Goal: Task Accomplishment & Management: Complete application form

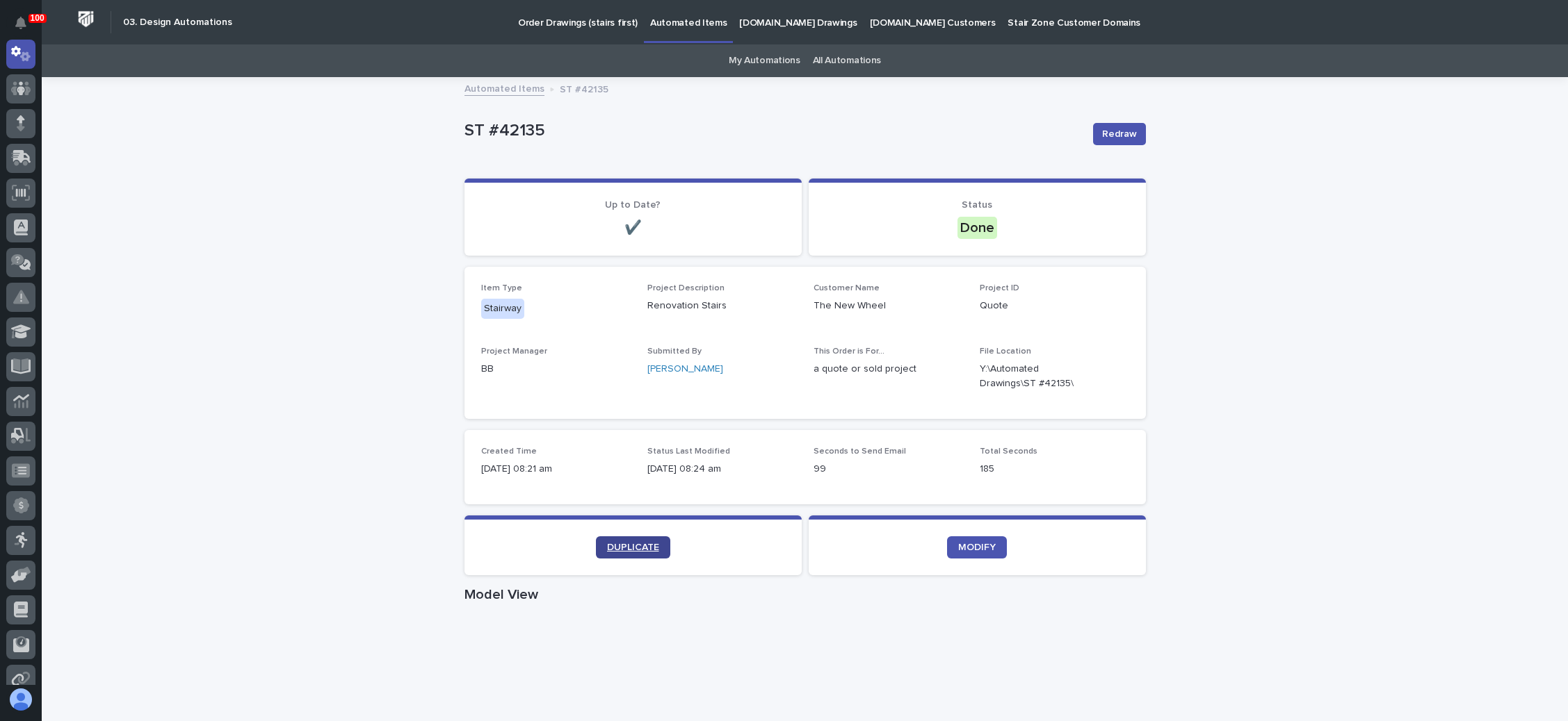
click at [637, 546] on span "DUPLICATE" at bounding box center [633, 547] width 52 height 10
click at [621, 541] on link "DUPLICATE" at bounding box center [633, 547] width 75 height 22
click at [631, 541] on link "DUPLICATE" at bounding box center [633, 547] width 75 height 22
click at [627, 549] on span "DUPLICATE" at bounding box center [633, 547] width 52 height 10
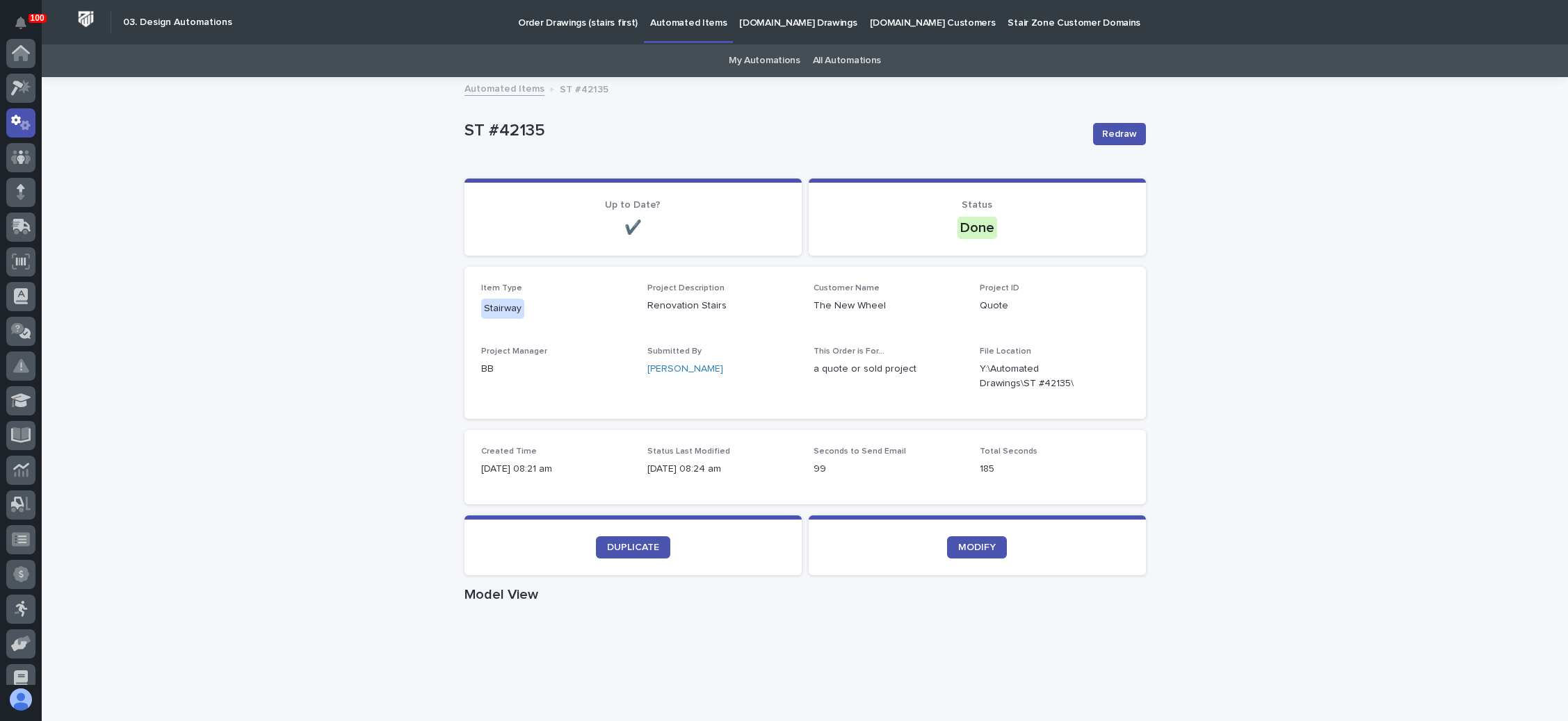
click at [589, 18] on p "Order Drawings (stairs first)" at bounding box center [577, 15] width 119 height 30
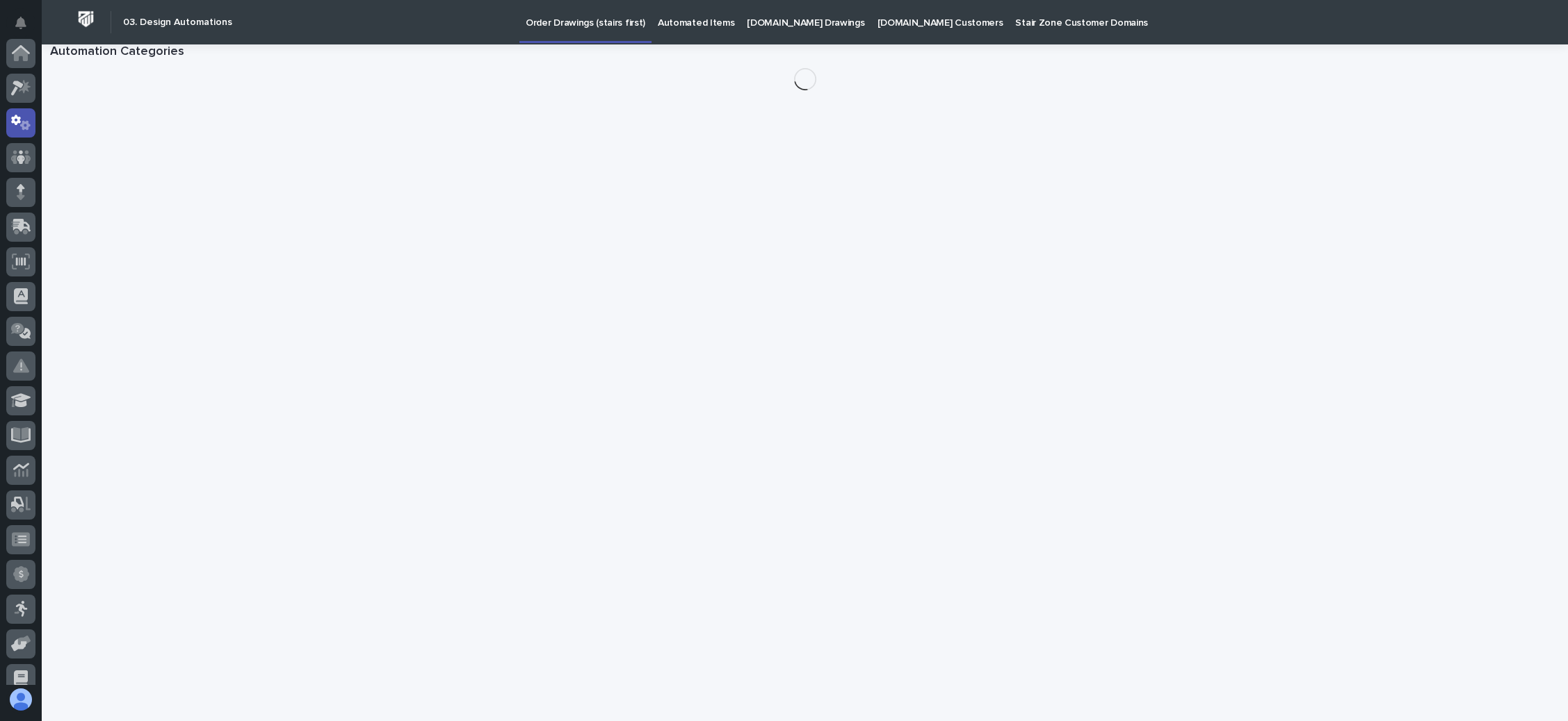
scroll to position [69, 0]
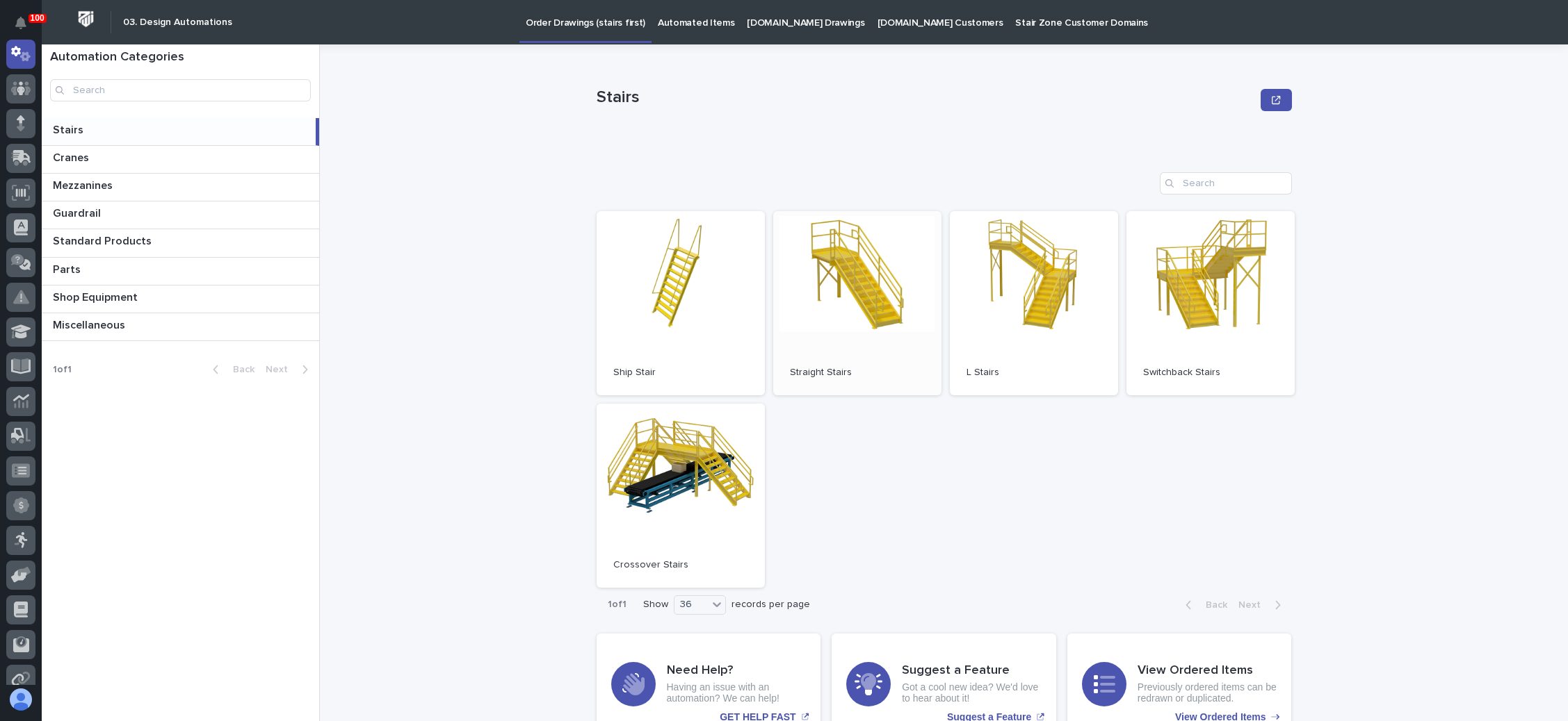
click at [824, 290] on link "Open" at bounding box center [857, 303] width 168 height 184
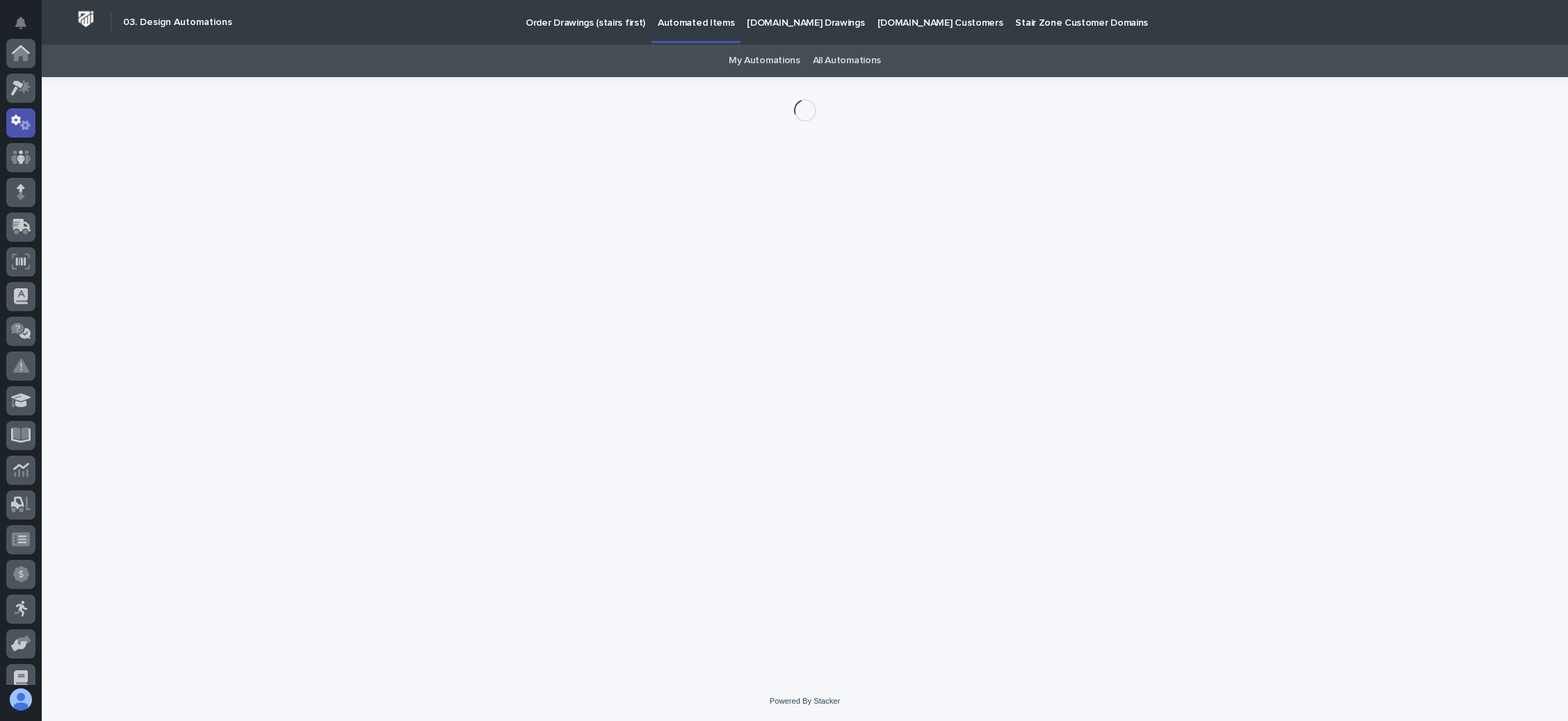
scroll to position [69, 0]
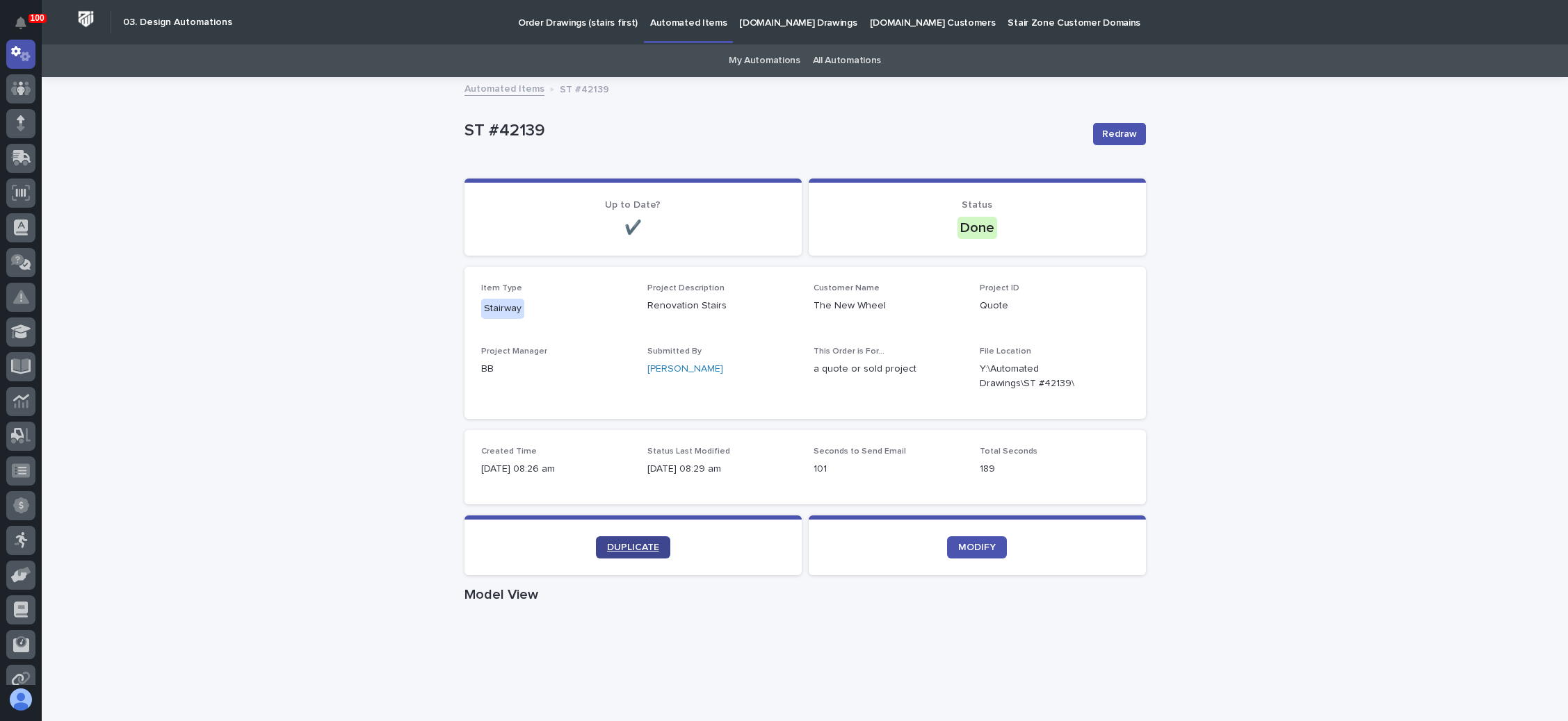
click at [627, 541] on link "DUPLICATE" at bounding box center [633, 547] width 75 height 22
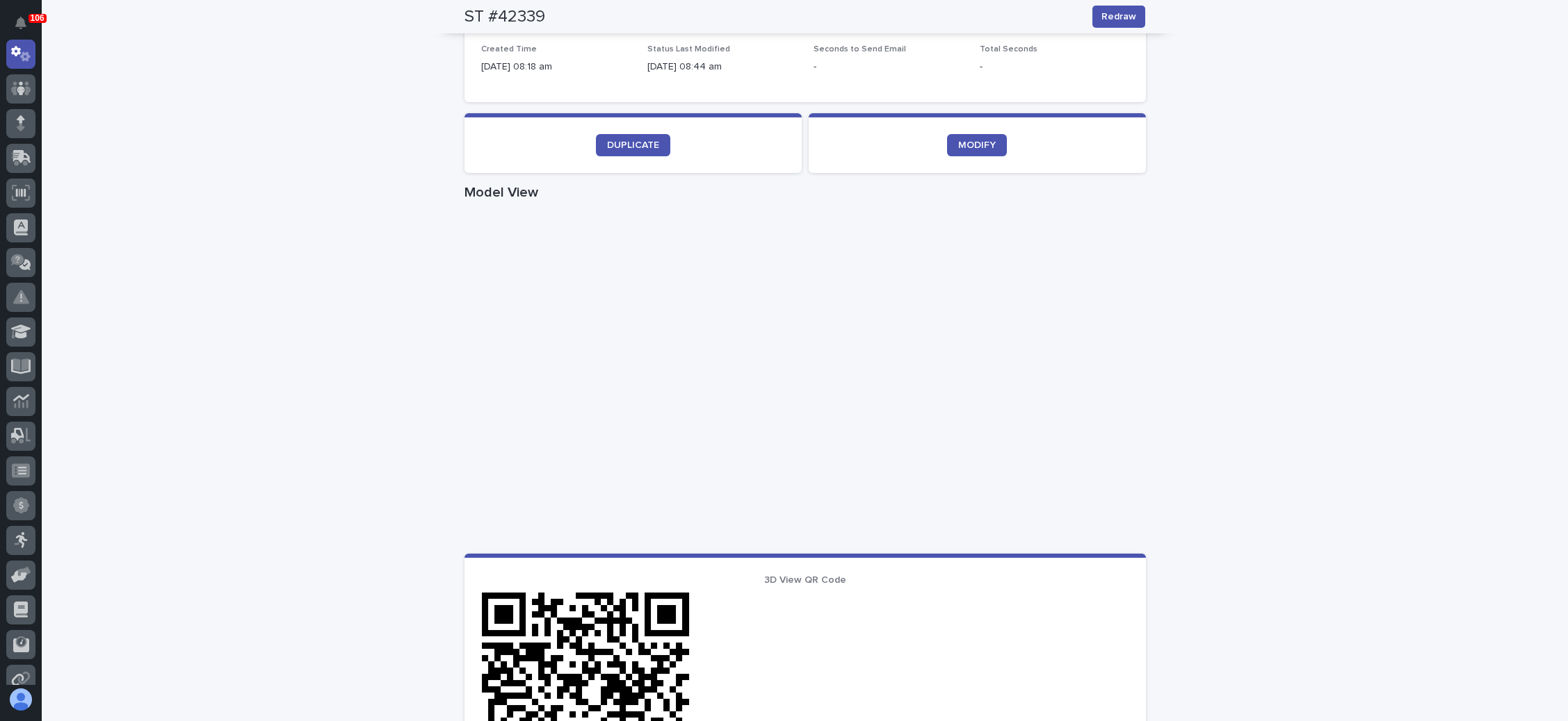
scroll to position [428, 0]
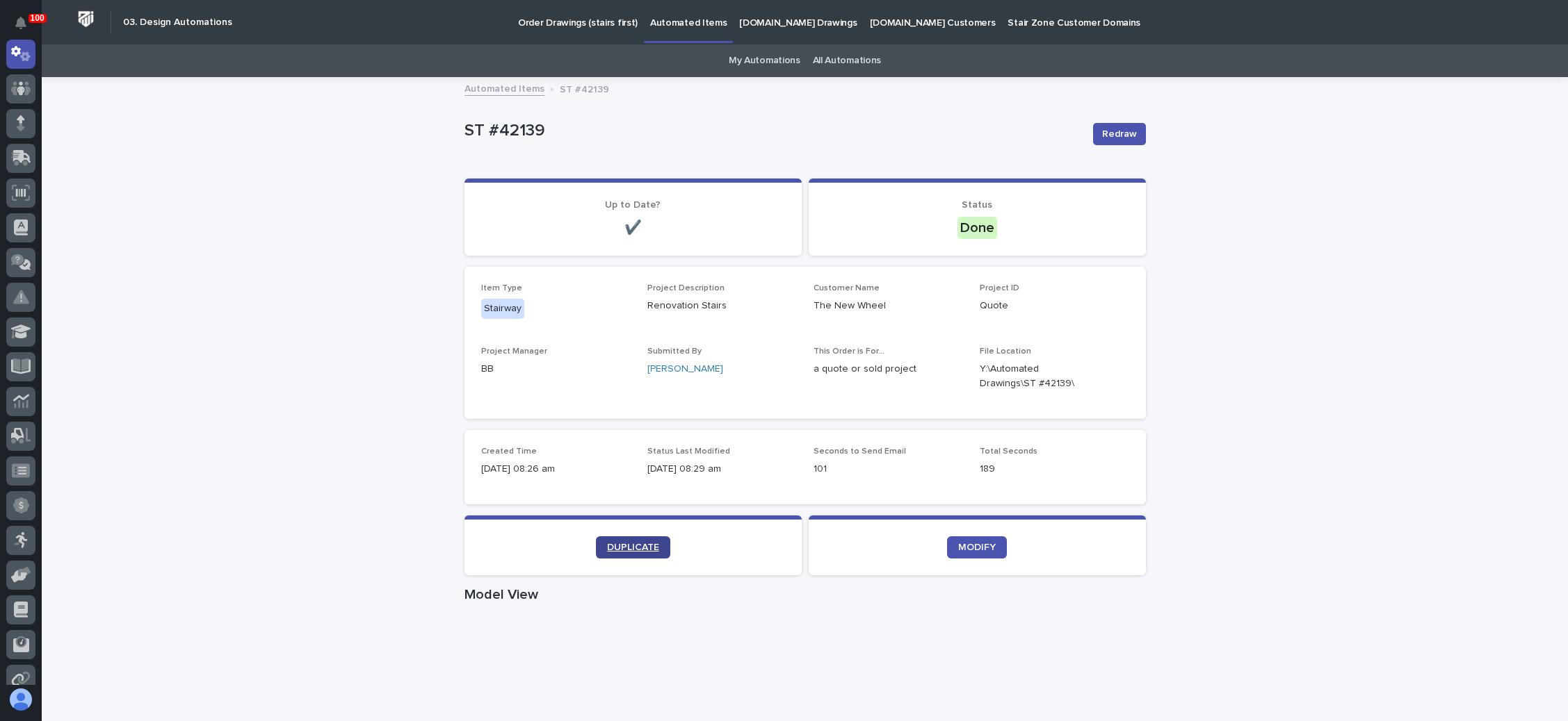
click at [645, 539] on link "DUPLICATE" at bounding box center [633, 547] width 75 height 22
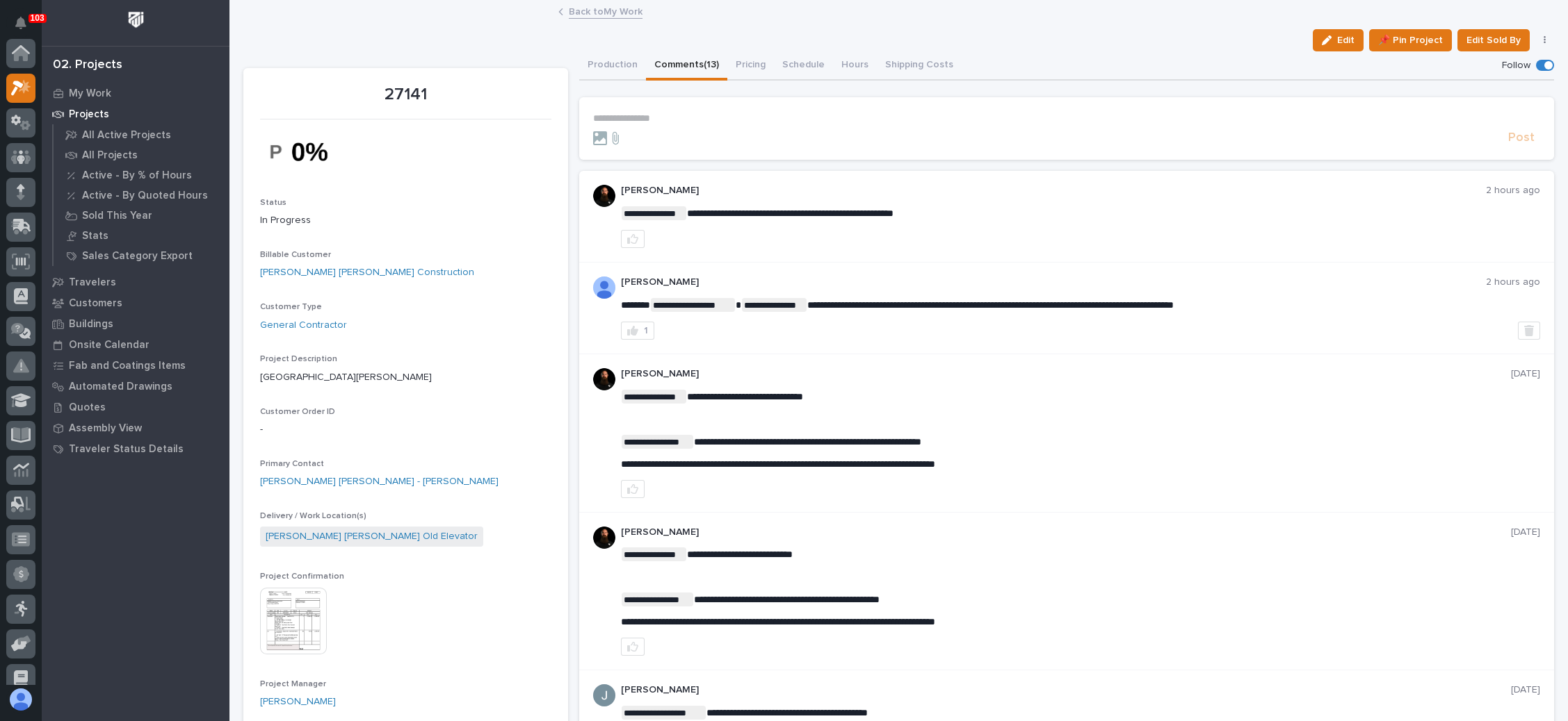
scroll to position [34, 0]
click at [19, 183] on div at bounding box center [21, 193] width 30 height 30
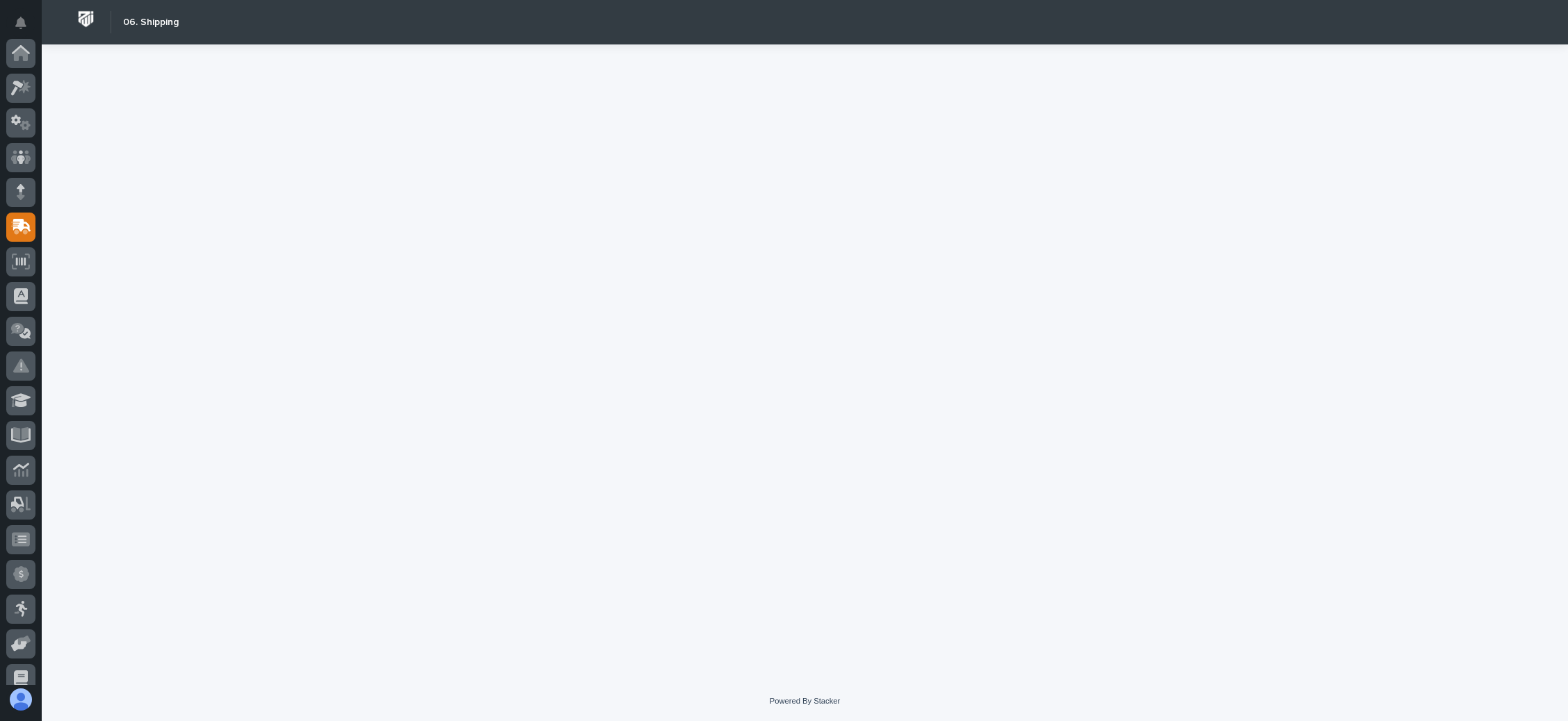
scroll to position [174, 0]
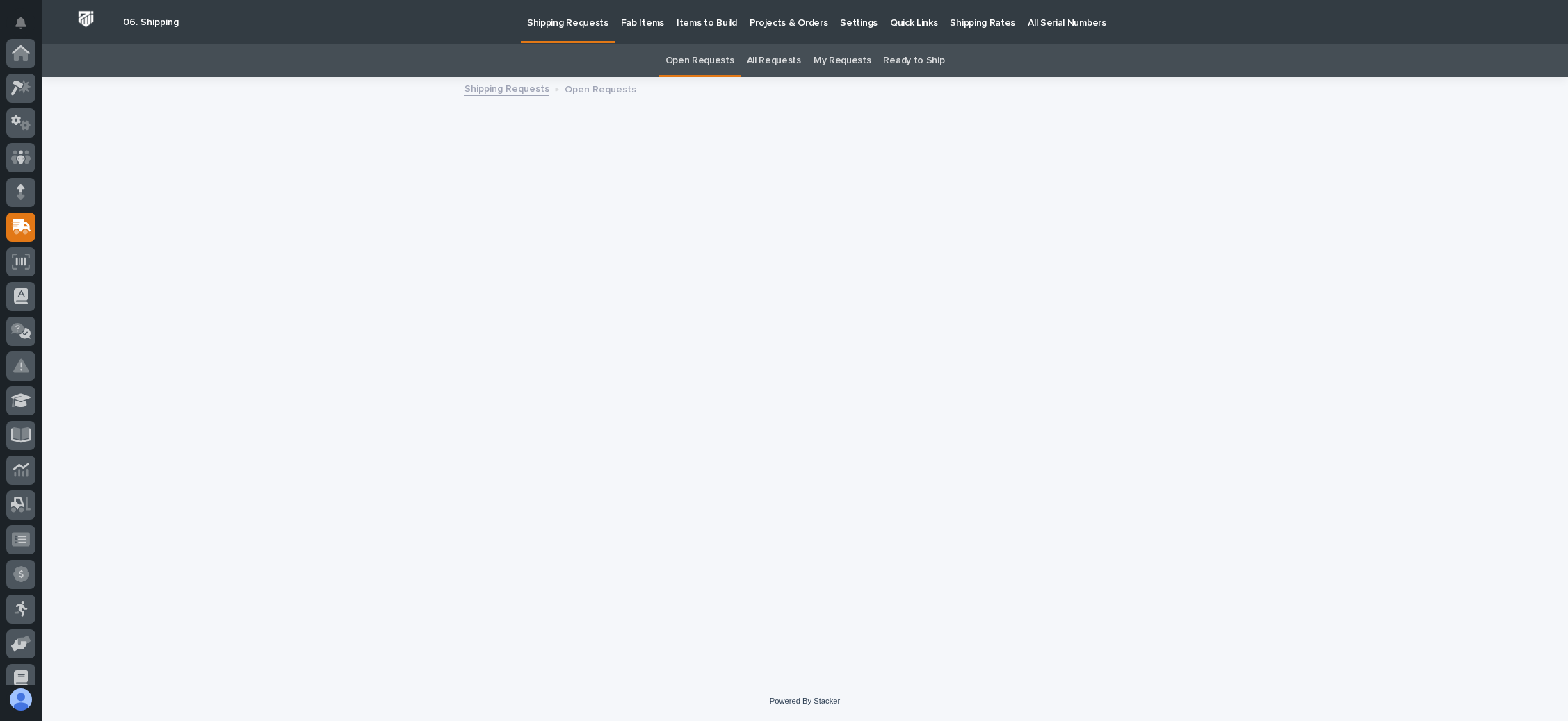
scroll to position [174, 0]
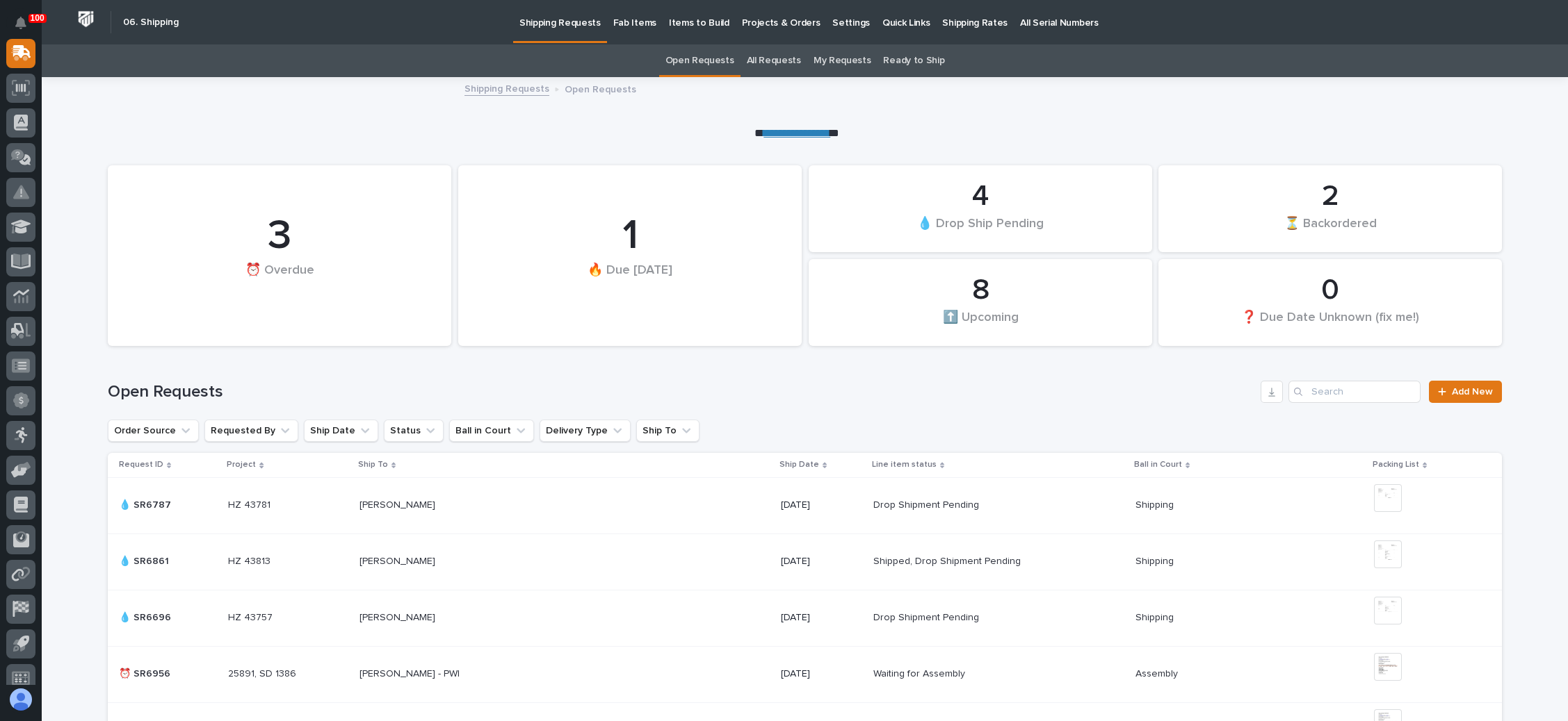
click at [781, 57] on link "All Requests" at bounding box center [774, 60] width 54 height 32
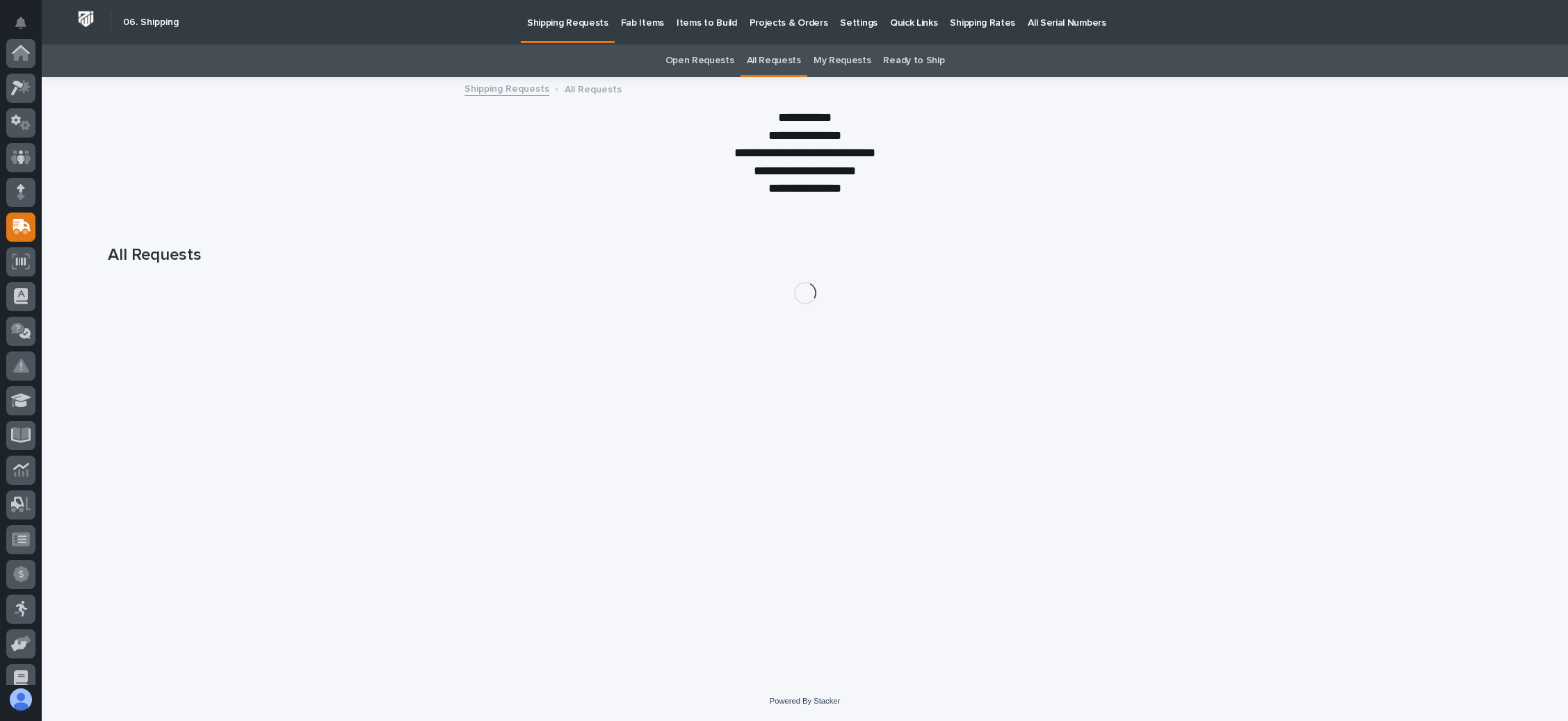
scroll to position [174, 0]
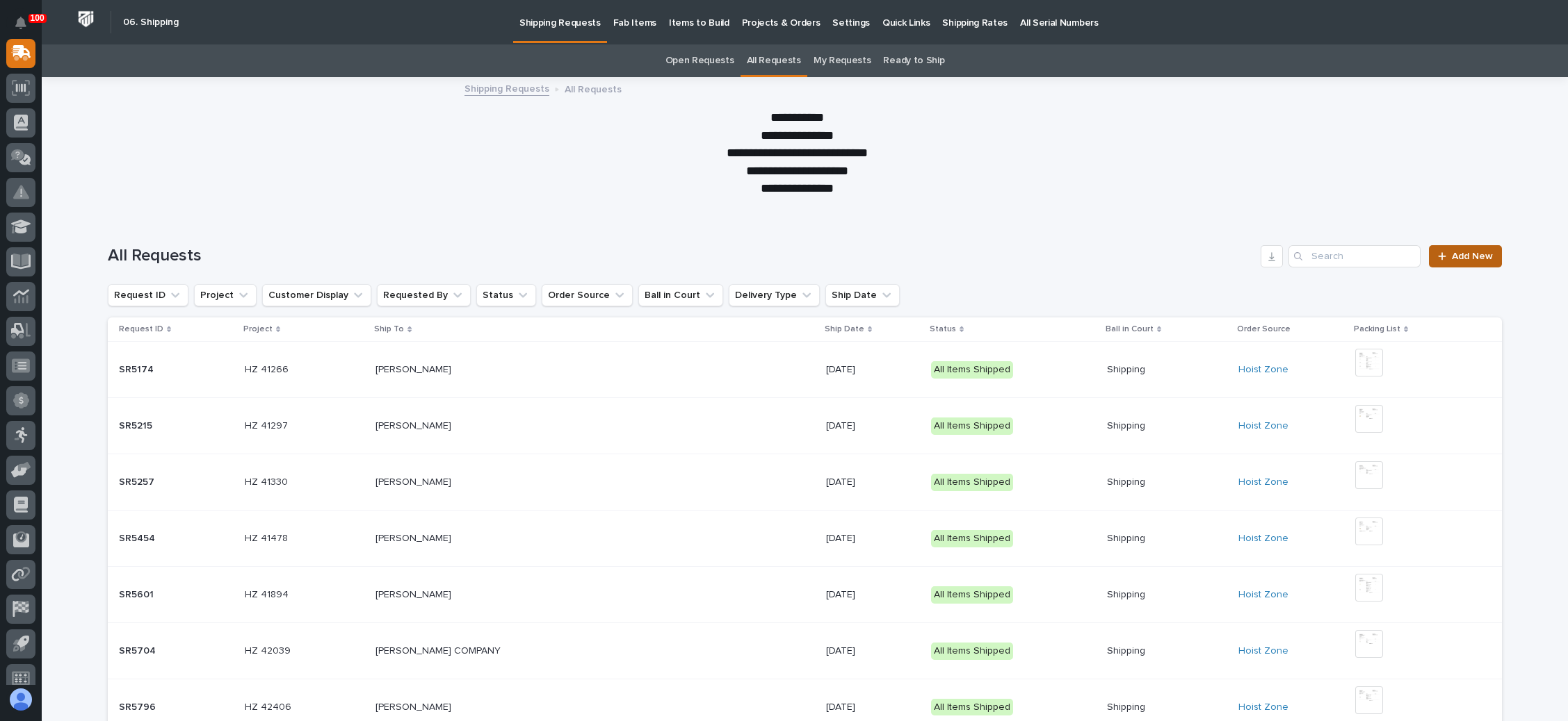
click at [1465, 252] on span "Add New" at bounding box center [1472, 257] width 41 height 10
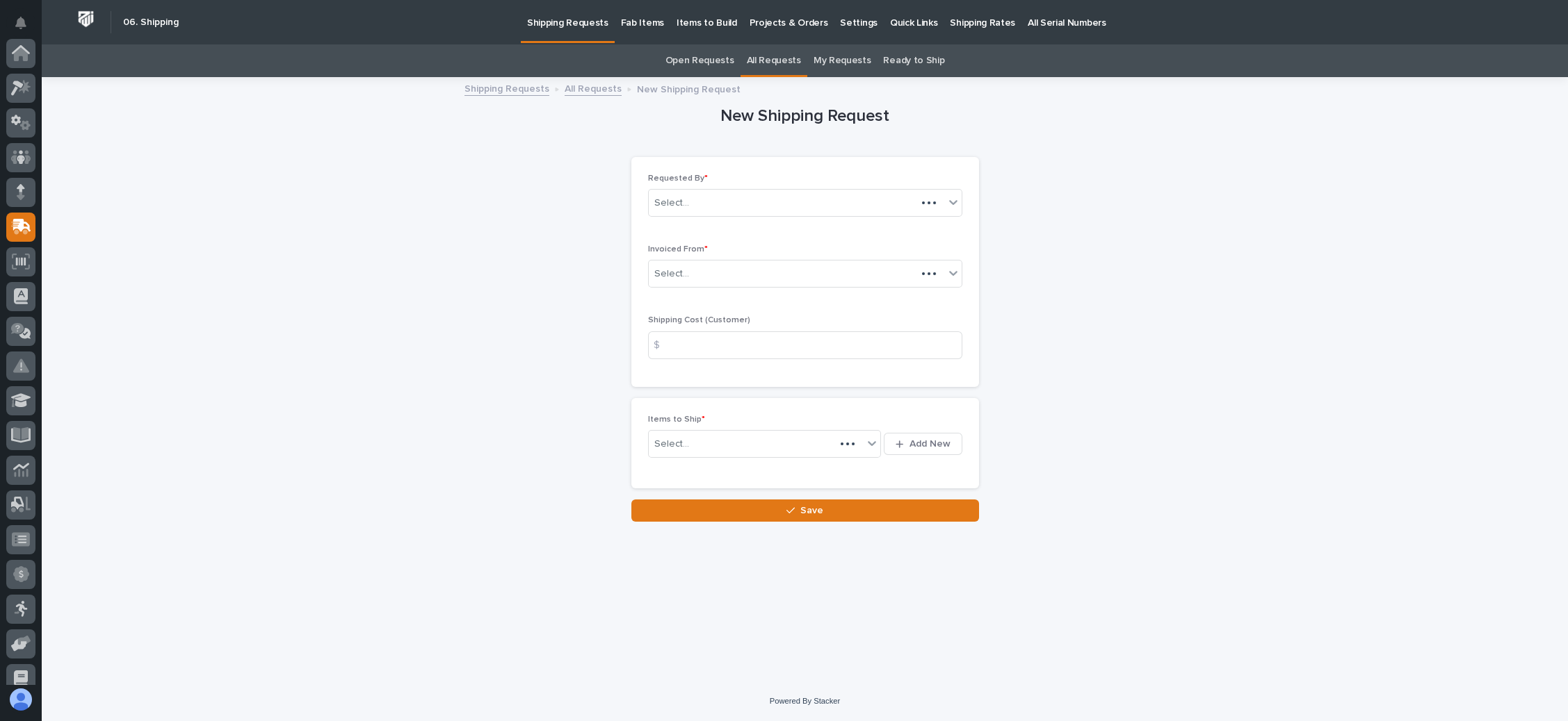
scroll to position [174, 0]
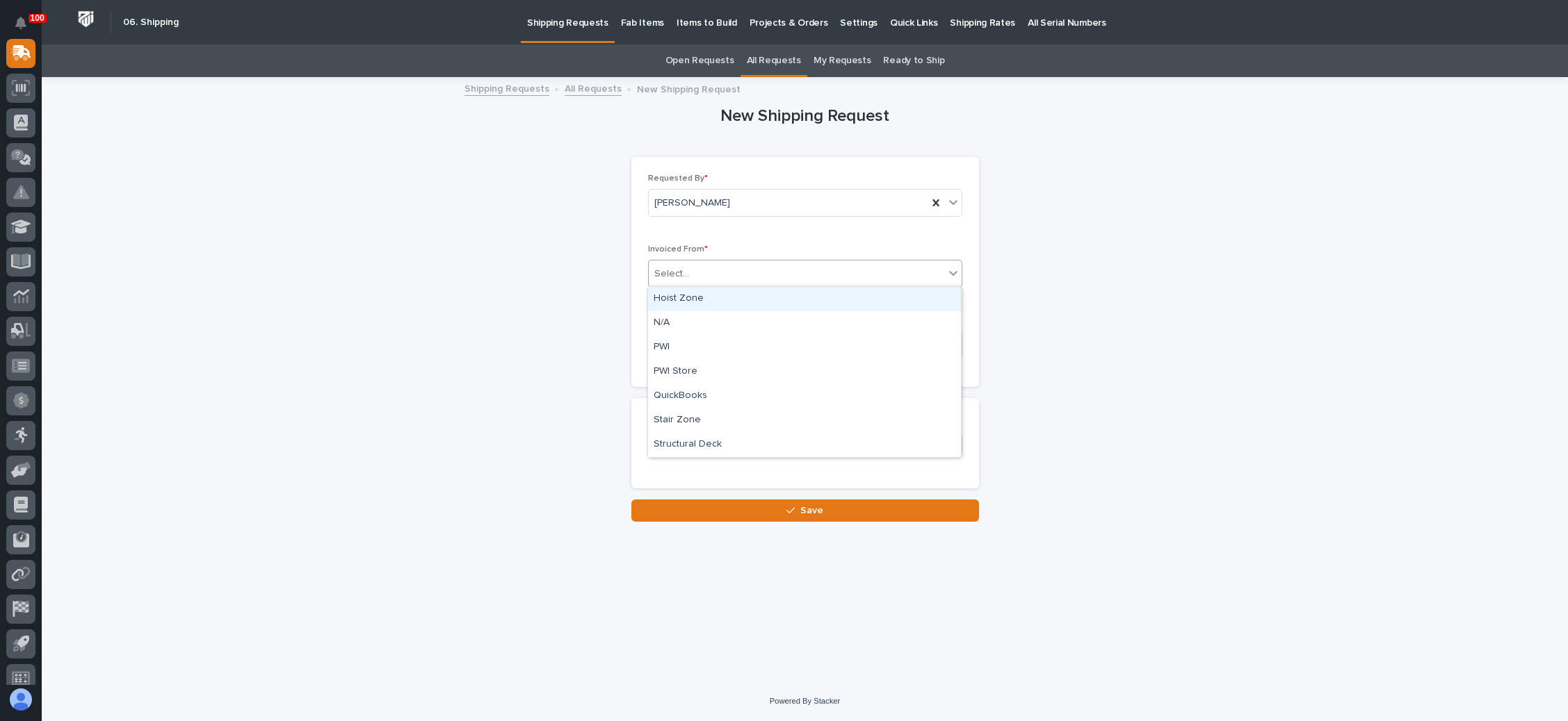
click at [766, 272] on div "Select..." at bounding box center [796, 274] width 296 height 23
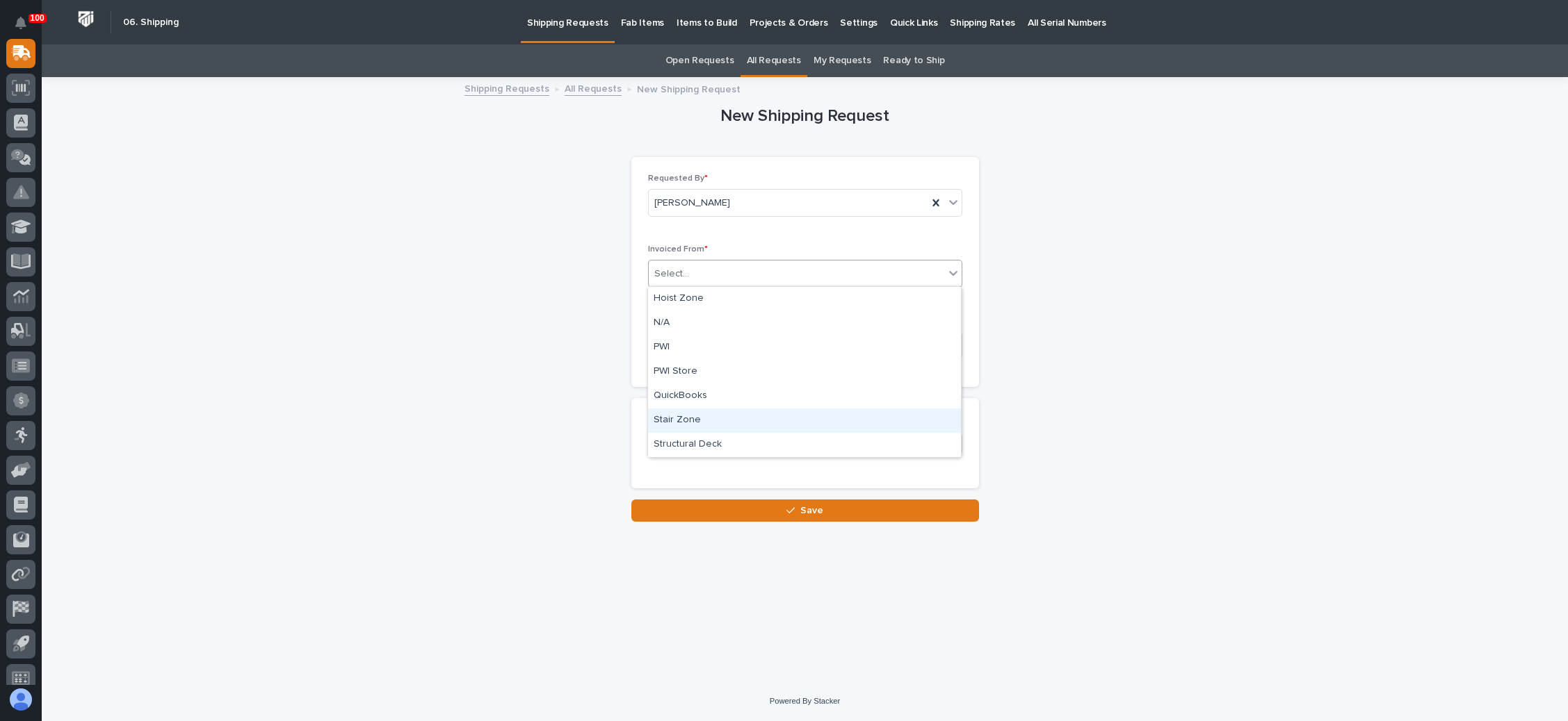
click at [709, 418] on div "Stair Zone" at bounding box center [804, 421] width 313 height 24
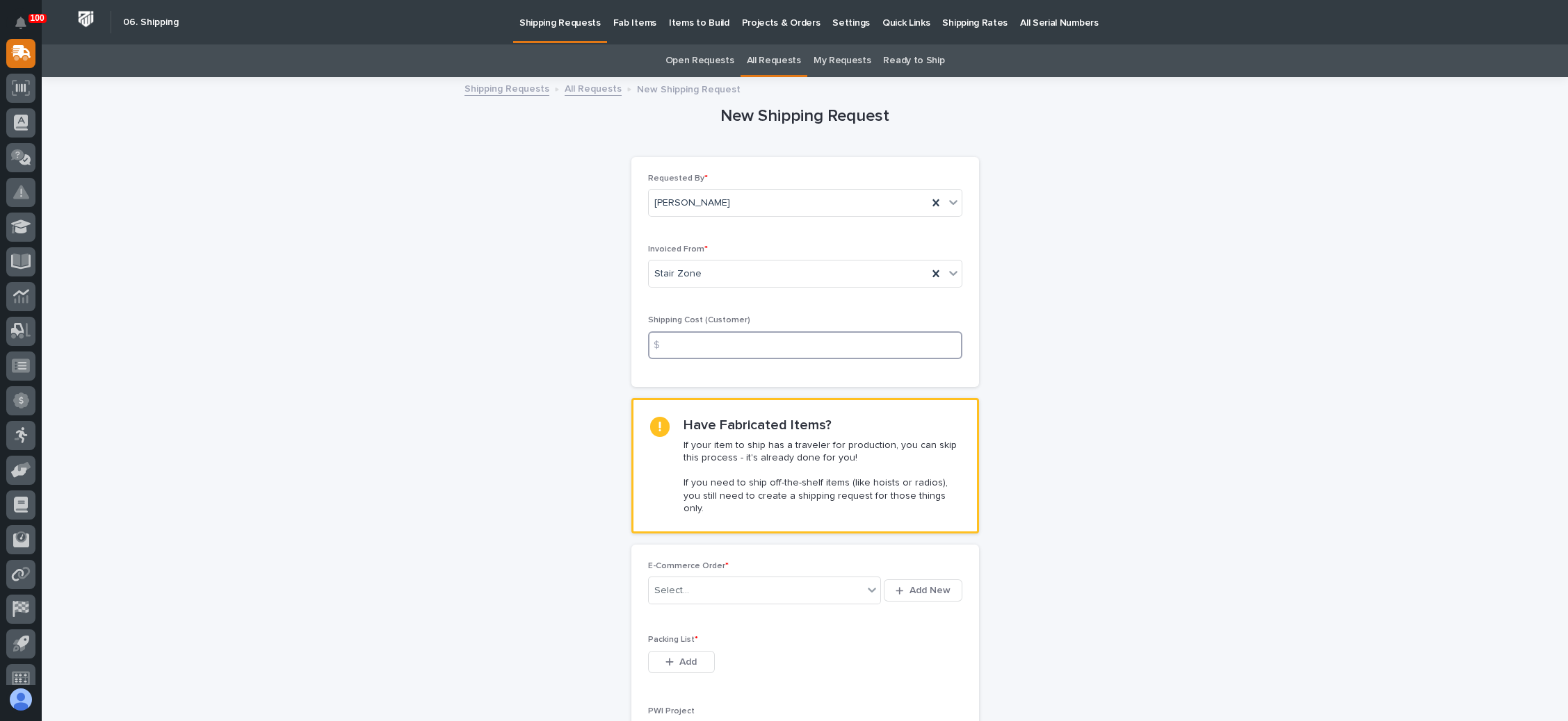
click at [731, 342] on input at bounding box center [805, 345] width 314 height 28
type input "90.00"
click at [1154, 440] on div "New Shipping Request Loading... Saving… Loading... Saving… Loading... Saving… R…" at bounding box center [804, 565] width 1393 height 974
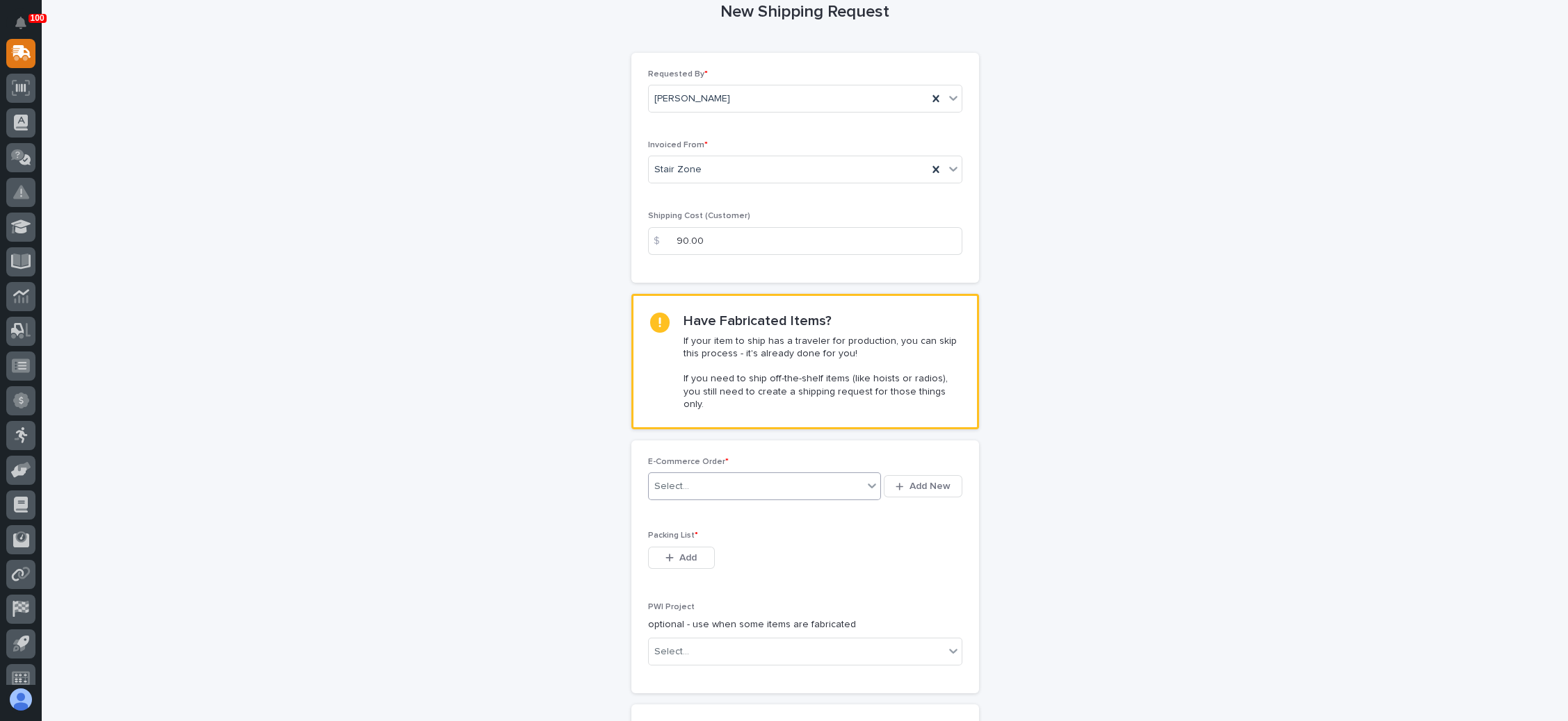
click at [868, 479] on icon at bounding box center [872, 486] width 14 height 14
click at [1063, 525] on div "New Shipping Request Loading... Saving… Loading... Saving… Loading... Saving… R…" at bounding box center [804, 461] width 1393 height 974
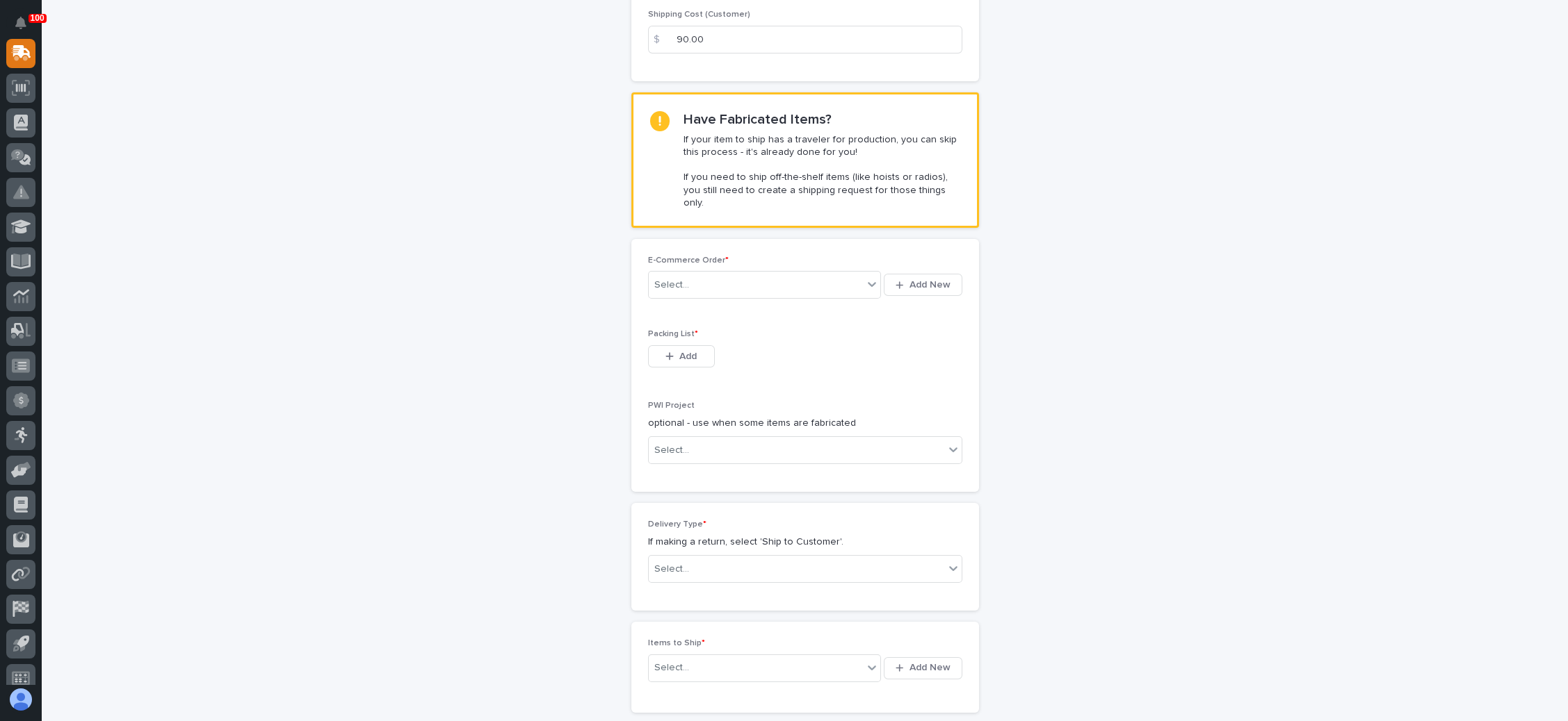
scroll to position [313, 0]
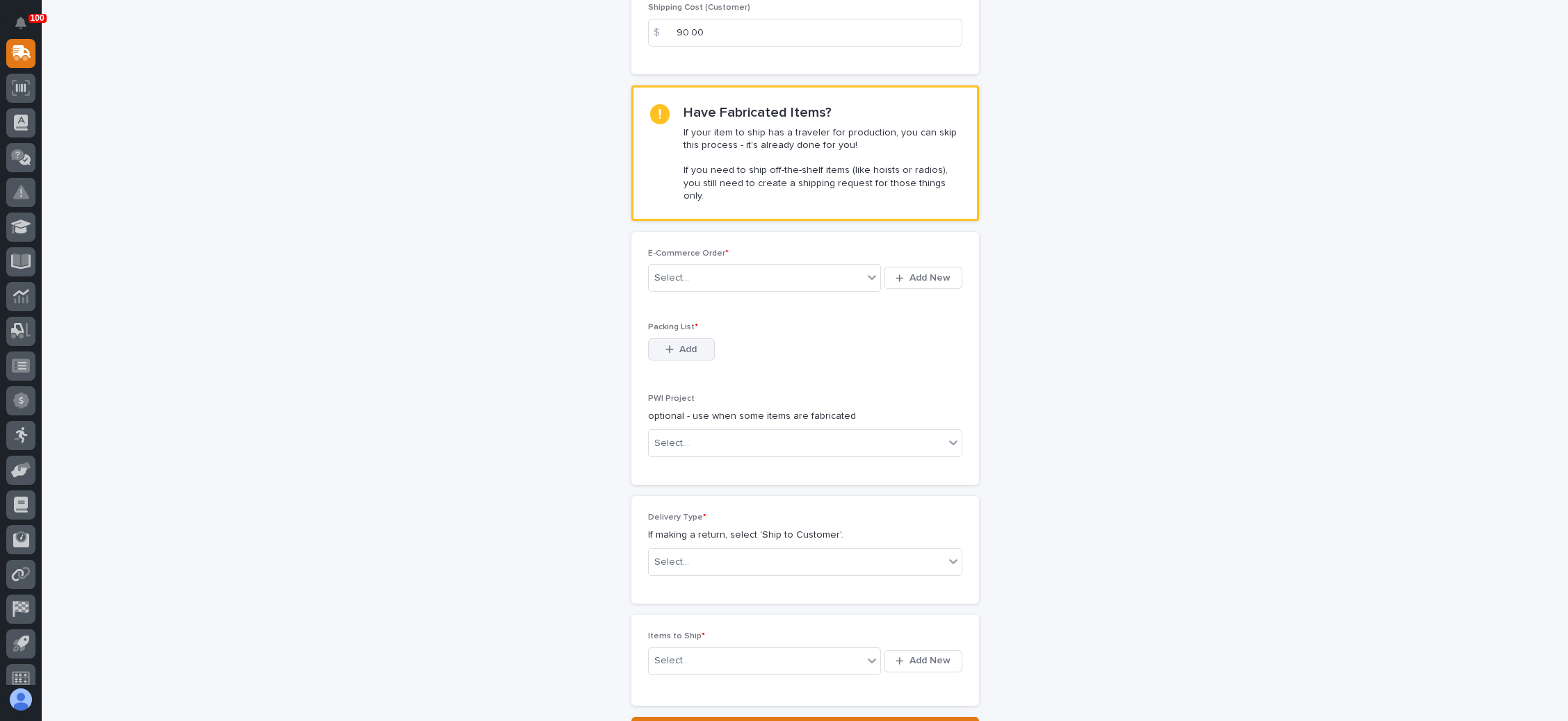
click at [679, 343] on span "Add" at bounding box center [687, 350] width 18 height 13
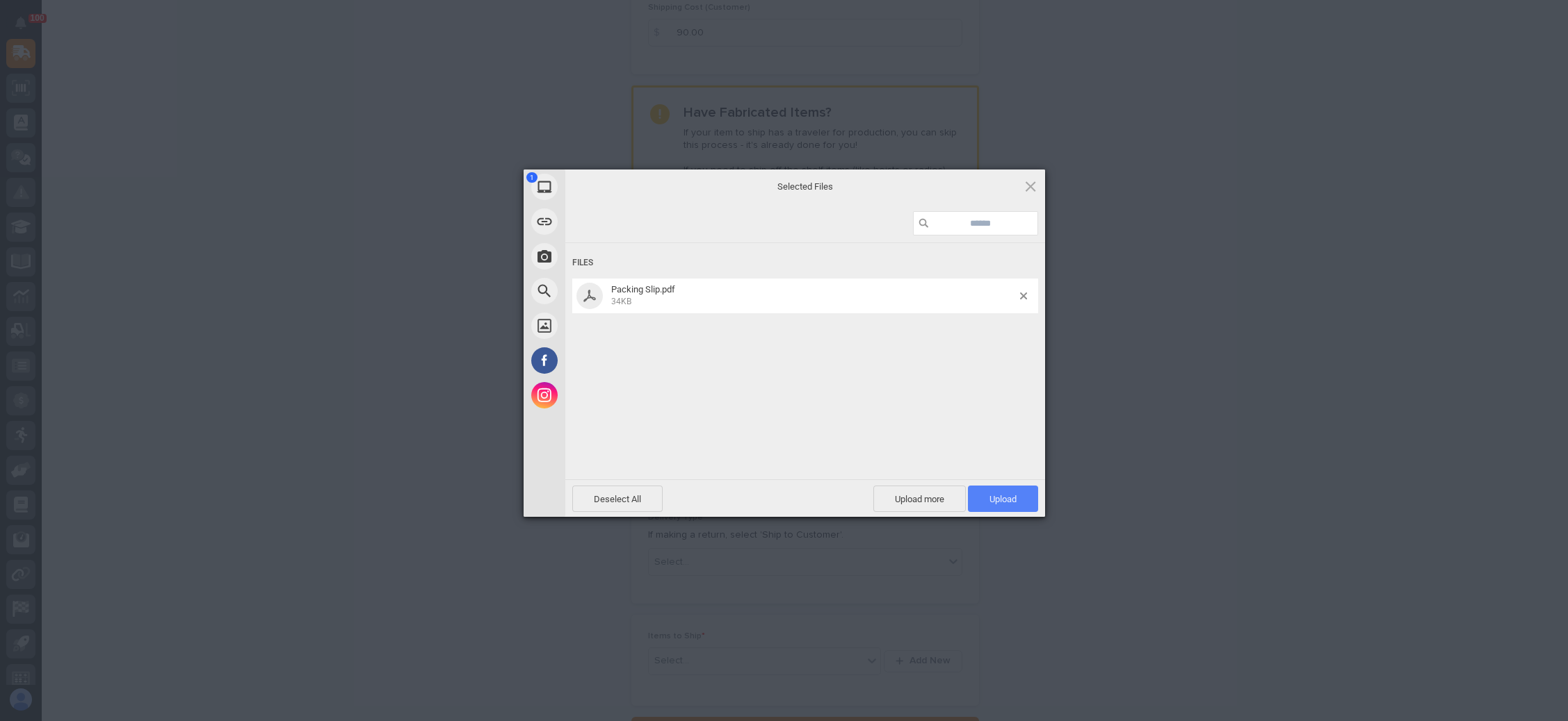
click at [1007, 494] on span "Upload 1" at bounding box center [1002, 499] width 27 height 10
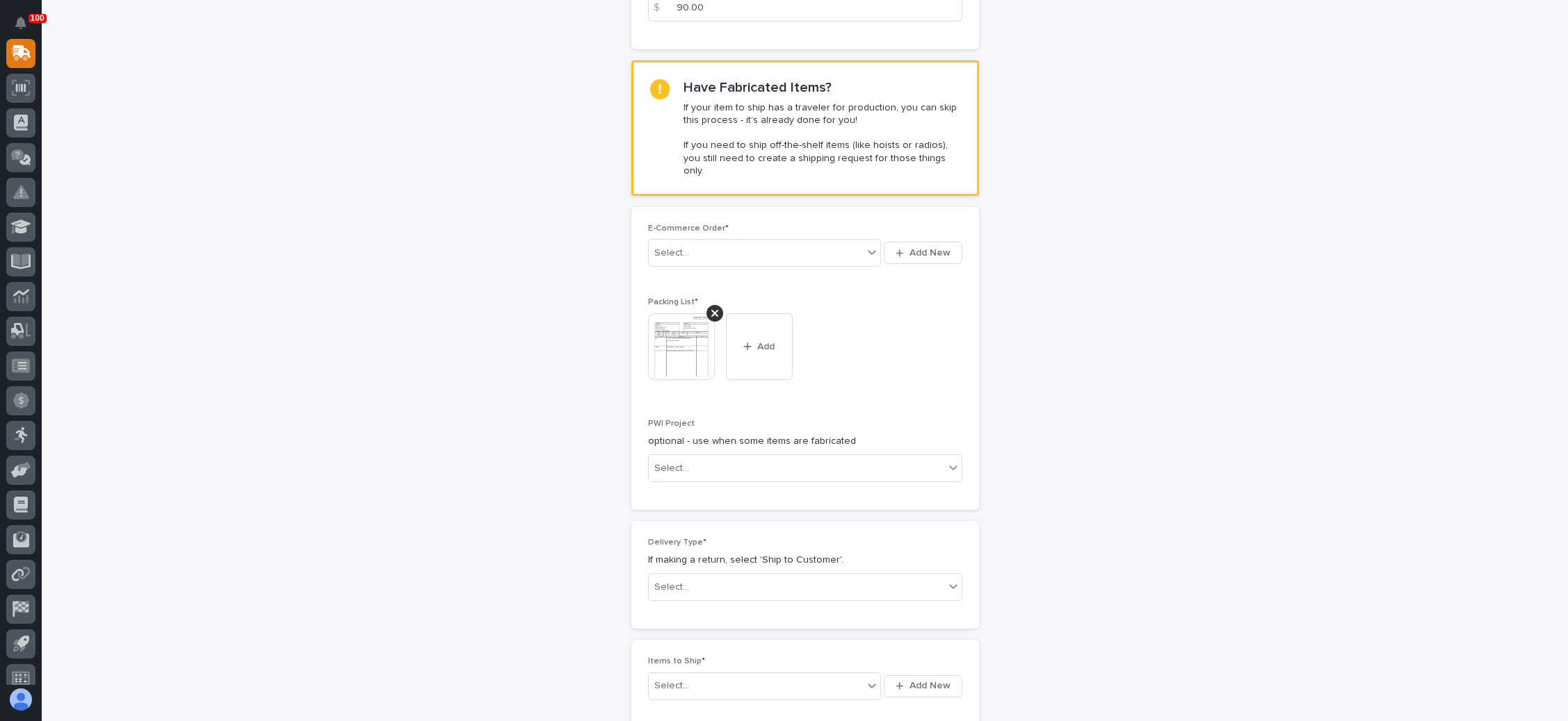
scroll to position [472, 0]
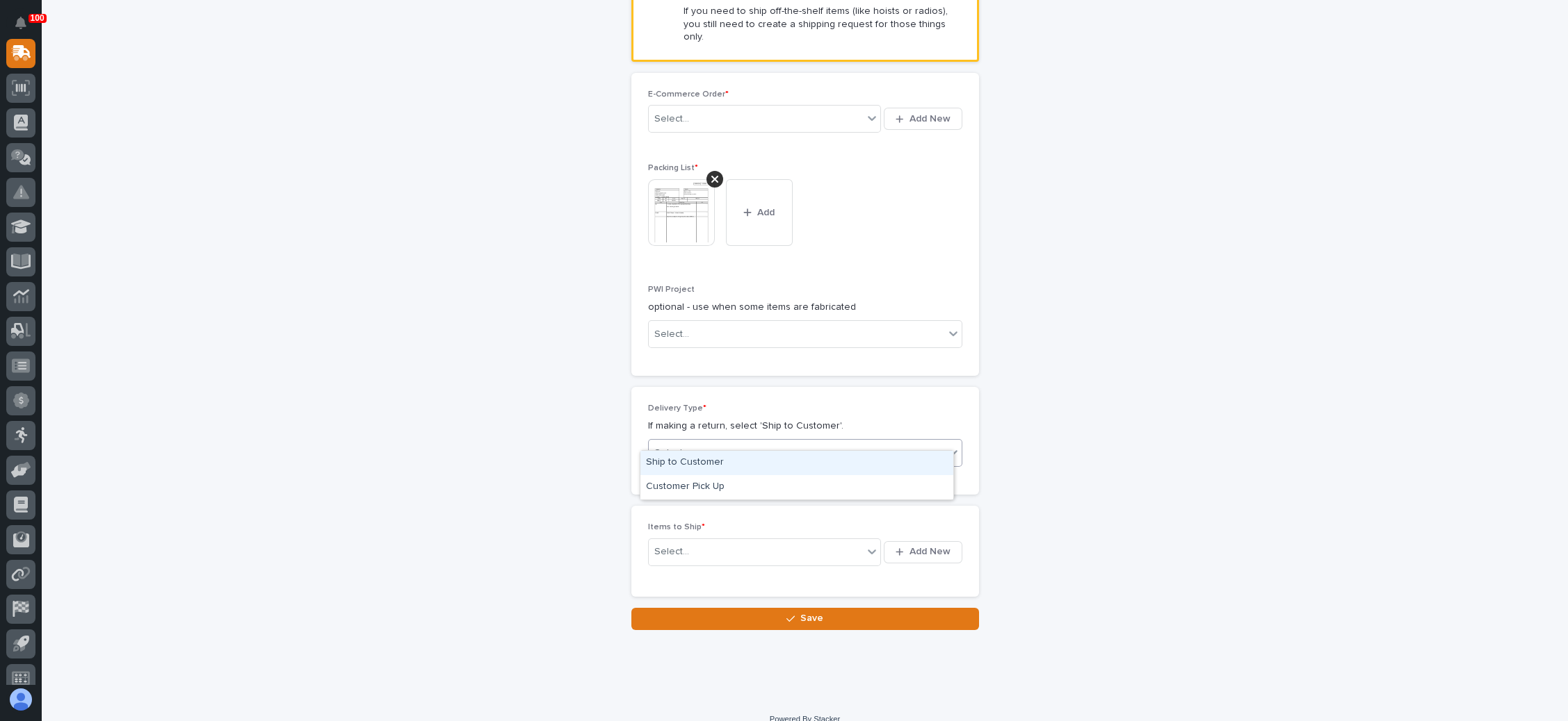
click at [947, 446] on icon at bounding box center [953, 452] width 14 height 14
click at [783, 465] on div "Ship to Customer" at bounding box center [796, 463] width 313 height 24
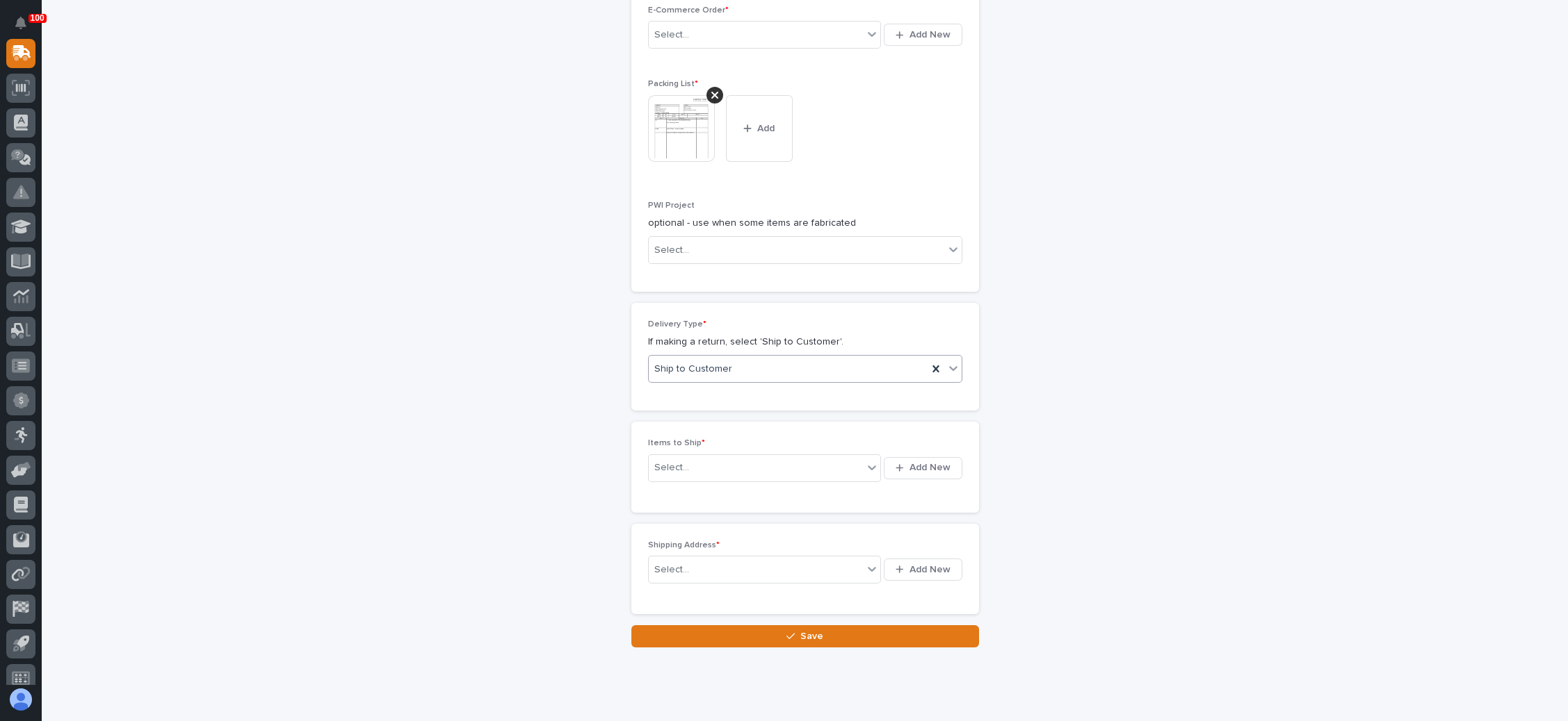
scroll to position [573, 0]
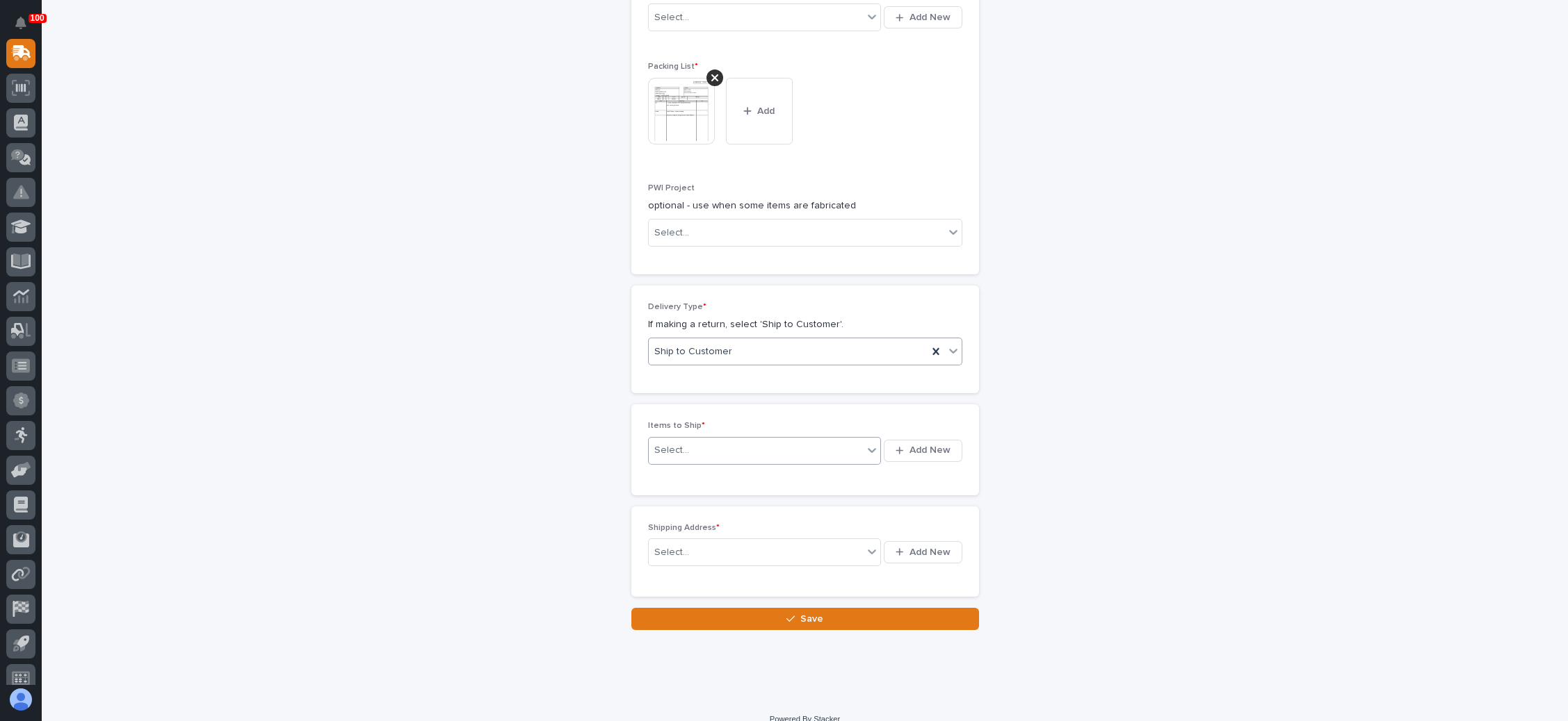
click at [868, 449] on icon at bounding box center [872, 451] width 8 height 5
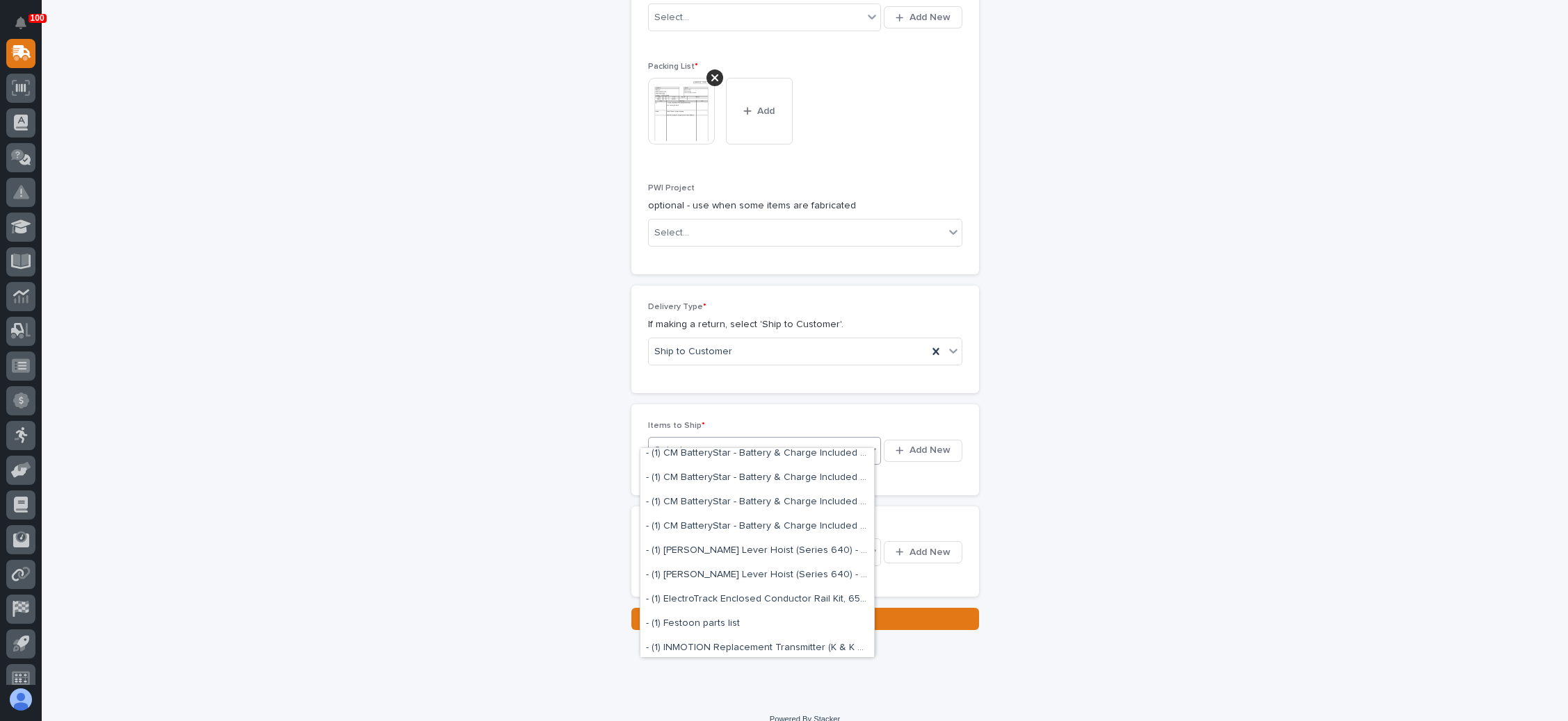
scroll to position [0, 0]
click at [1121, 391] on div "New Shipping Request Loading... Saving… Loading... Saving… Loading... Saving… R…" at bounding box center [804, 67] width 1393 height 1125
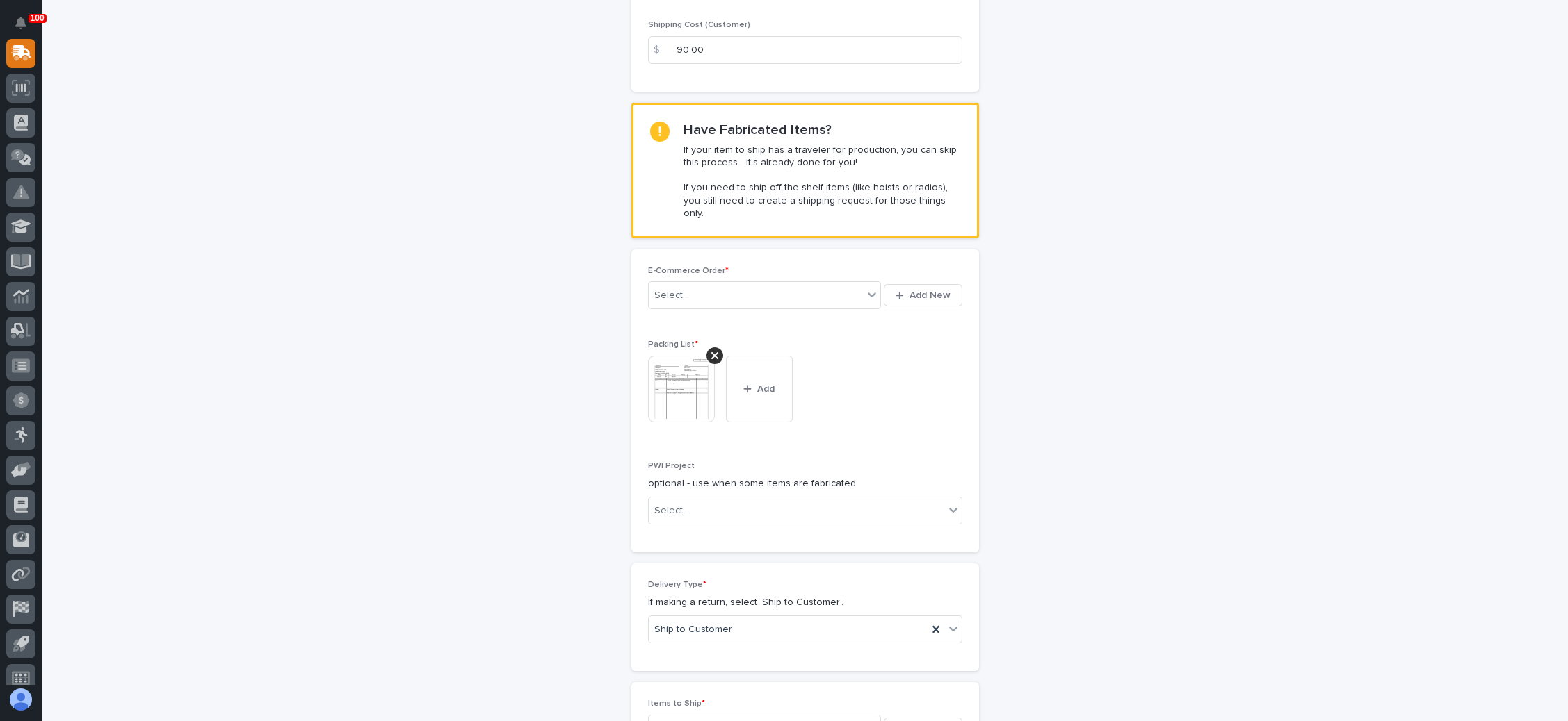
scroll to position [313, 0]
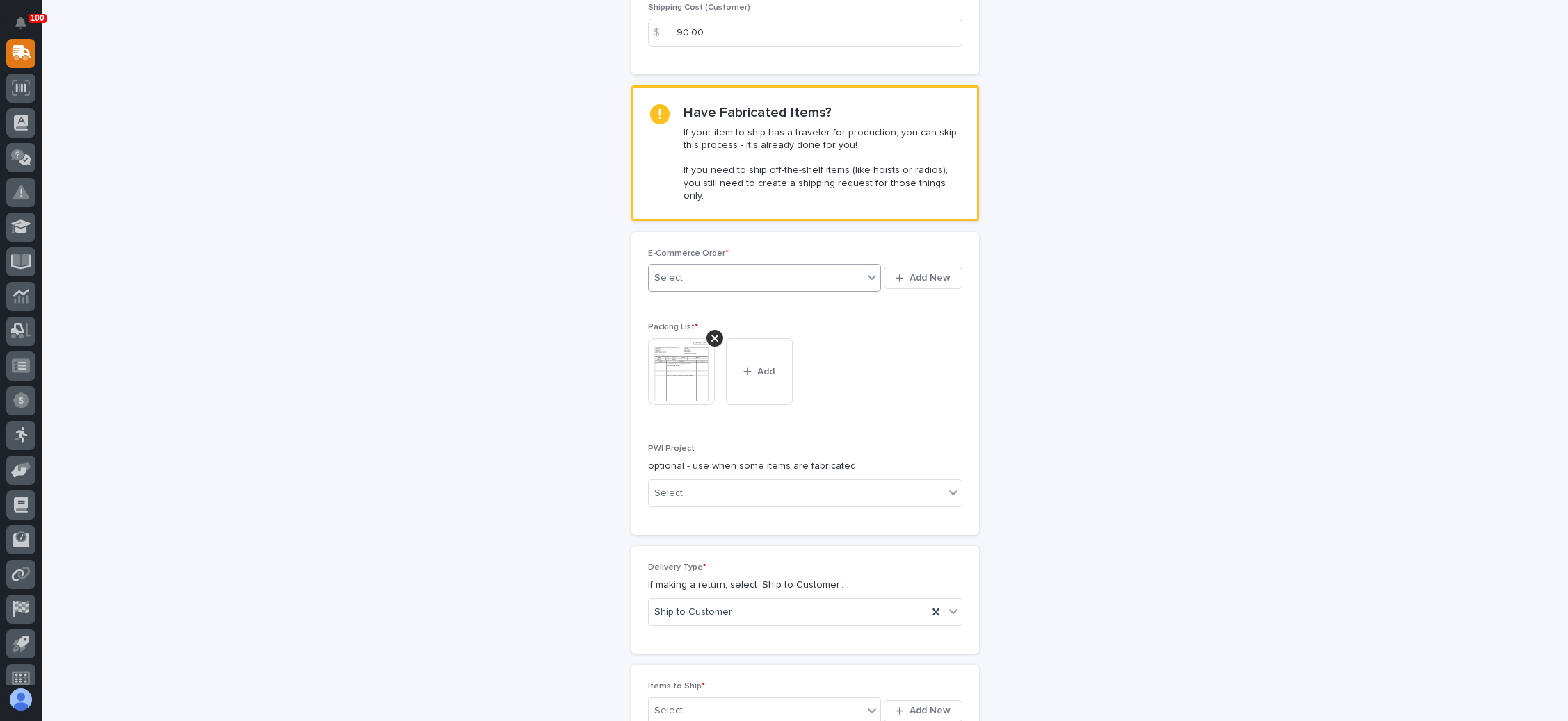
click at [865, 270] on icon at bounding box center [872, 277] width 14 height 14
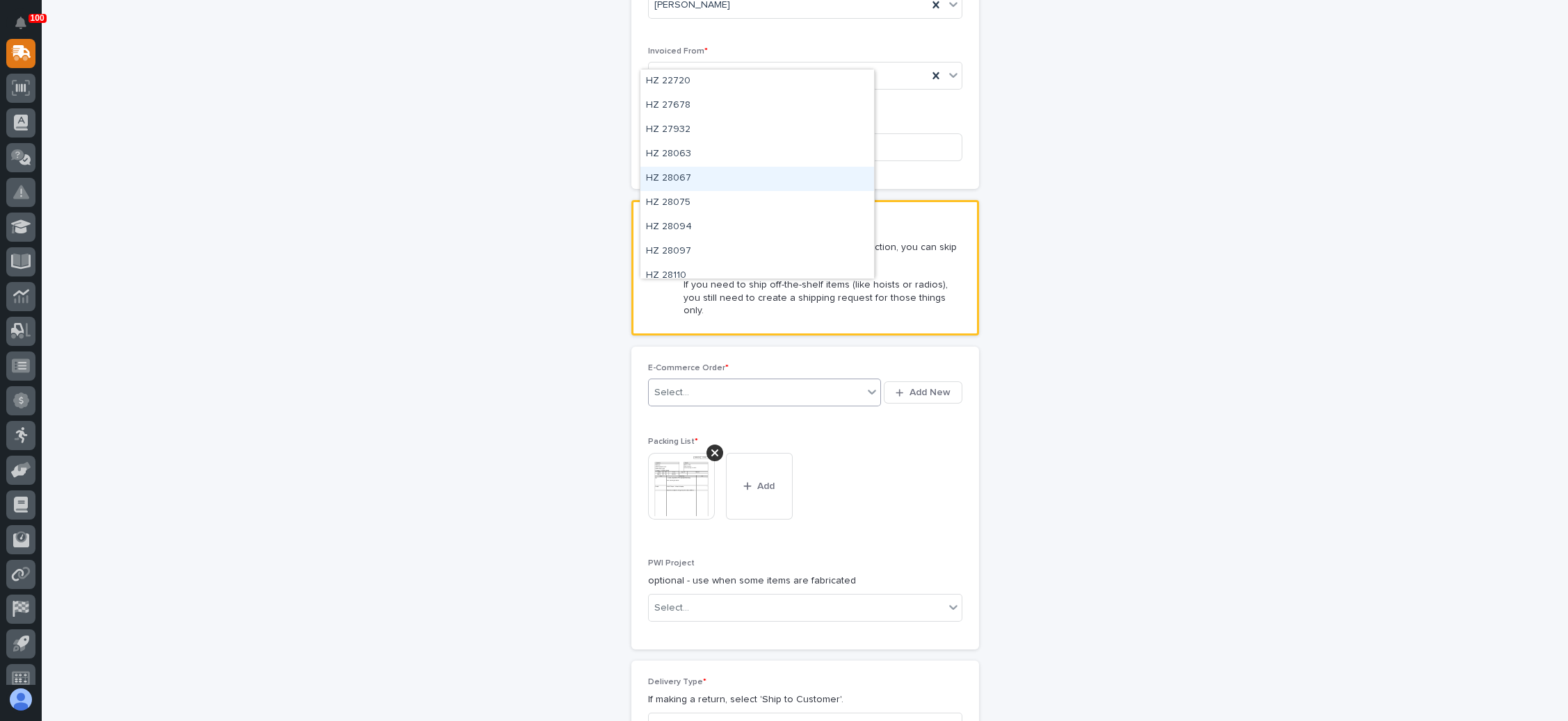
scroll to position [156, 0]
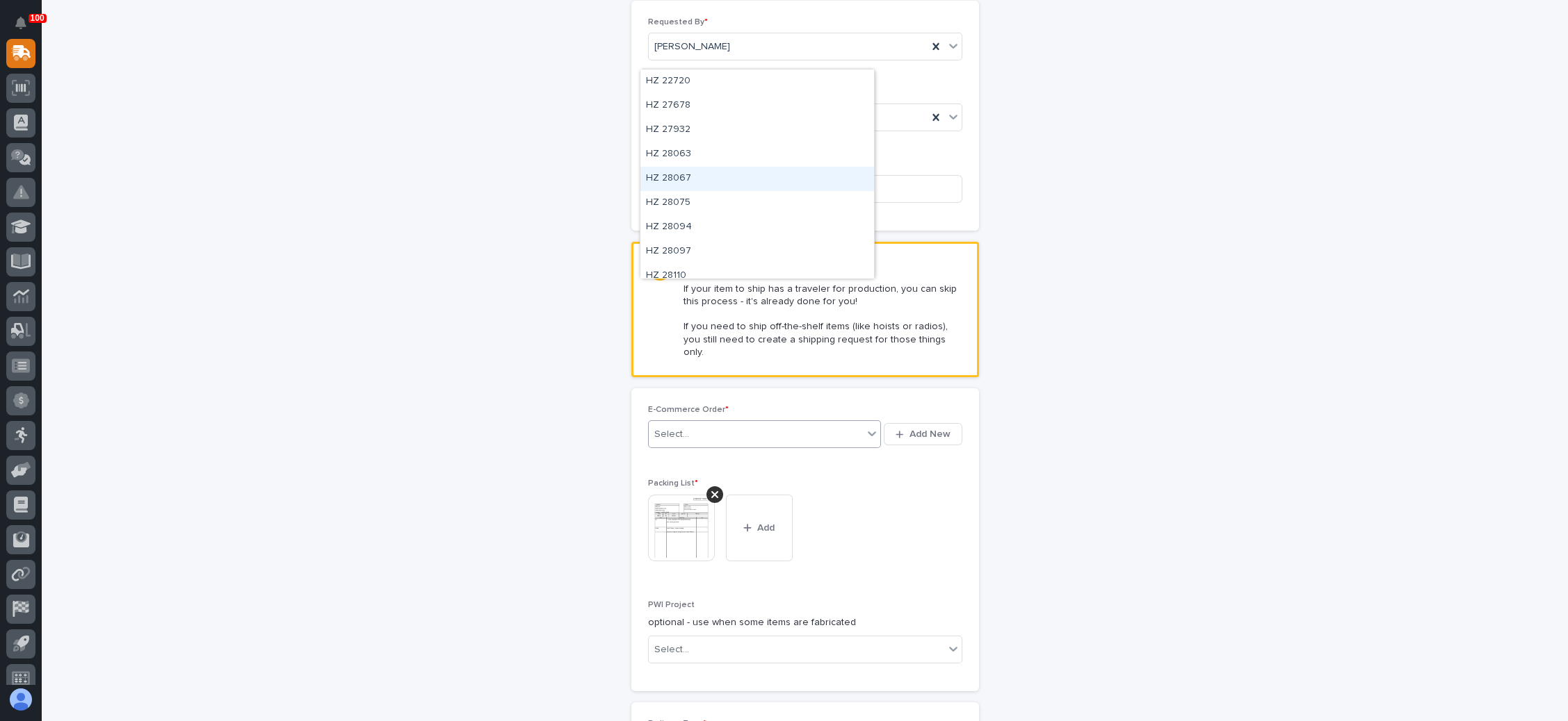
click at [1024, 329] on div "New Shipping Request Loading... Saving… Loading... Saving… Loading... Saving… R…" at bounding box center [804, 485] width 1393 height 1125
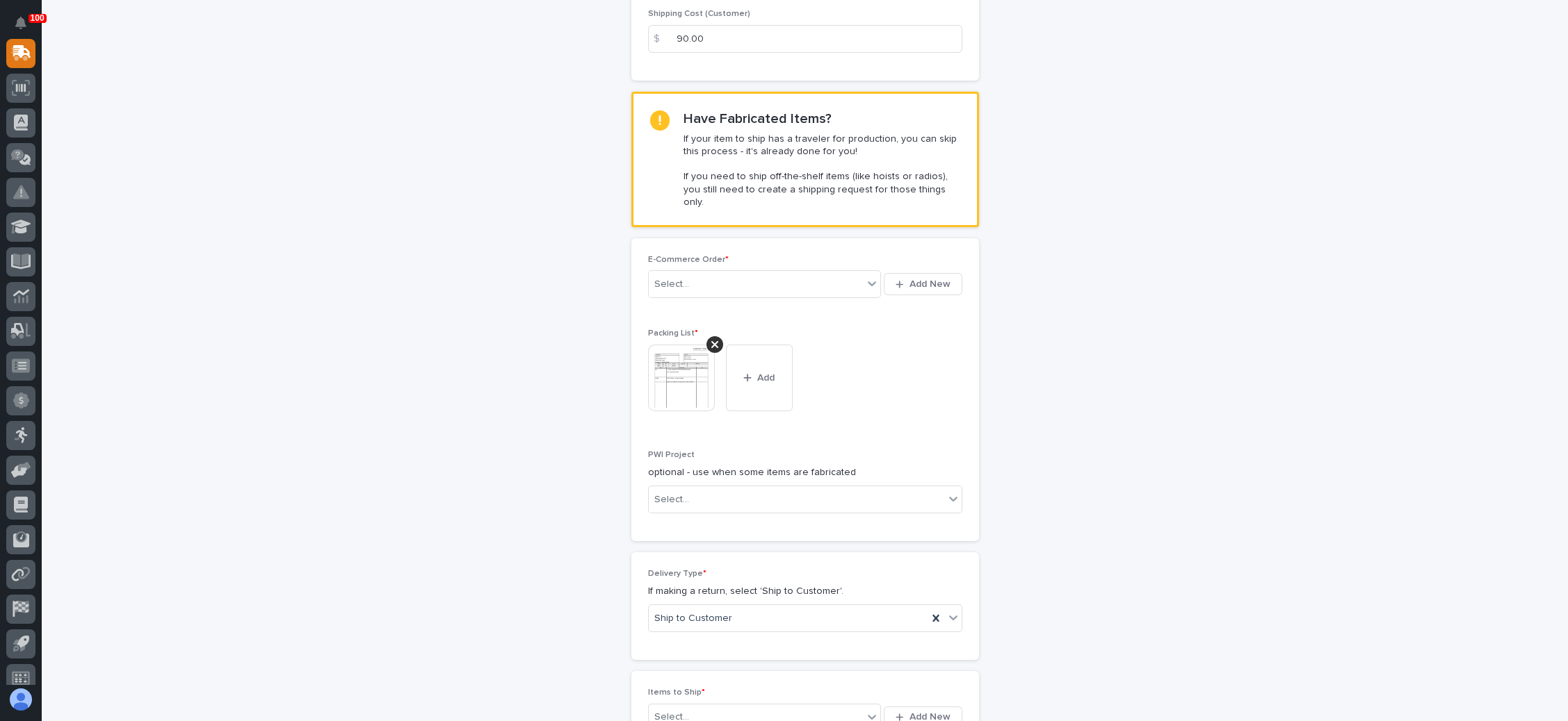
scroll to position [469, 0]
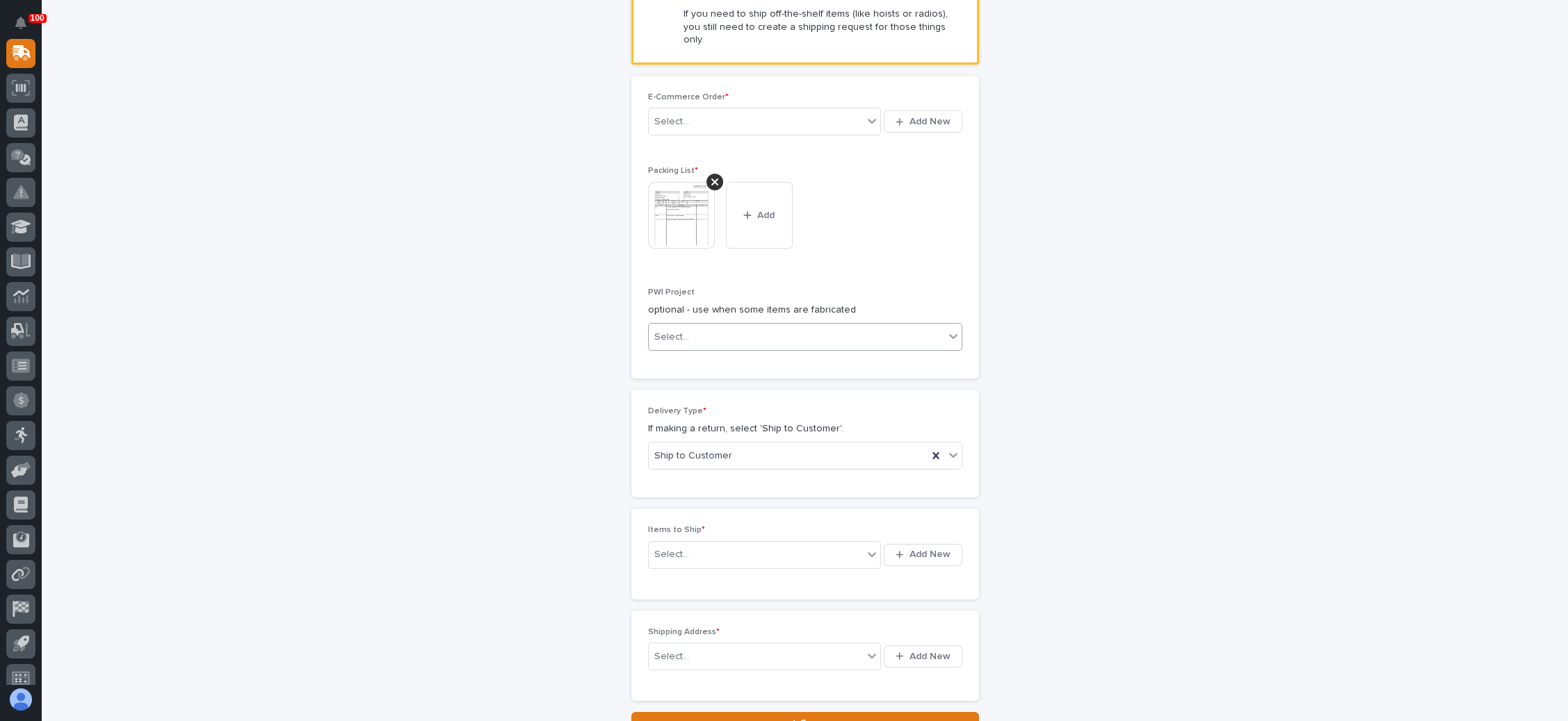
click at [947, 330] on icon at bounding box center [953, 336] width 14 height 14
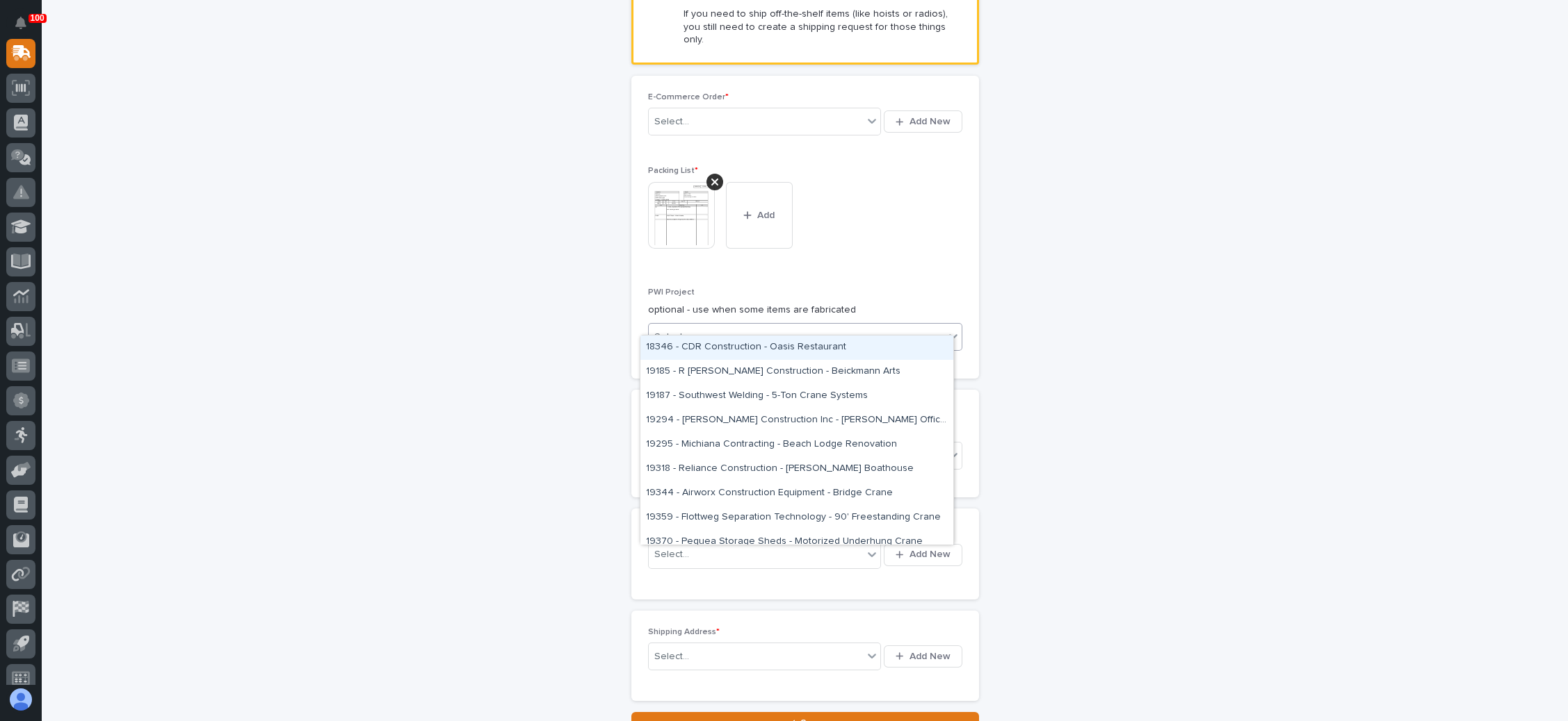
click at [1058, 306] on div "New Shipping Request Loading... Saving… Loading... Saving… Loading... Saving… R…" at bounding box center [804, 172] width 1393 height 1125
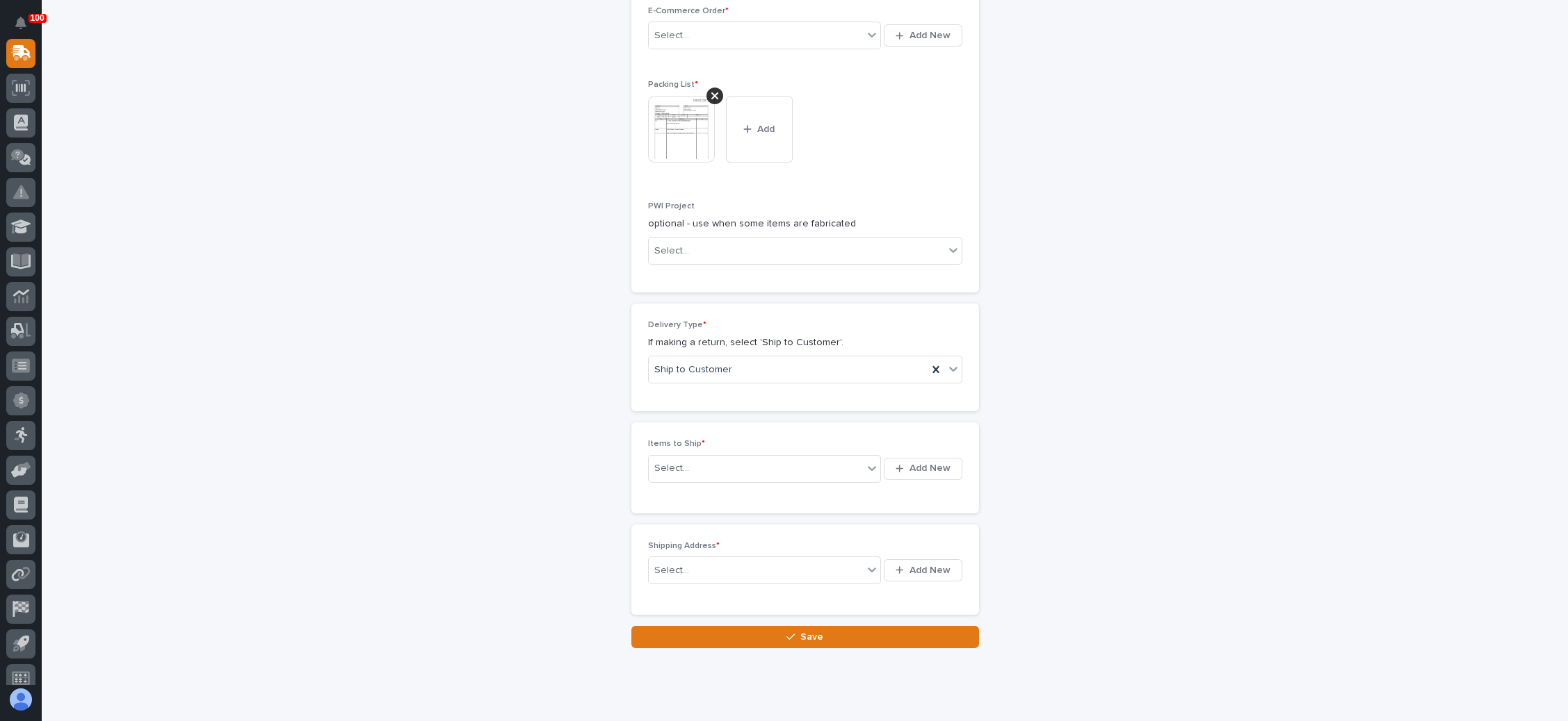
scroll to position [573, 0]
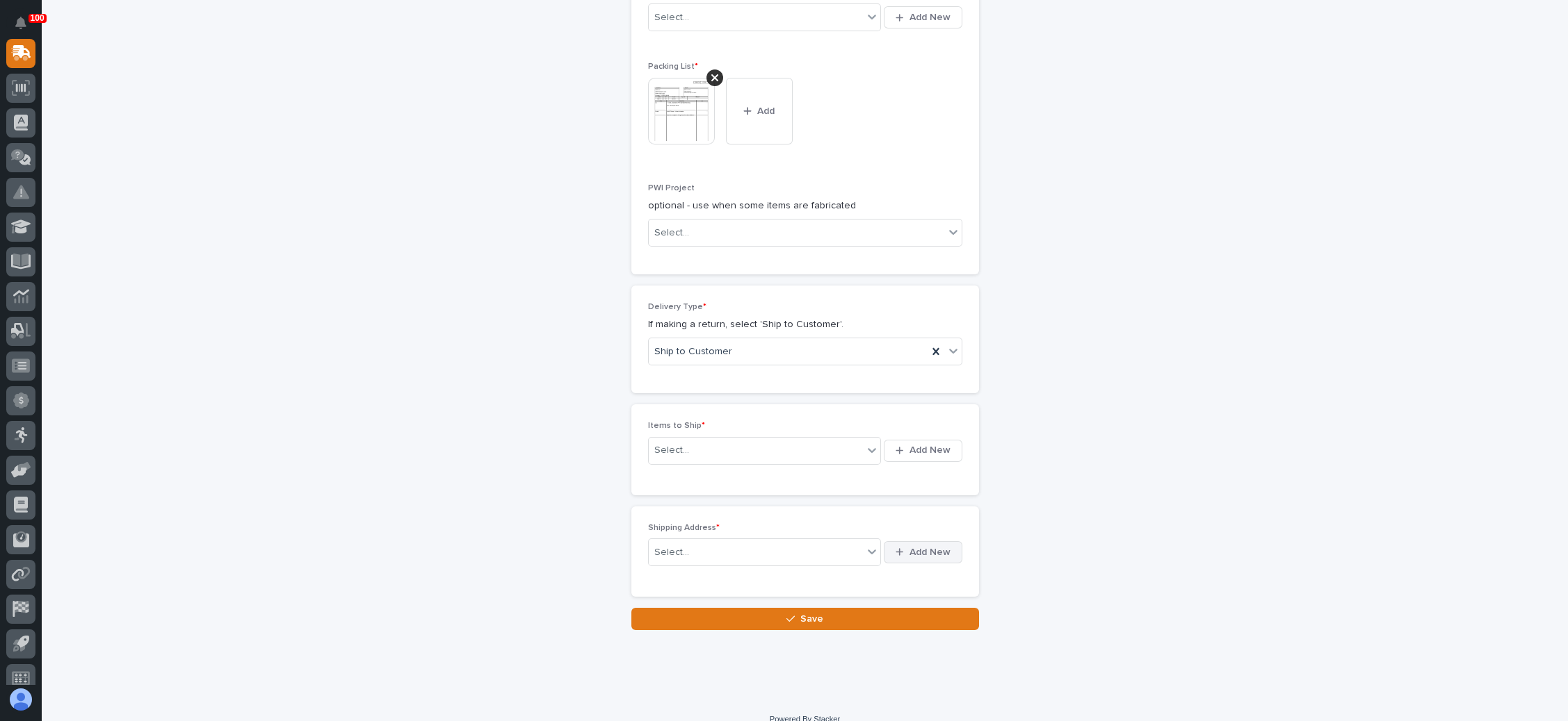
click at [916, 547] on span "Add New" at bounding box center [930, 553] width 41 height 13
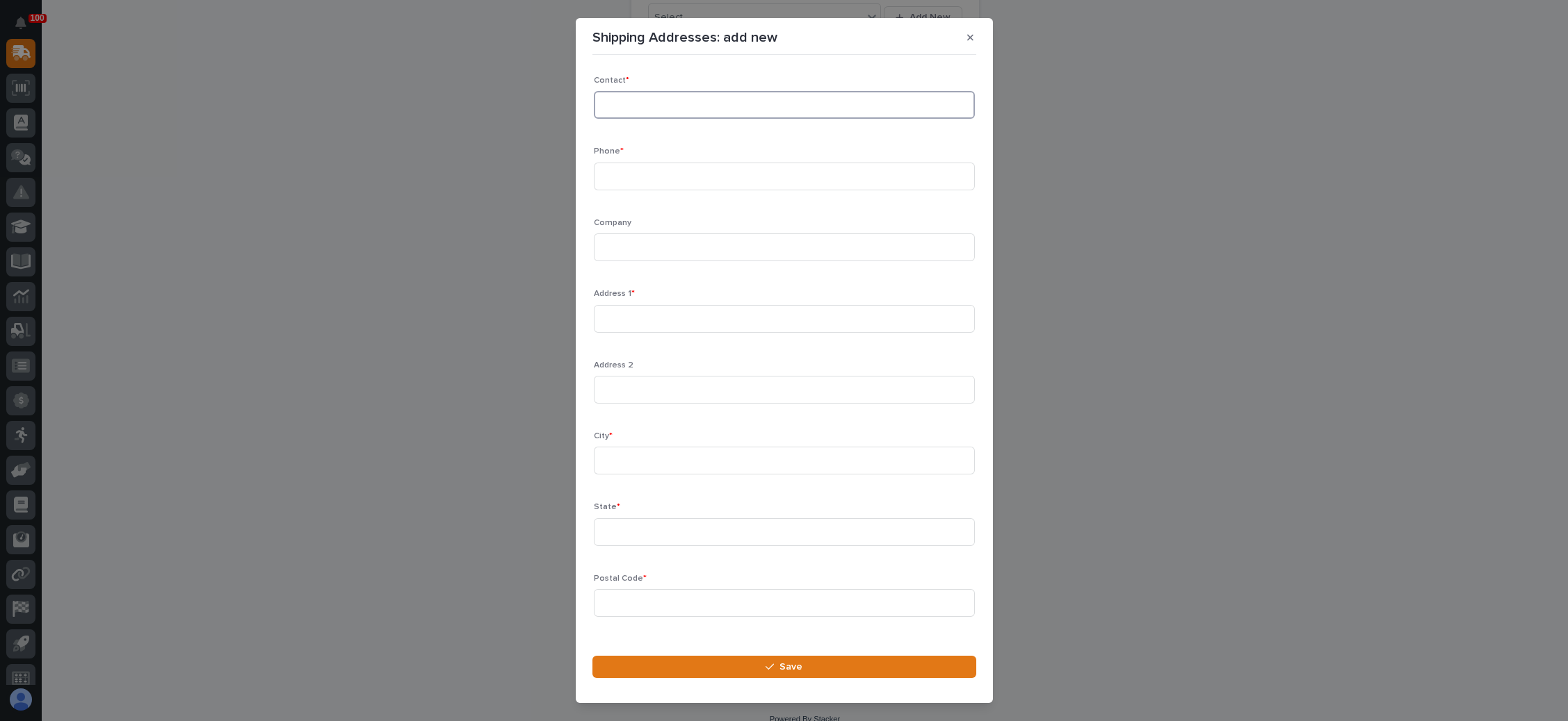
click at [661, 99] on input at bounding box center [784, 105] width 381 height 28
drag, startPoint x: 681, startPoint y: 109, endPoint x: 592, endPoint y: 111, distance: 89.0
click at [600, 112] on input "[PERSON_NAME]" at bounding box center [784, 105] width 381 height 28
type input "[PERSON_NAME] Chapel"
paste input "719.302.3117"
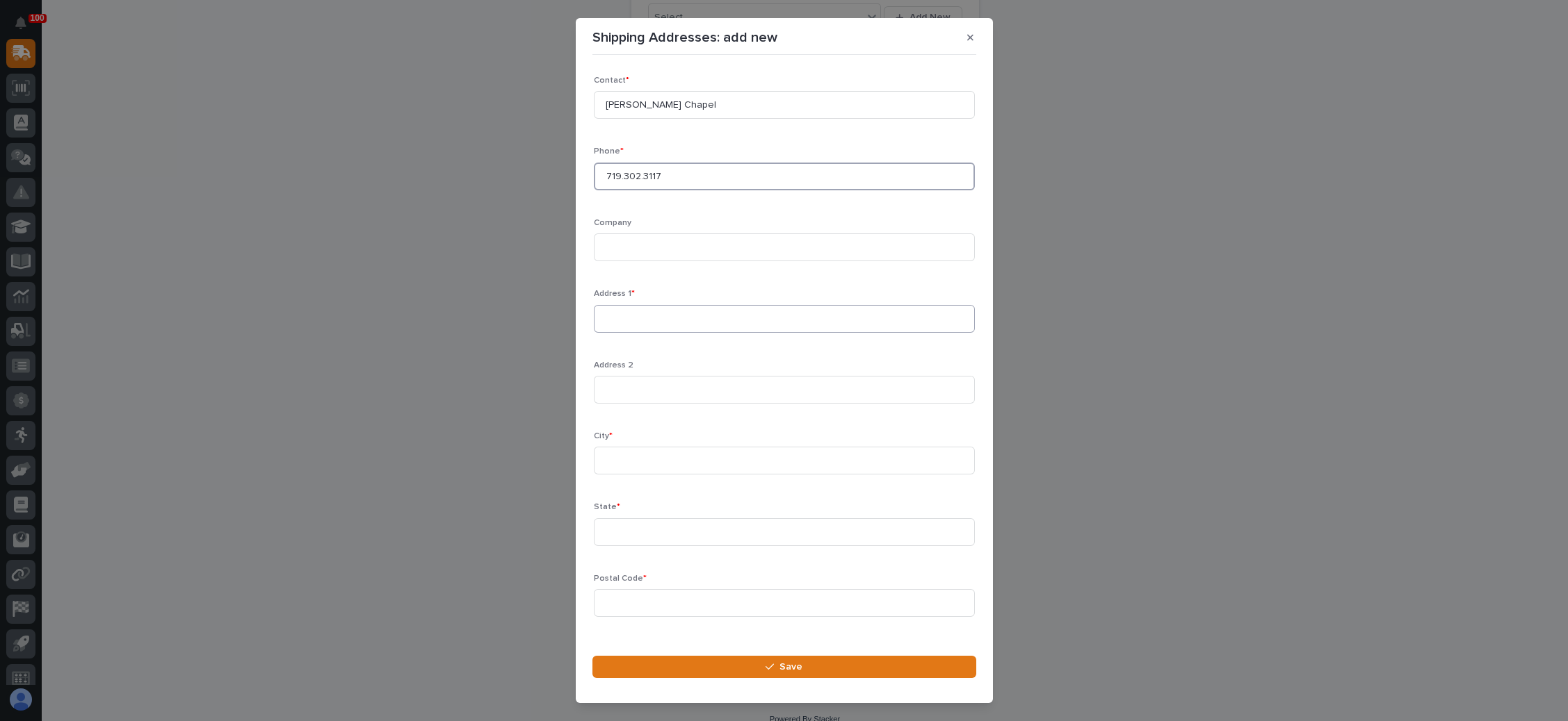
type input "719.302.3117"
click at [634, 310] on input at bounding box center [784, 318] width 381 height 28
type input "[GEOGRAPHIC_DATA]"
type input "[US_STATE][GEOGRAPHIC_DATA]"
type input "CO"
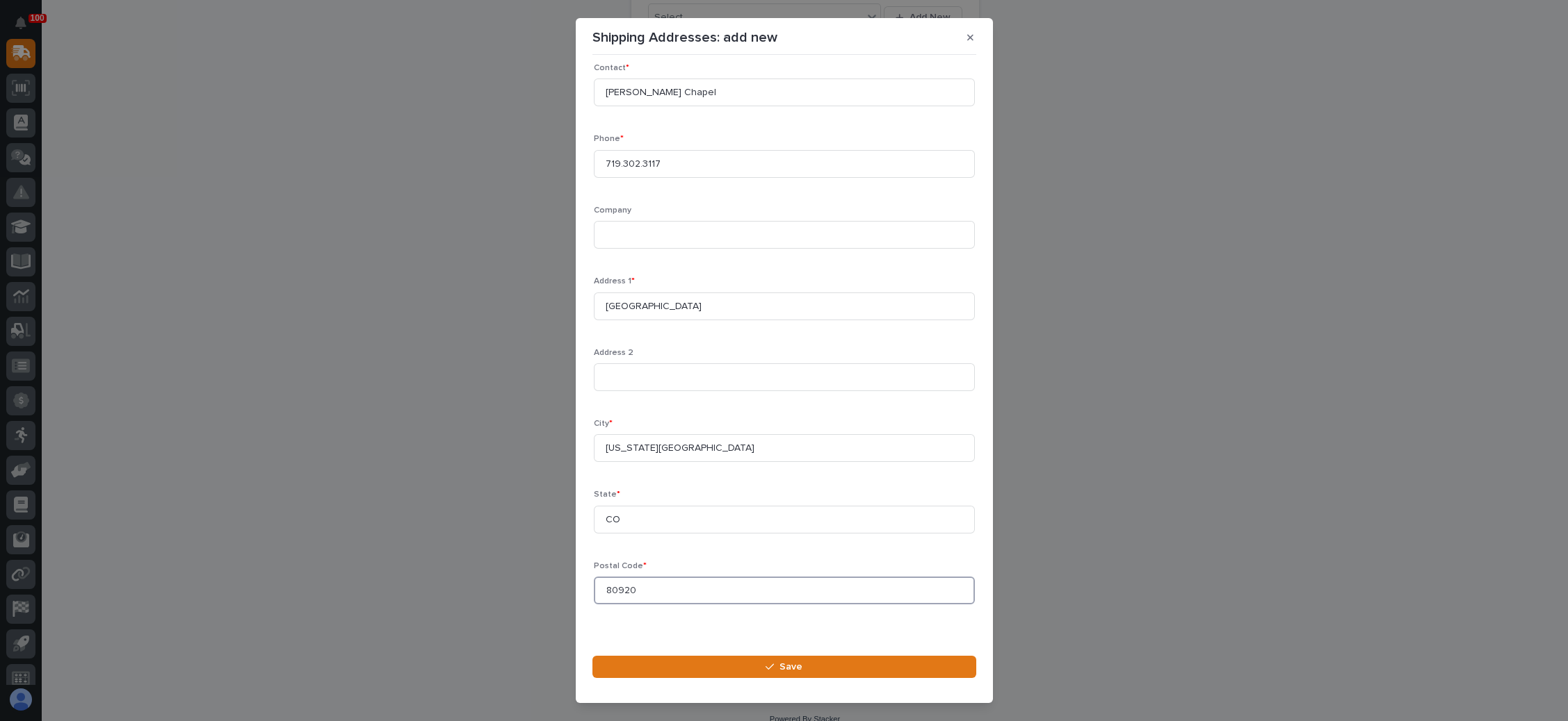
scroll to position [20, 0]
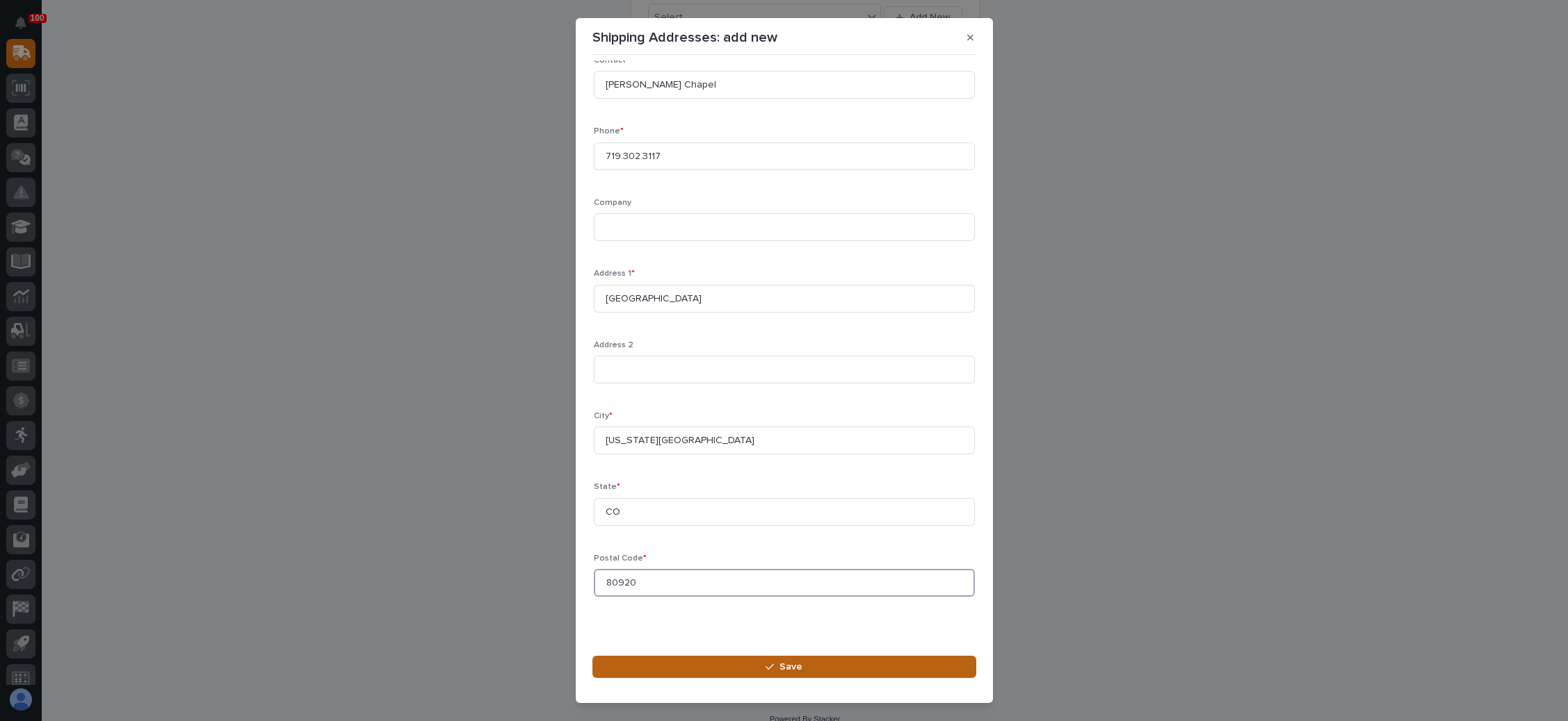
type input "80920"
click at [769, 659] on button "Save" at bounding box center [784, 667] width 384 height 22
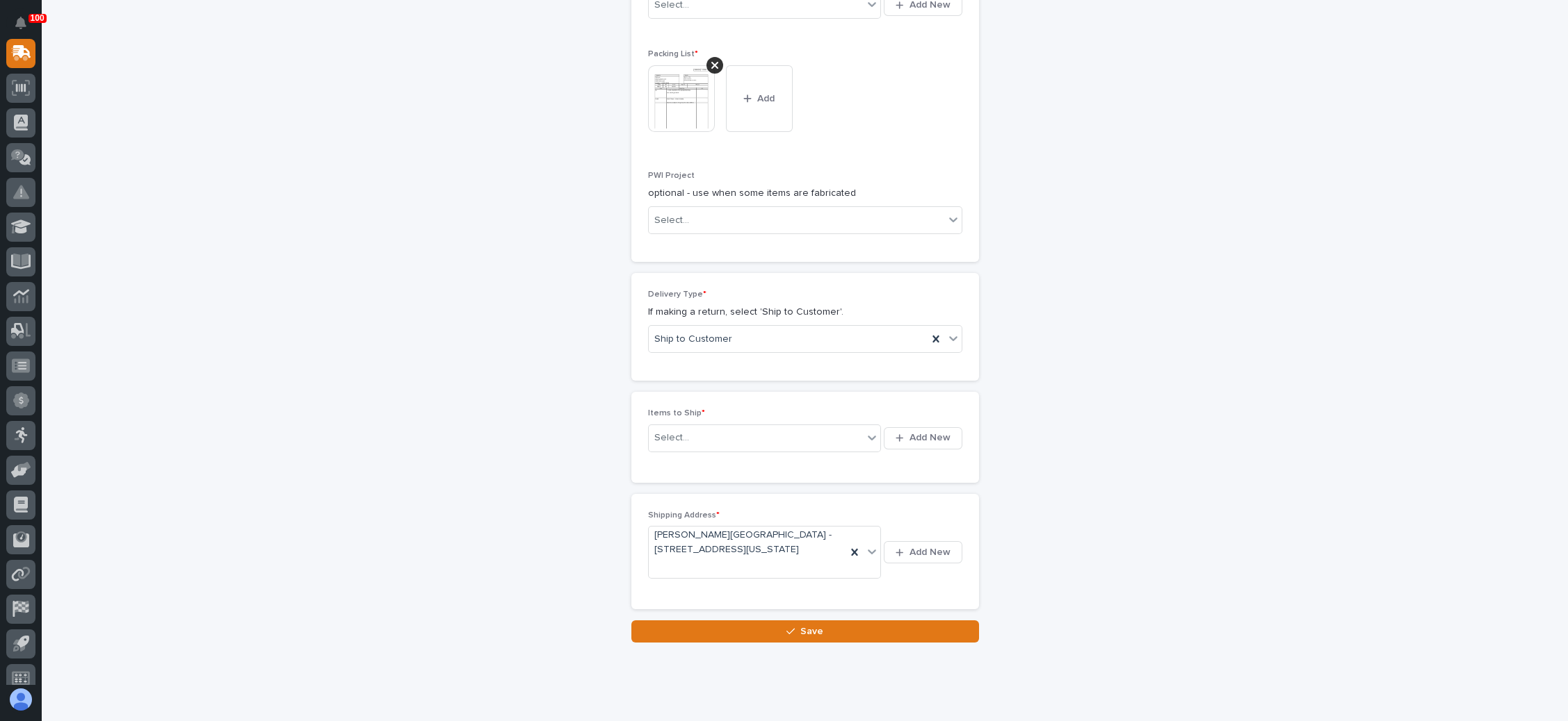
scroll to position [598, 0]
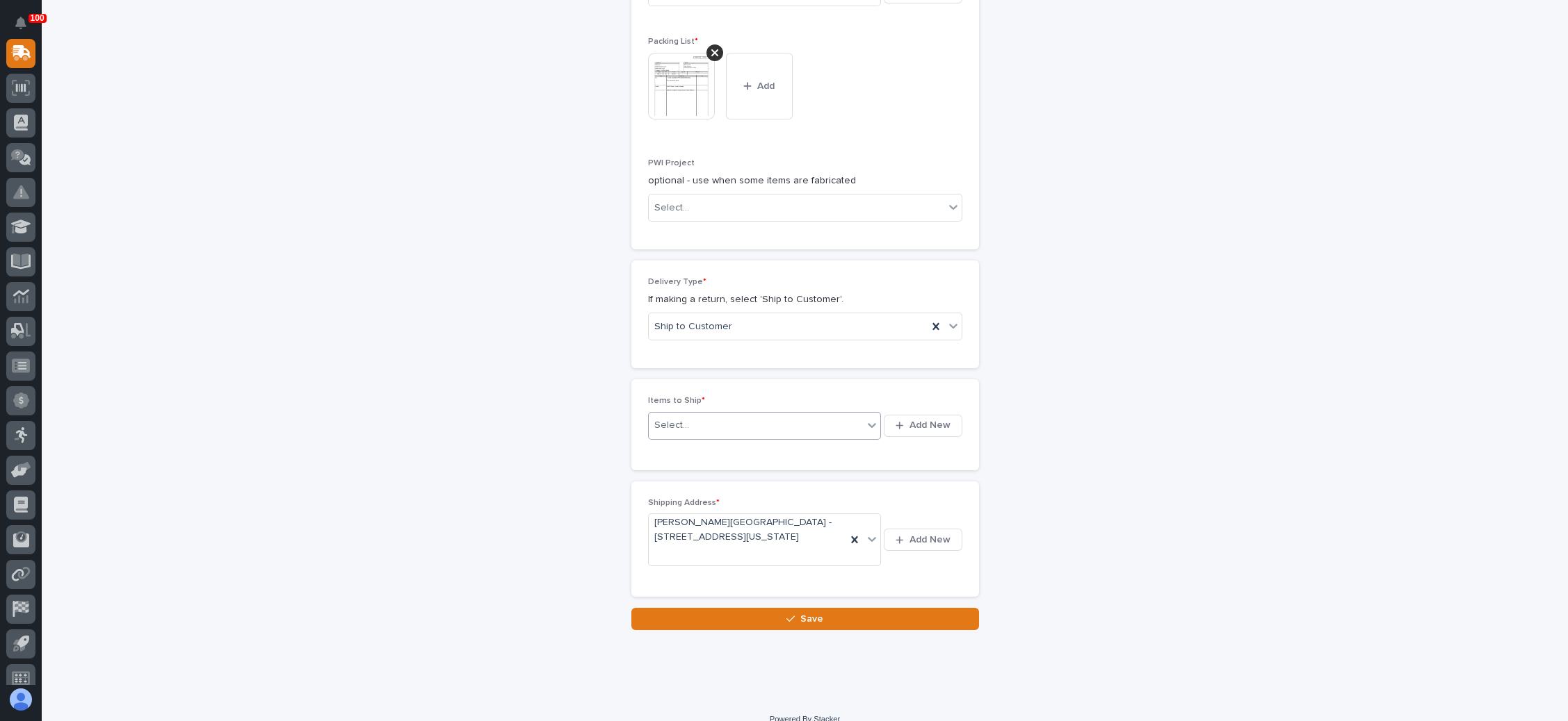
click at [865, 418] on icon at bounding box center [872, 425] width 14 height 14
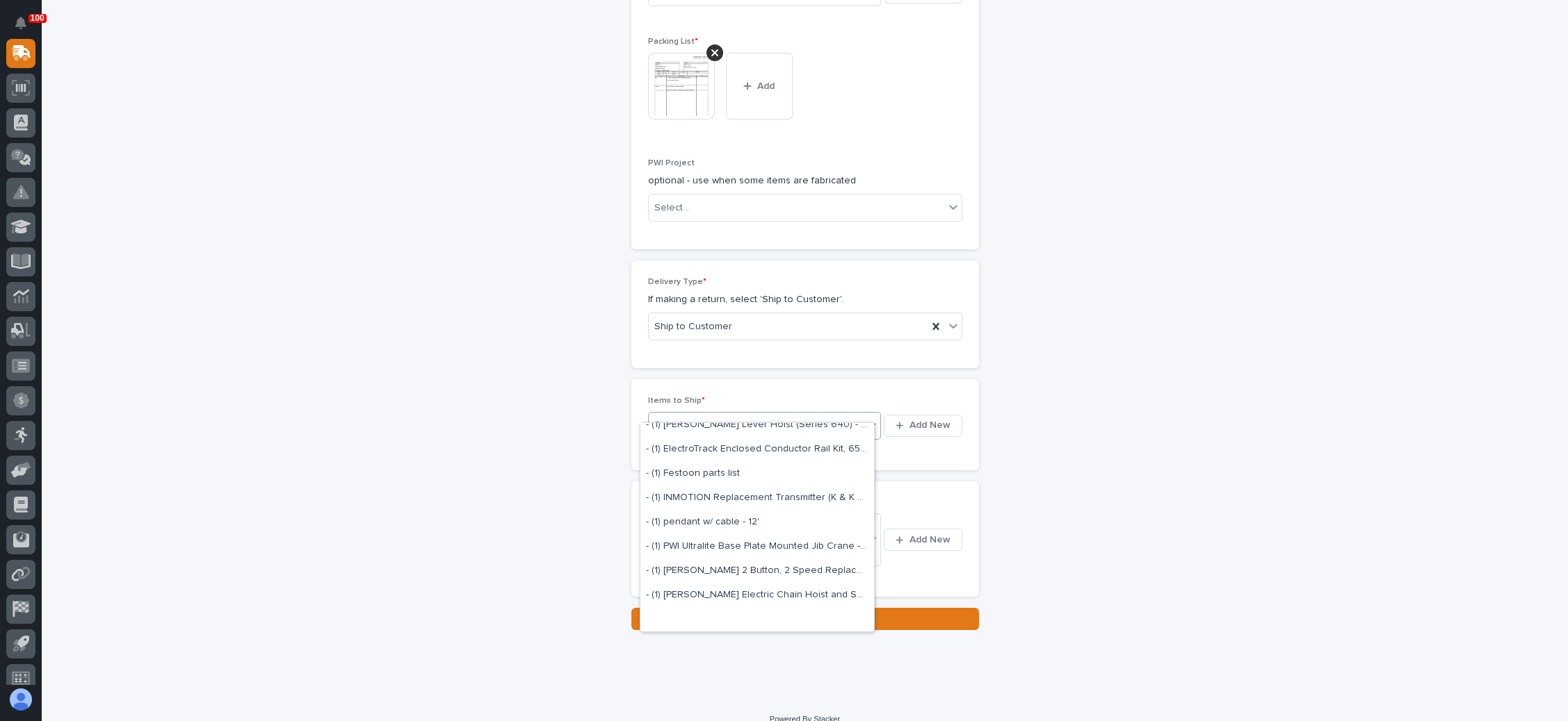
scroll to position [0, 0]
click at [1070, 441] on div "New Shipping Request Loading... Saving… Loading... Saving… Loading... Saving… R…" at bounding box center [804, 55] width 1393 height 1151
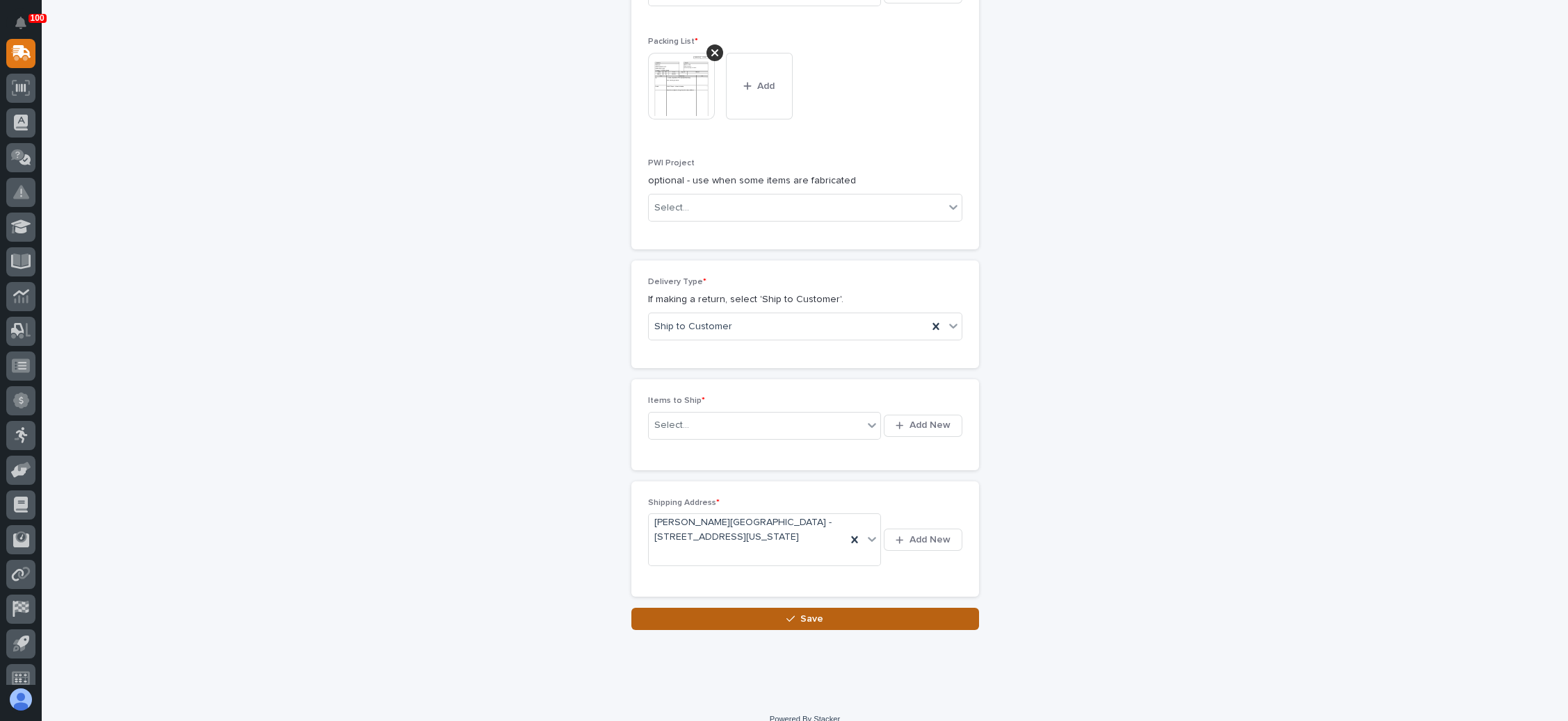
click at [800, 613] on span "Save" at bounding box center [811, 619] width 23 height 13
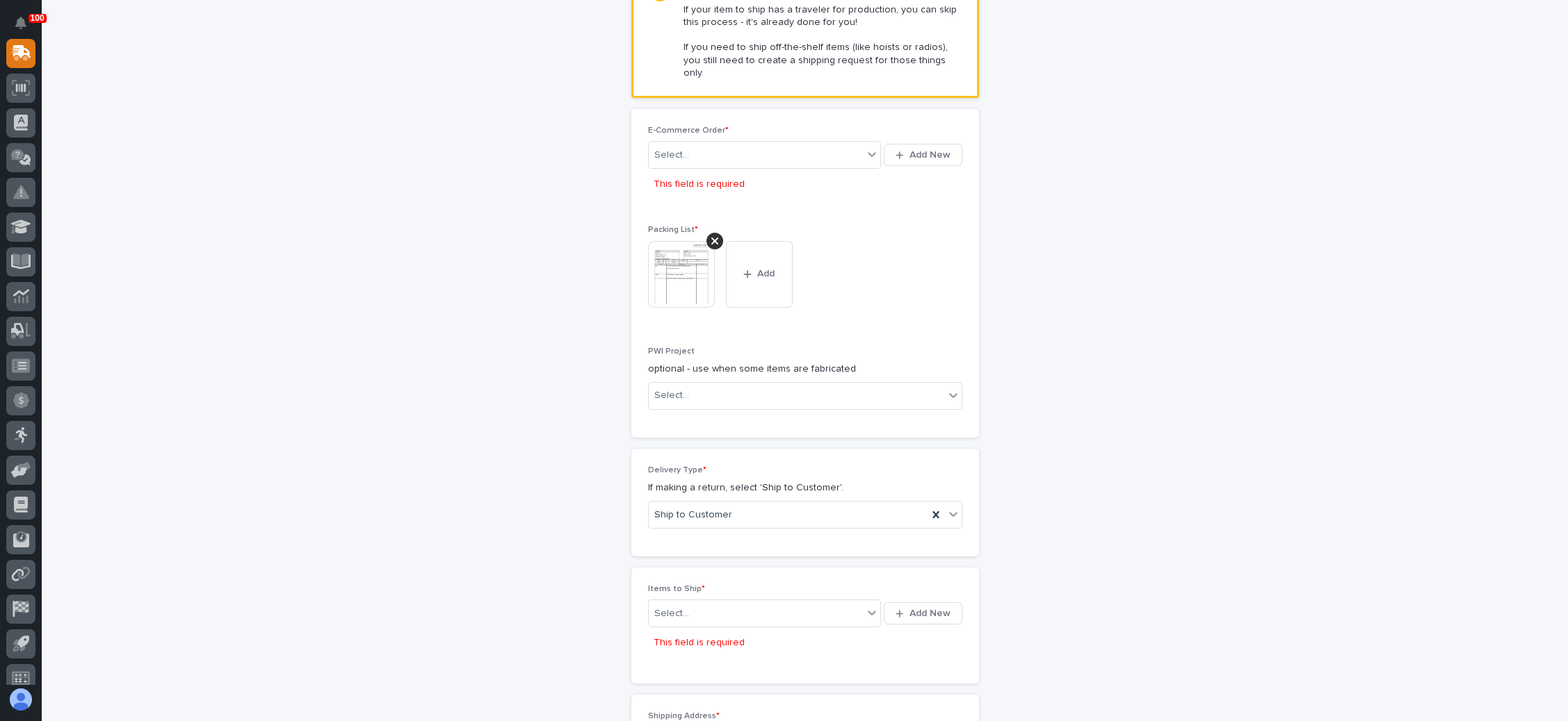
scroll to position [453, 0]
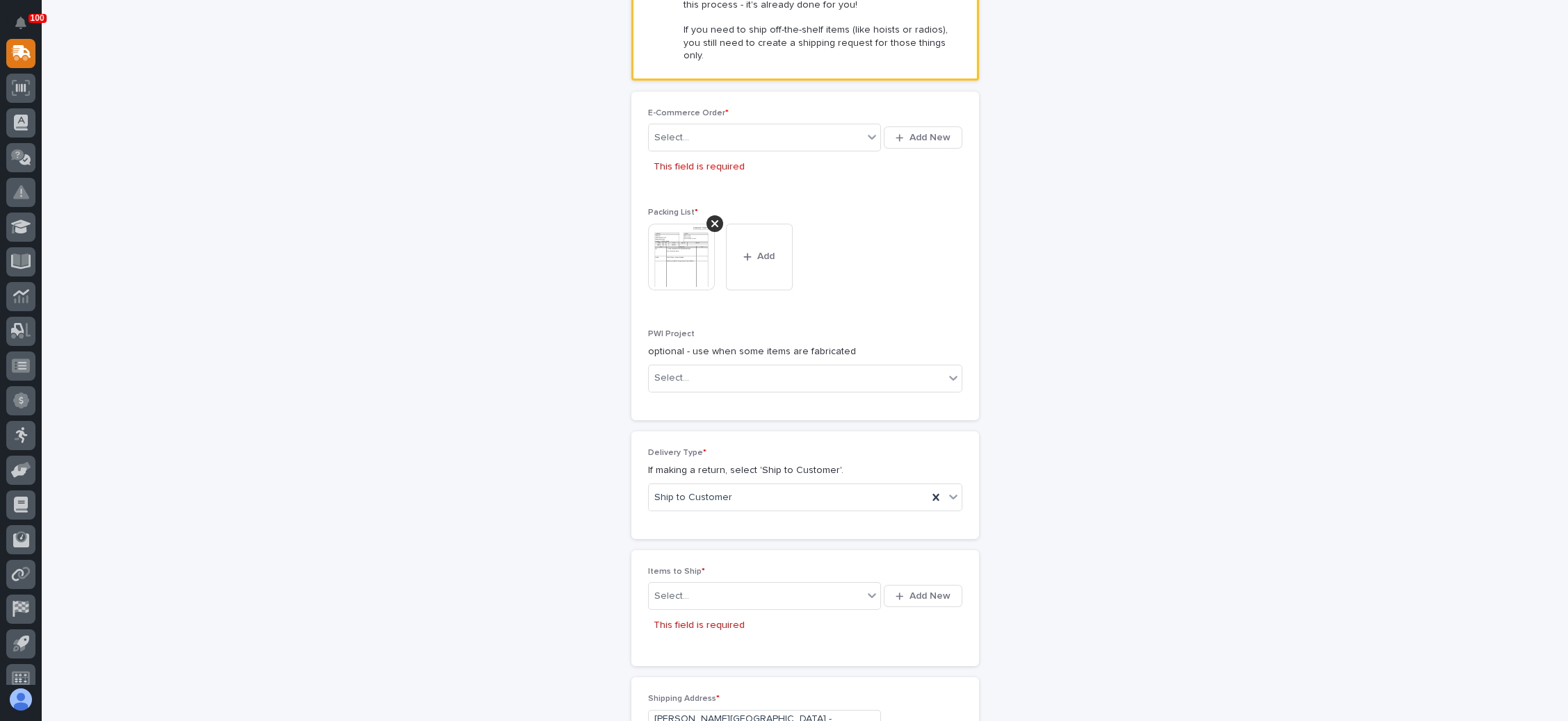
click at [1083, 358] on div "New Shipping Request Loading... Saving… Loading... Saving… Loading... Saving… R…" at bounding box center [804, 235] width 1393 height 1221
click at [867, 130] on icon at bounding box center [872, 137] width 14 height 14
click at [1062, 257] on div "New Shipping Request Loading... Saving… Loading... Saving… Loading... Saving… R…" at bounding box center [804, 235] width 1393 height 1221
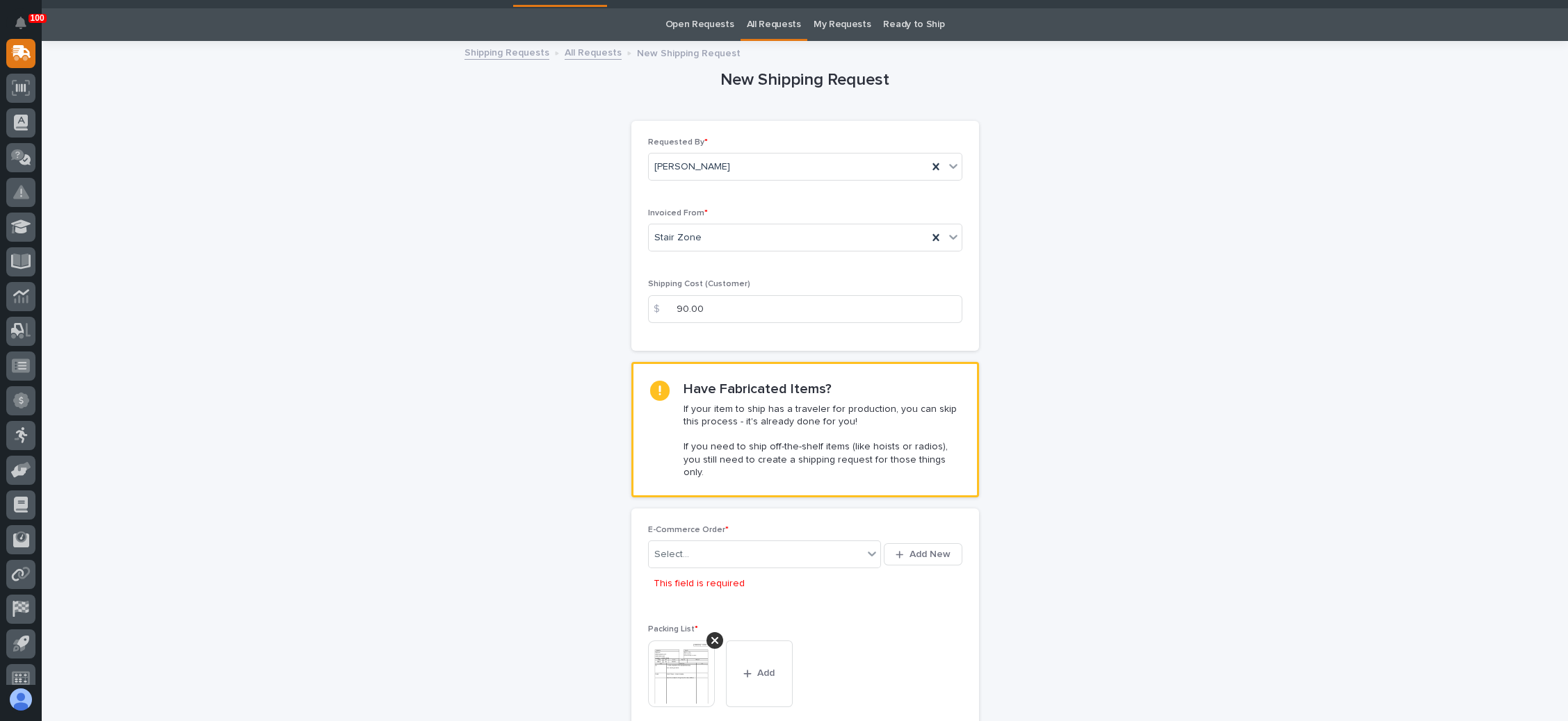
scroll to position [245, 0]
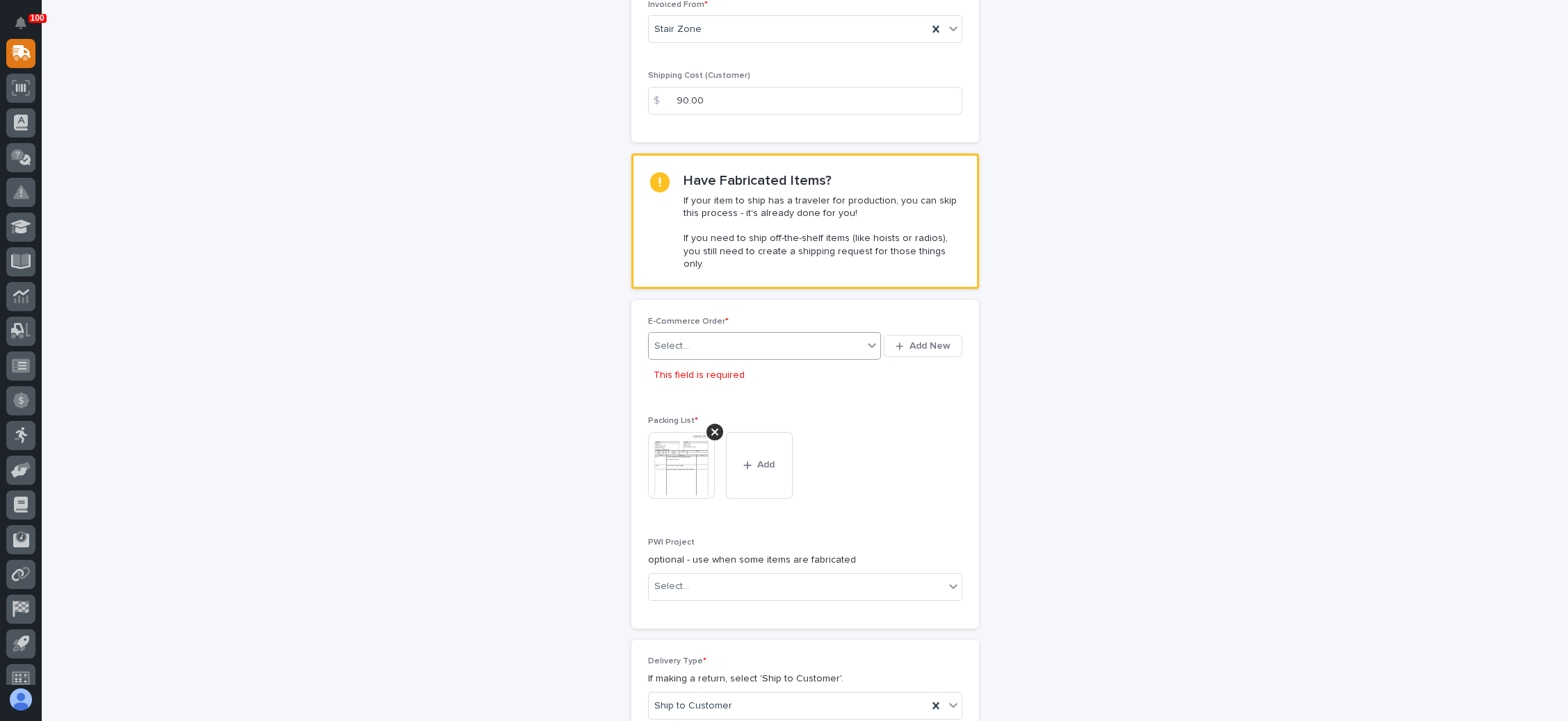
click at [867, 337] on div at bounding box center [872, 345] width 17 height 25
click at [873, 339] on icon at bounding box center [872, 345] width 14 height 14
drag, startPoint x: 876, startPoint y: 330, endPoint x: 868, endPoint y: 333, distance: 8.5
click at [876, 330] on div "0 results available. Select is focused ,type to refine list, press Down to open…" at bounding box center [805, 346] width 314 height 33
click at [868, 344] on icon at bounding box center [872, 346] width 8 height 5
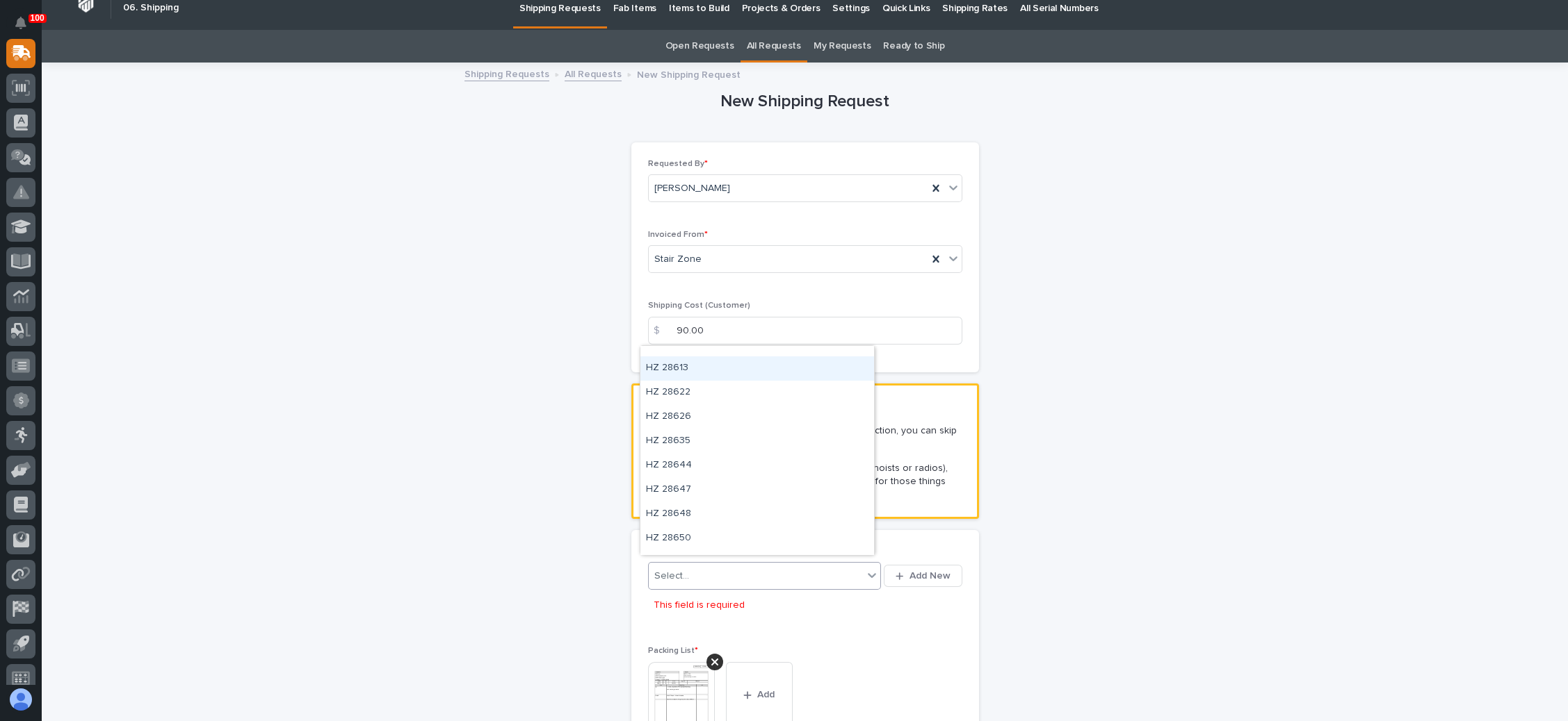
scroll to position [0, 0]
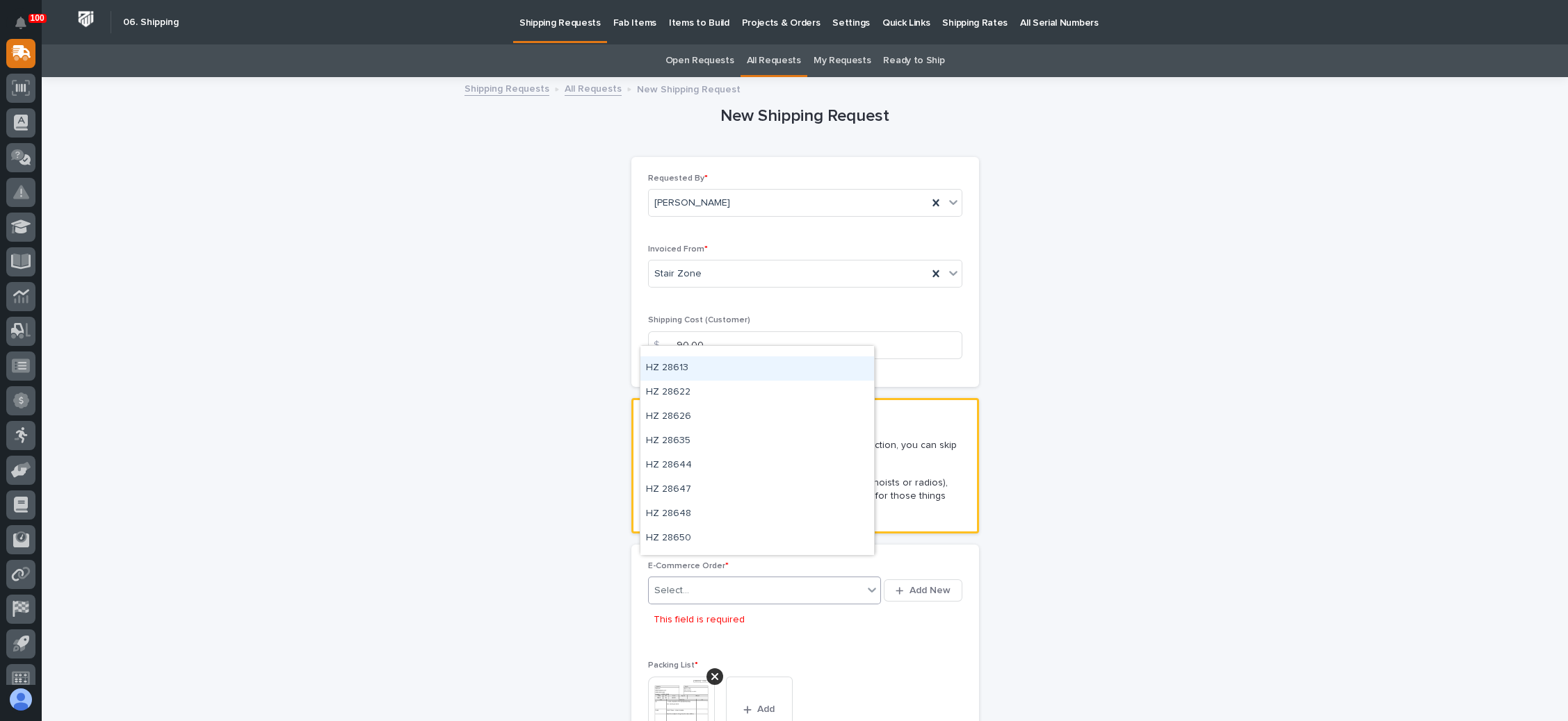
drag, startPoint x: 1116, startPoint y: 269, endPoint x: 1081, endPoint y: 265, distance: 35.2
click at [1116, 269] on div "New Shipping Request Loading... Saving… Loading... Saving… Loading... Saving… R…" at bounding box center [804, 689] width 1393 height 1221
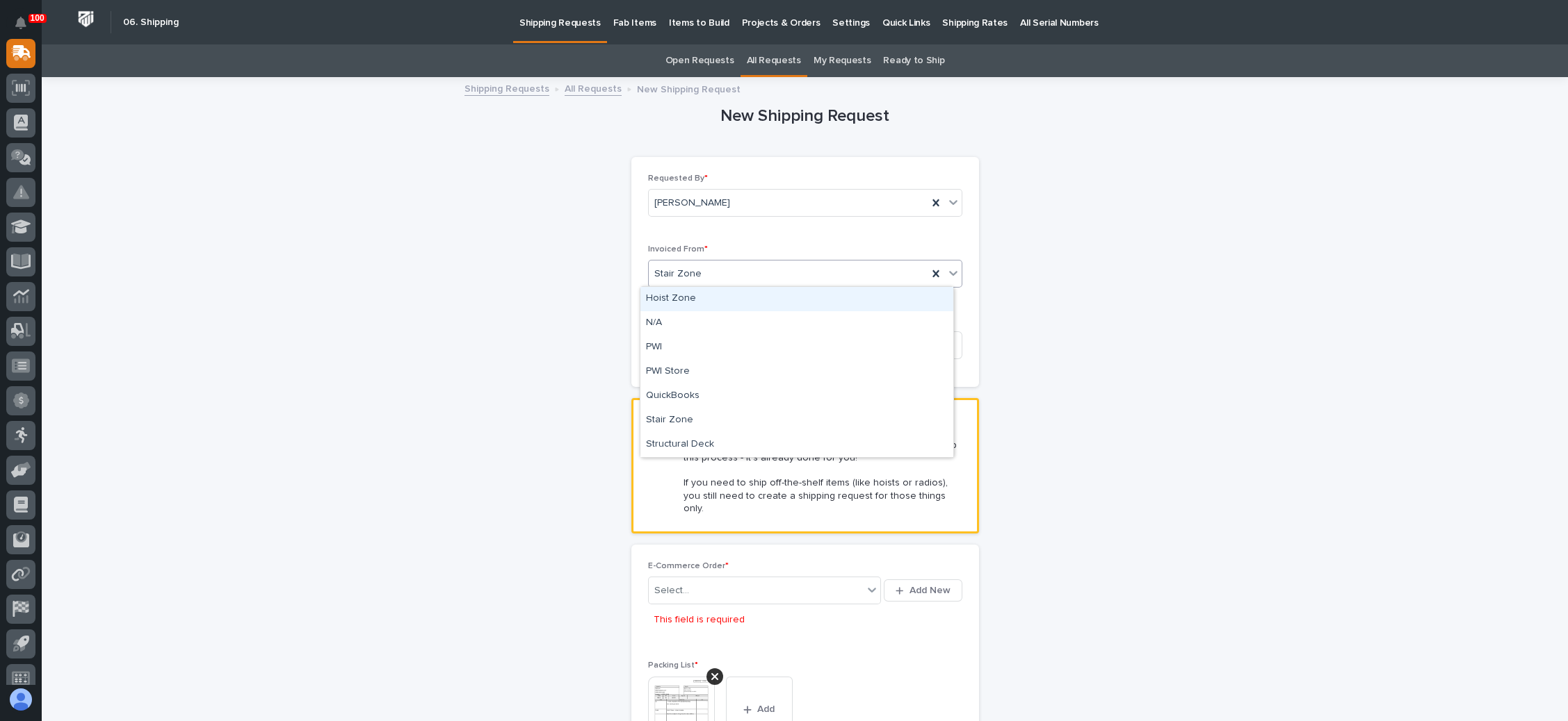
click at [947, 271] on icon at bounding box center [953, 272] width 14 height 14
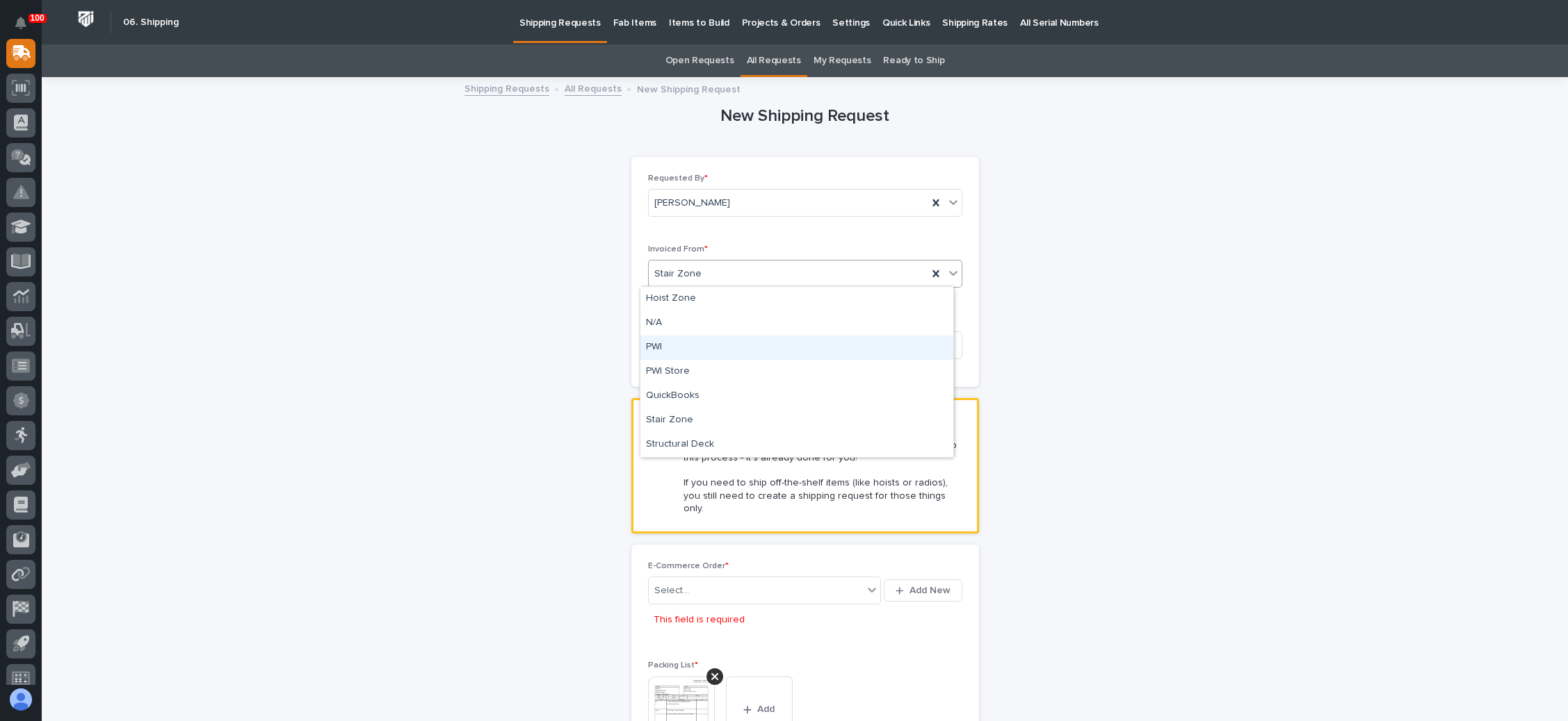
click at [832, 338] on div "PWI" at bounding box center [796, 348] width 313 height 24
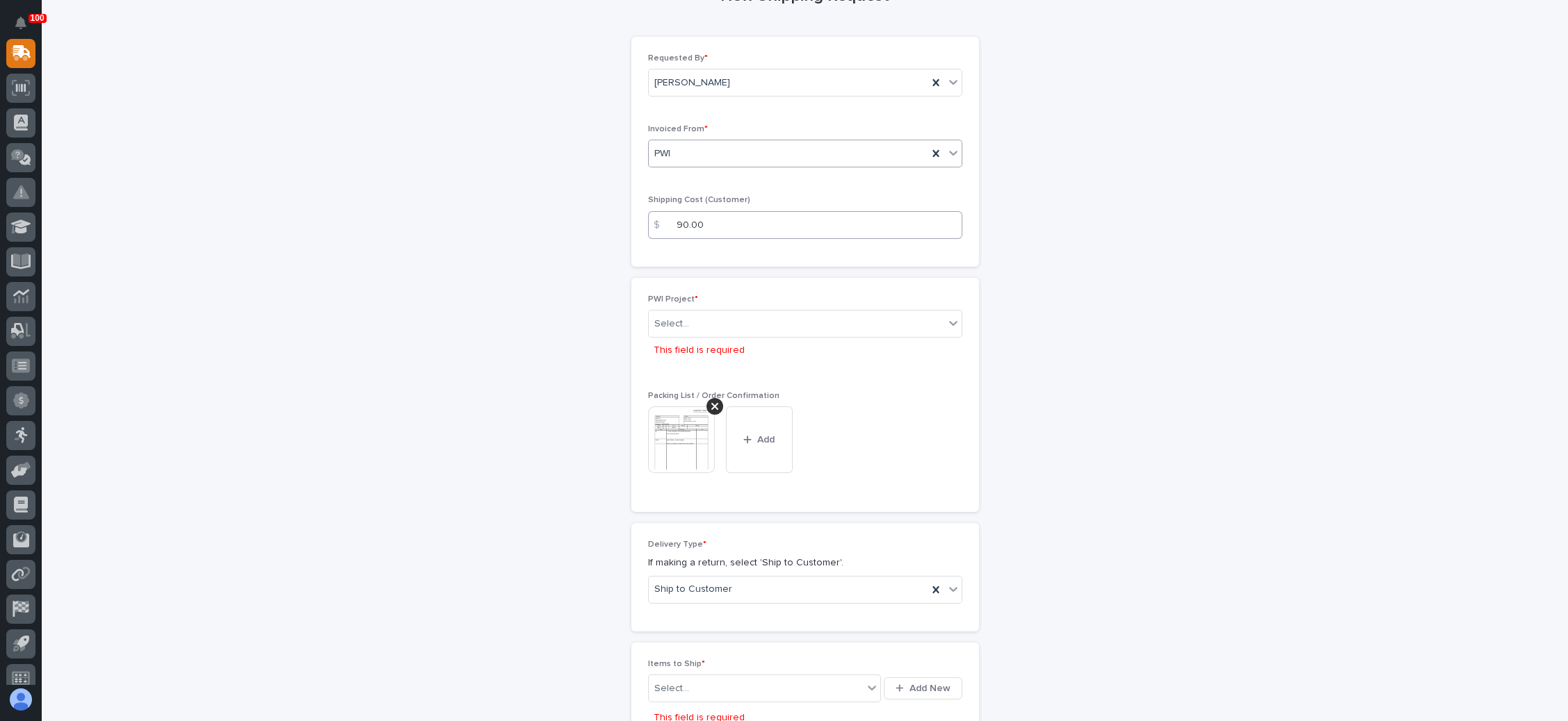
scroll to position [110, 0]
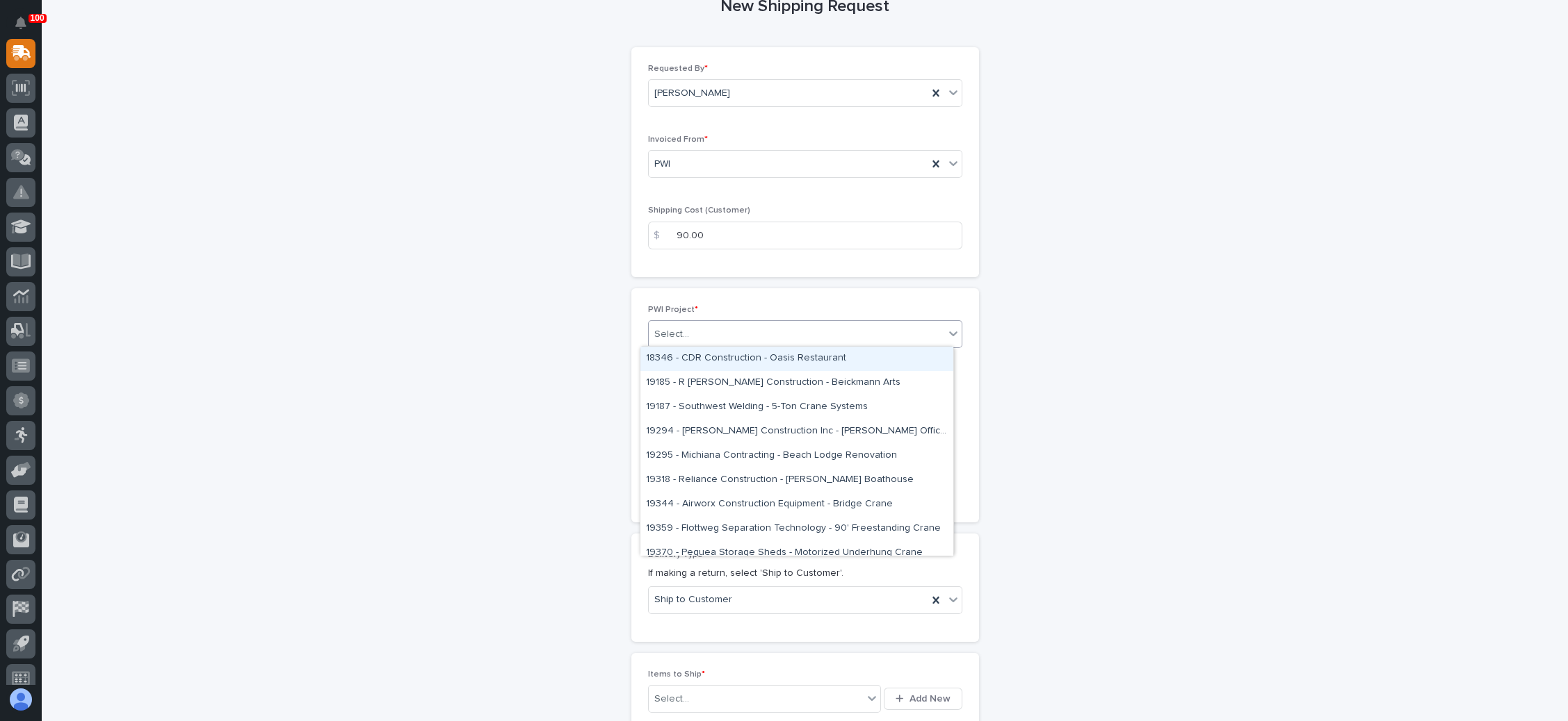
click at [822, 329] on div "Select..." at bounding box center [796, 334] width 296 height 23
click at [901, 320] on div "Select..." at bounding box center [805, 334] width 314 height 28
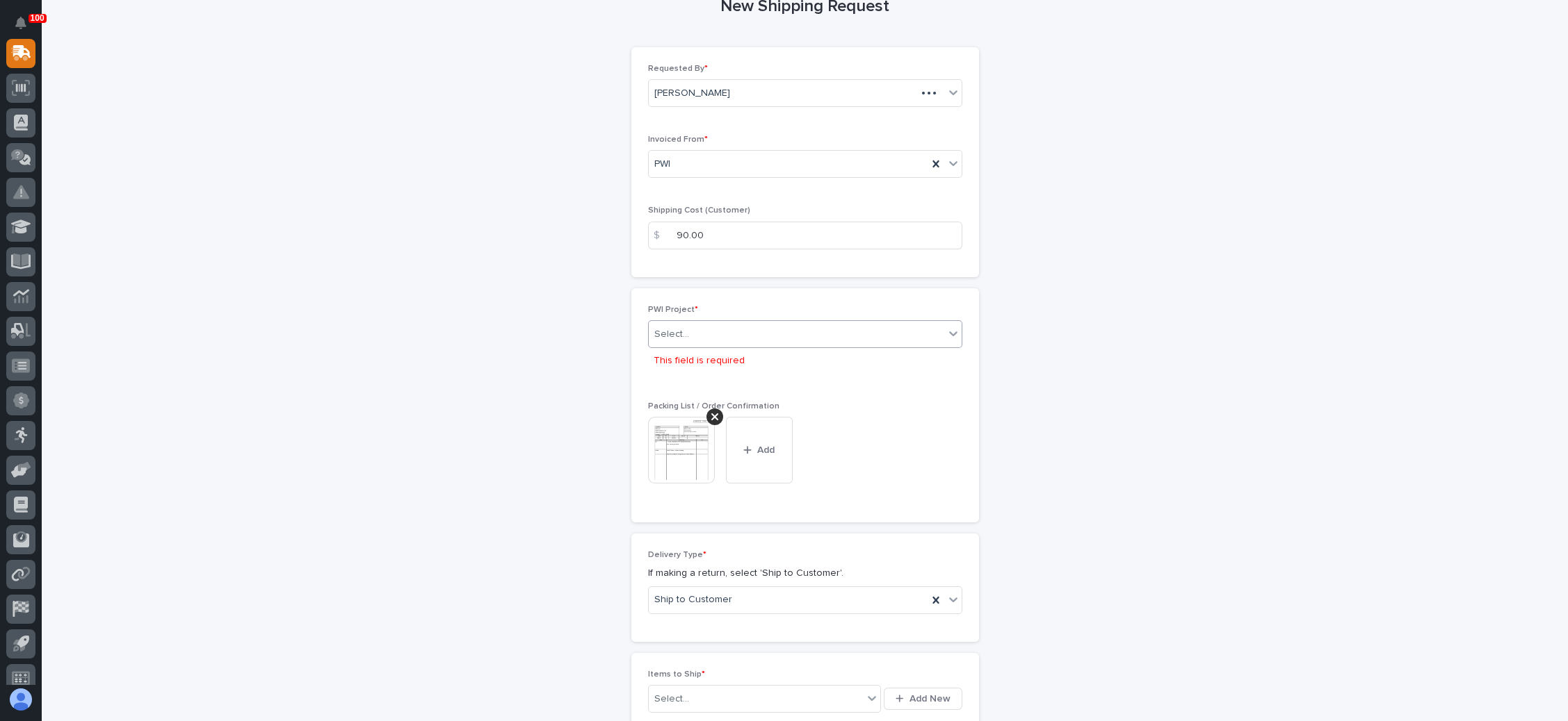
scroll to position [0, 0]
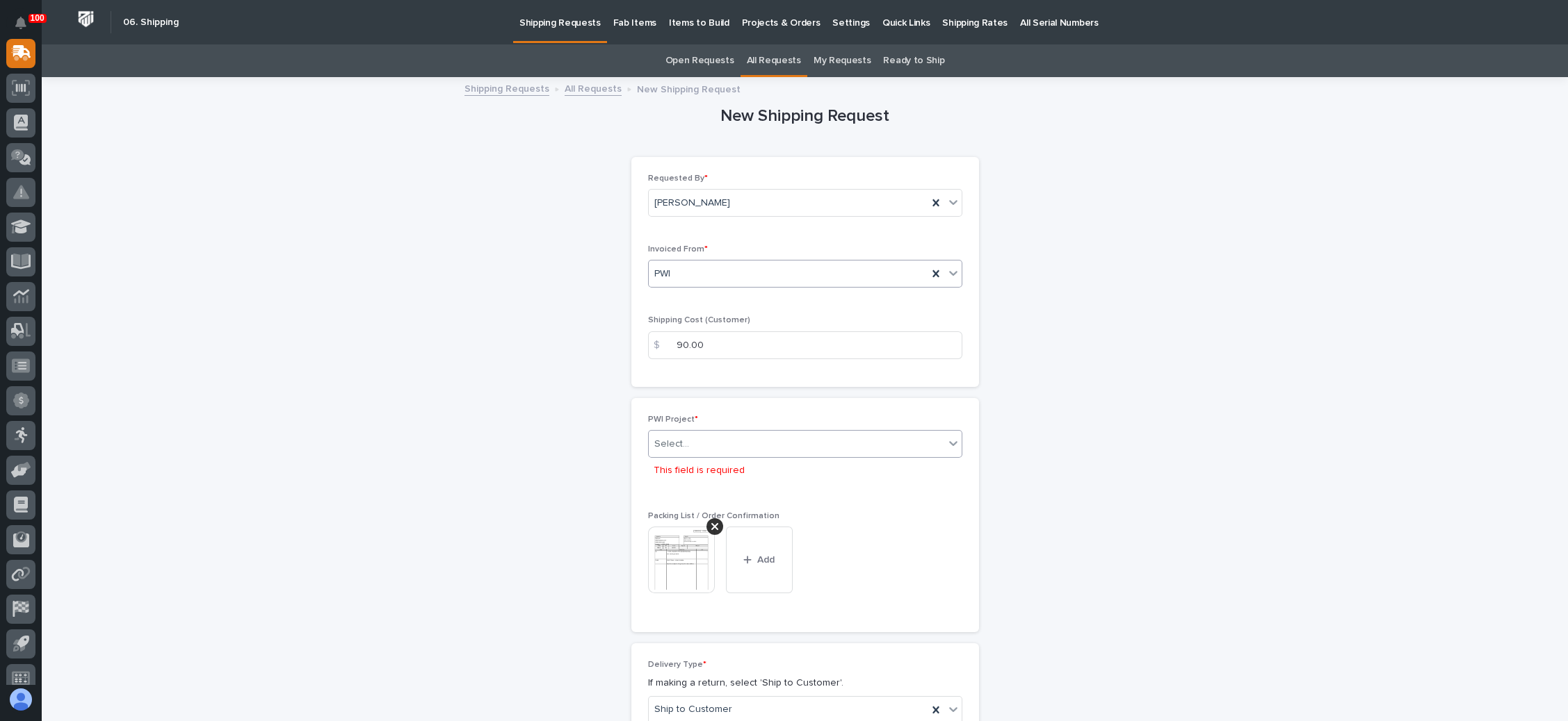
click at [885, 271] on div "PWI" at bounding box center [788, 274] width 279 height 23
click at [816, 318] on div "N/A" at bounding box center [796, 323] width 313 height 24
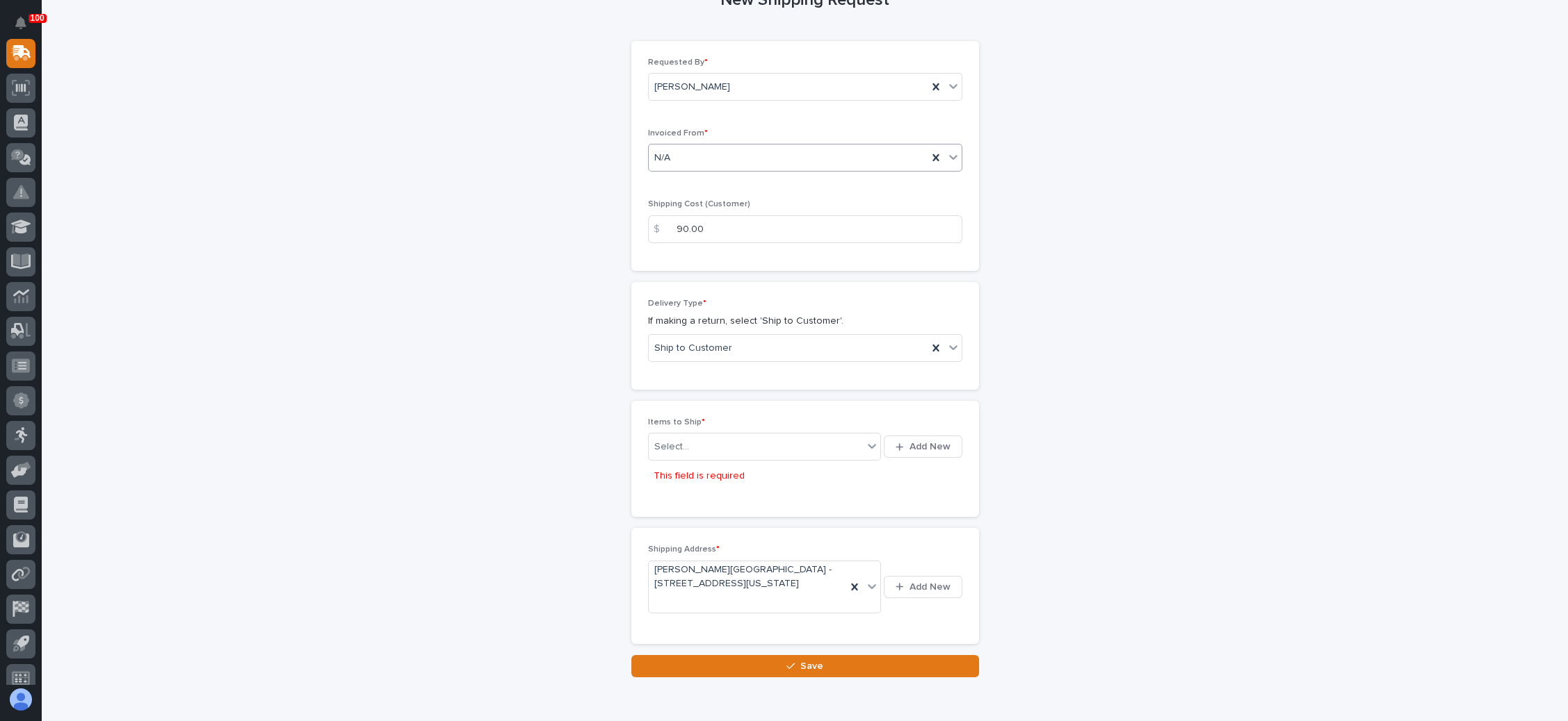
scroll to position [177, 0]
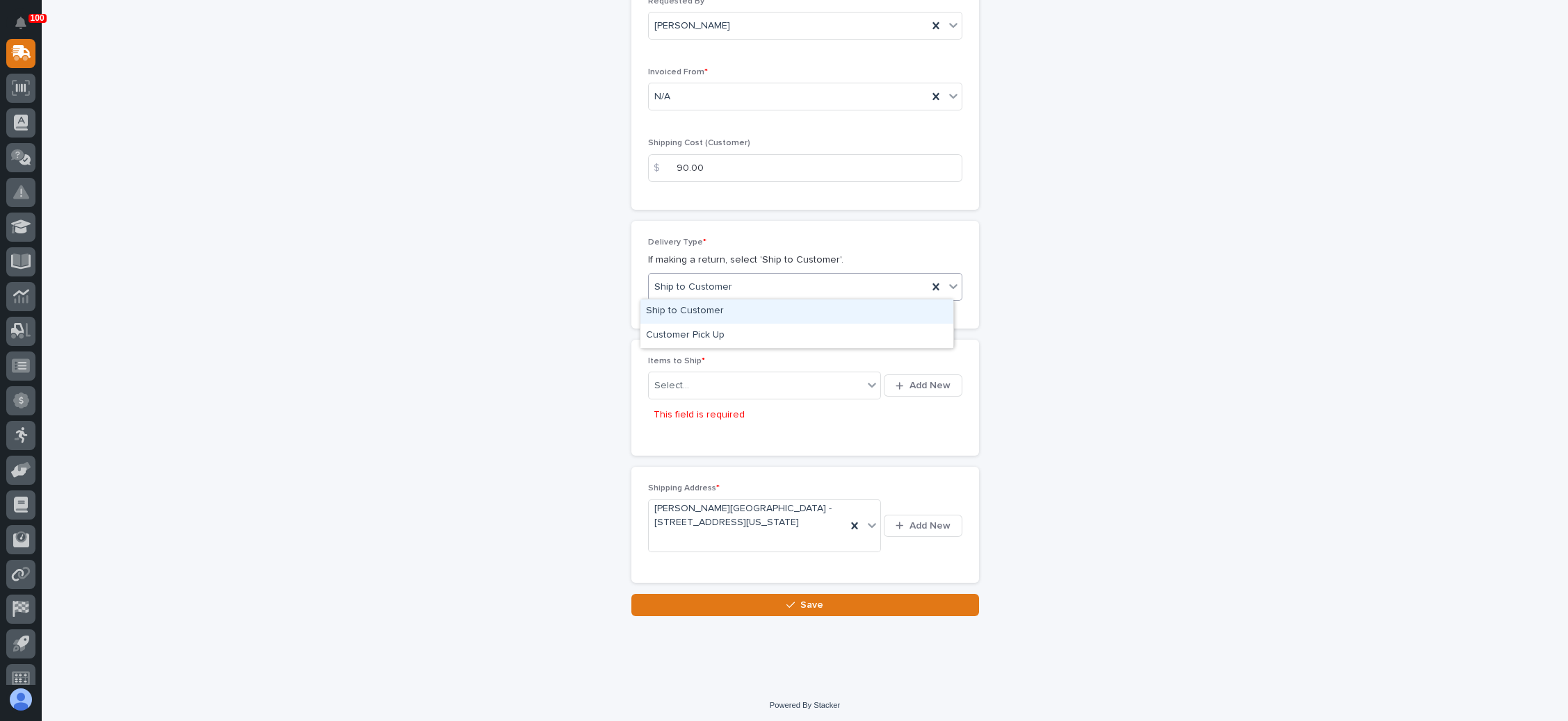
click at [779, 295] on div "Ship to Customer" at bounding box center [788, 287] width 279 height 23
click at [775, 305] on div "Ship to Customer" at bounding box center [796, 311] width 313 height 24
click at [754, 378] on div "Select..." at bounding box center [755, 386] width 215 height 18
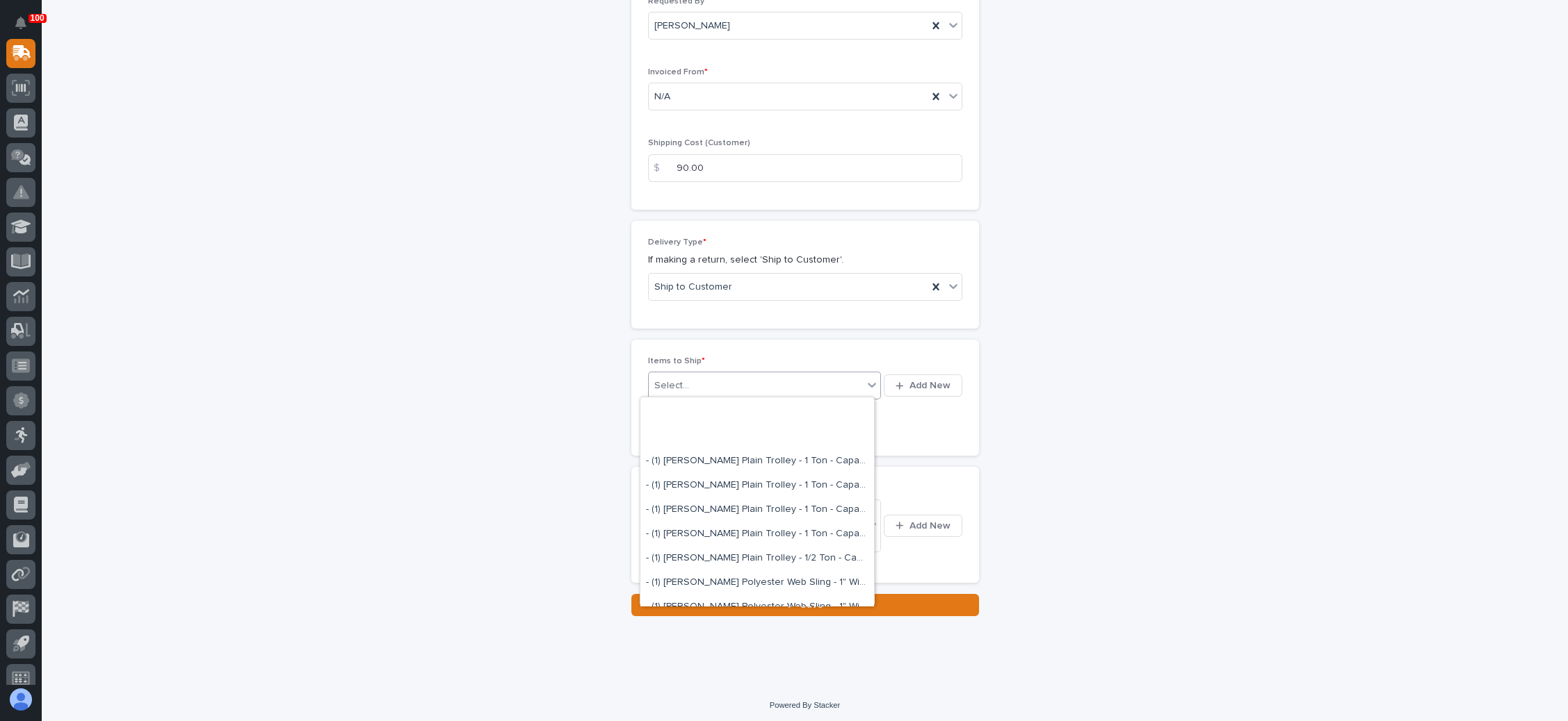
scroll to position [764, 0]
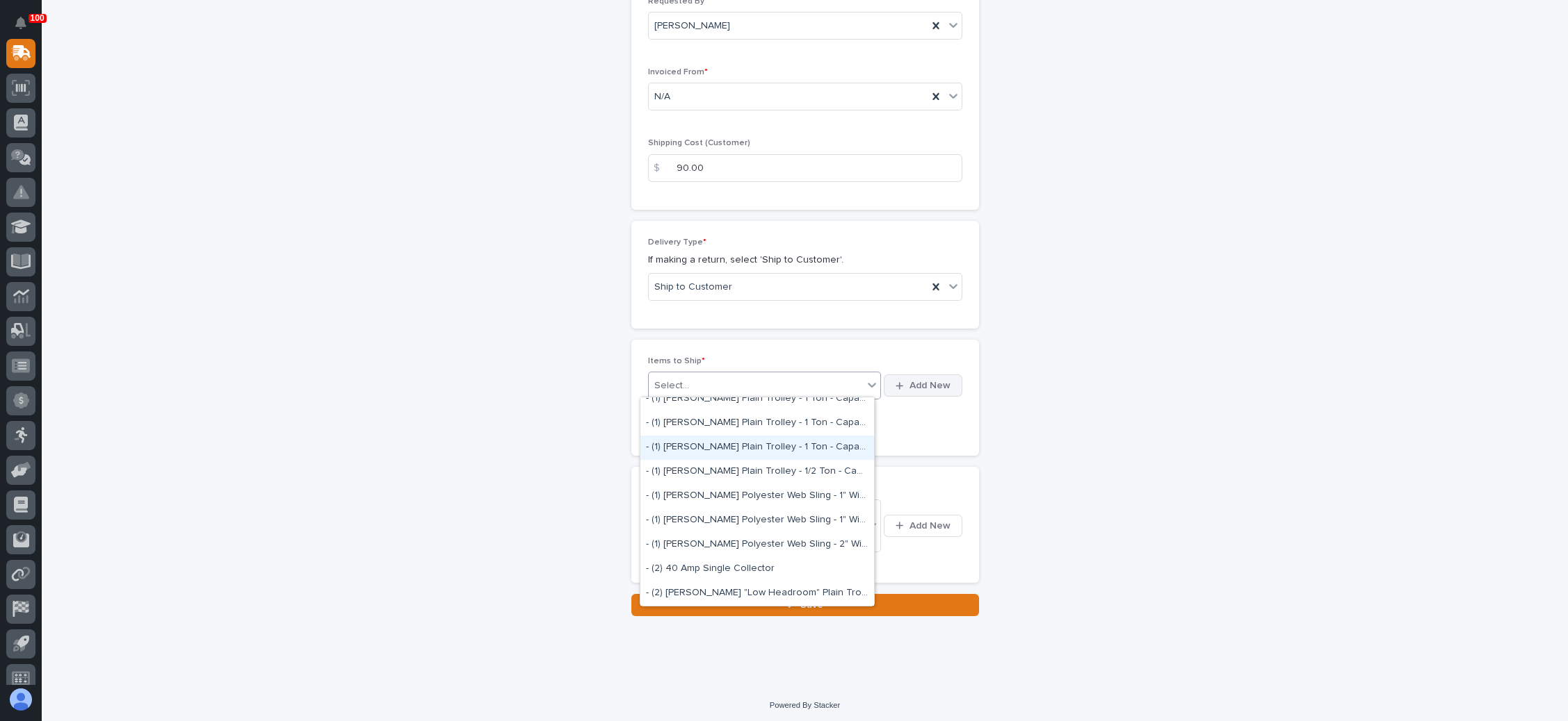
click at [925, 382] on span "Add New" at bounding box center [930, 386] width 41 height 13
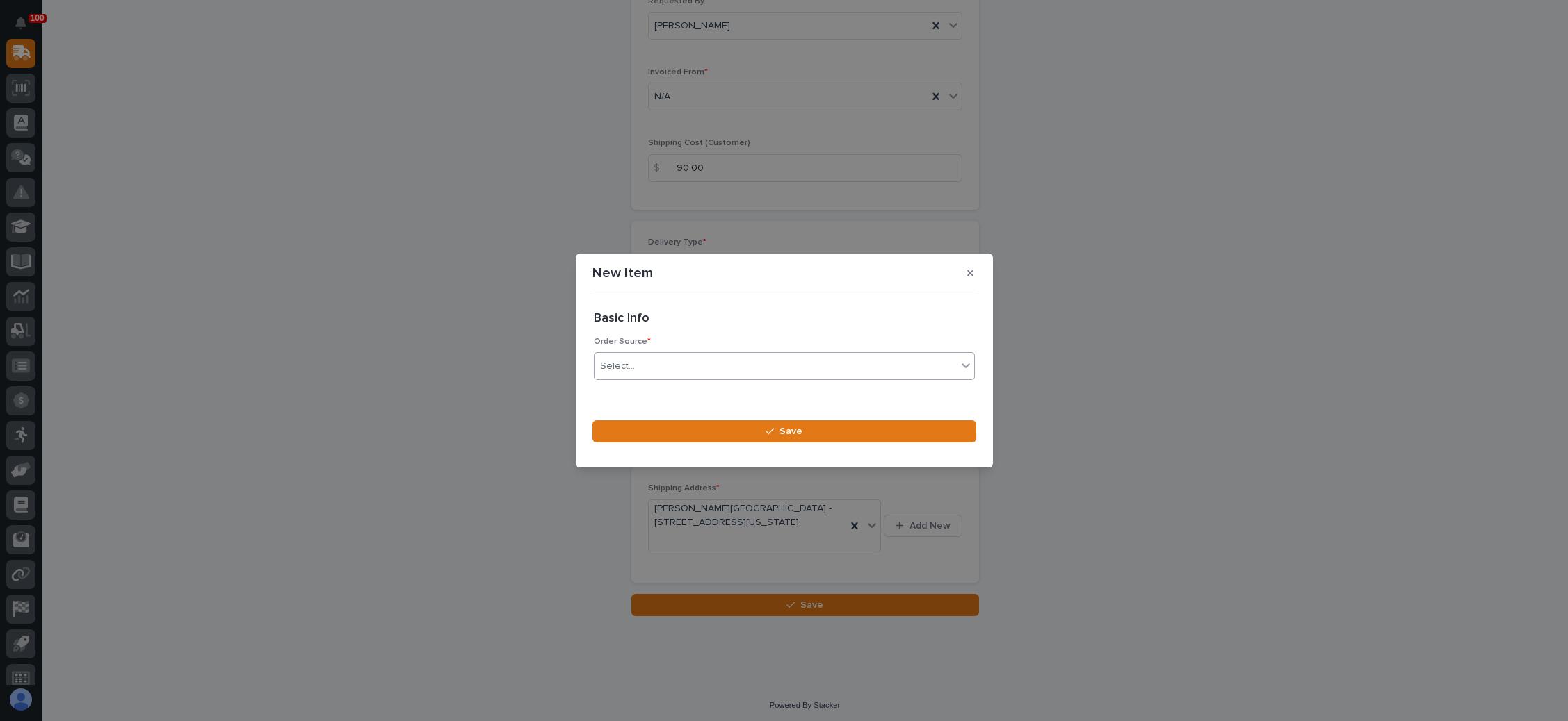
click at [800, 359] on div "Select..." at bounding box center [776, 367] width 362 height 23
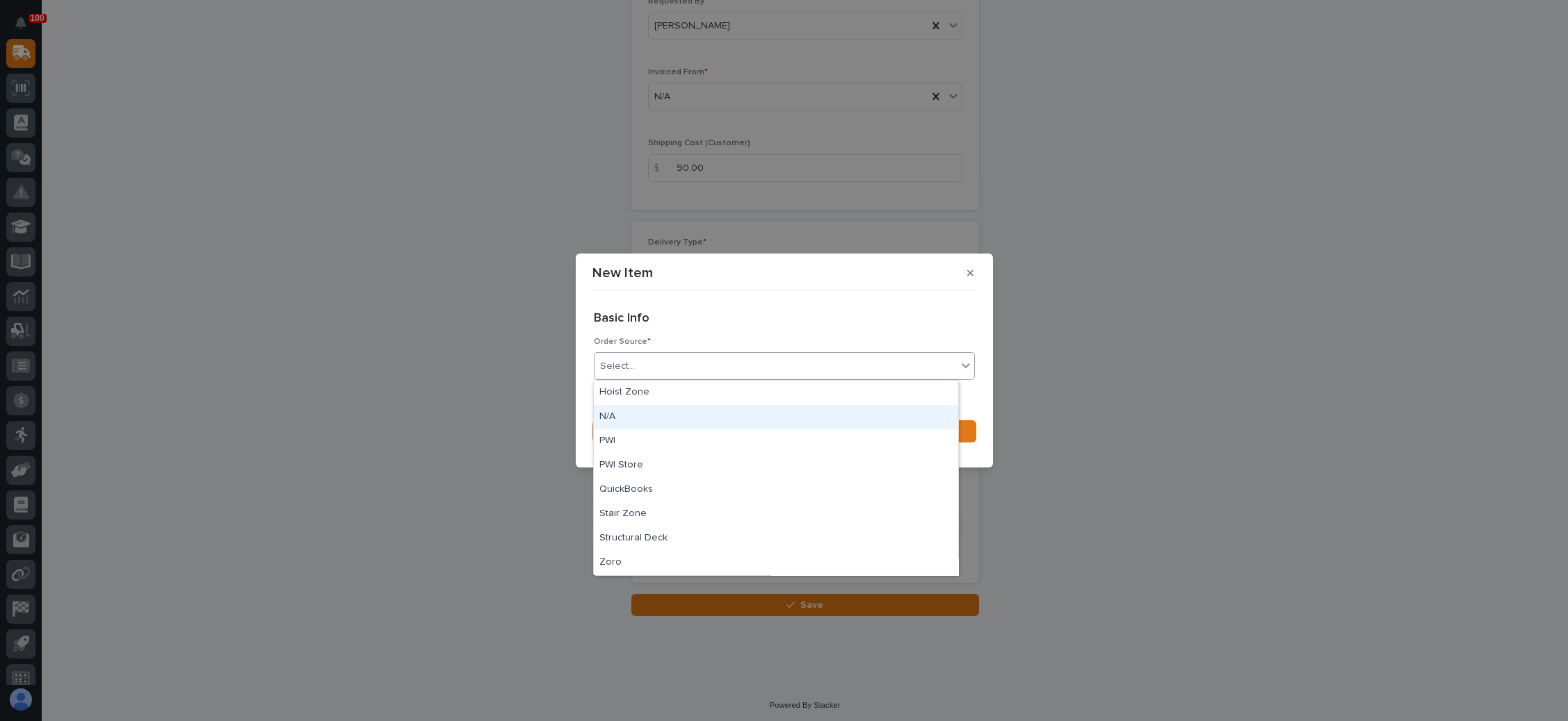
click at [685, 415] on div "N/A" at bounding box center [776, 417] width 364 height 24
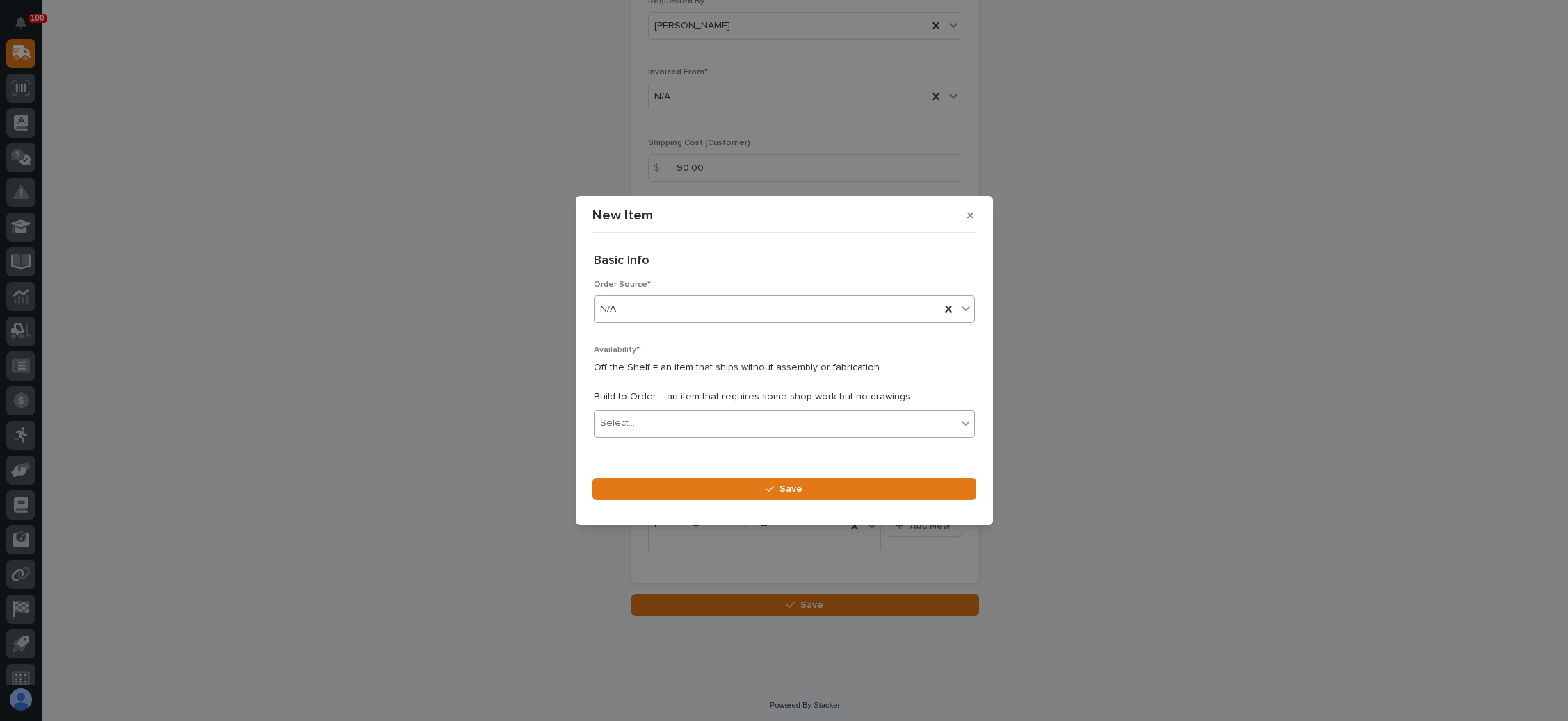
click at [705, 411] on div "Select..." at bounding box center [784, 424] width 381 height 28
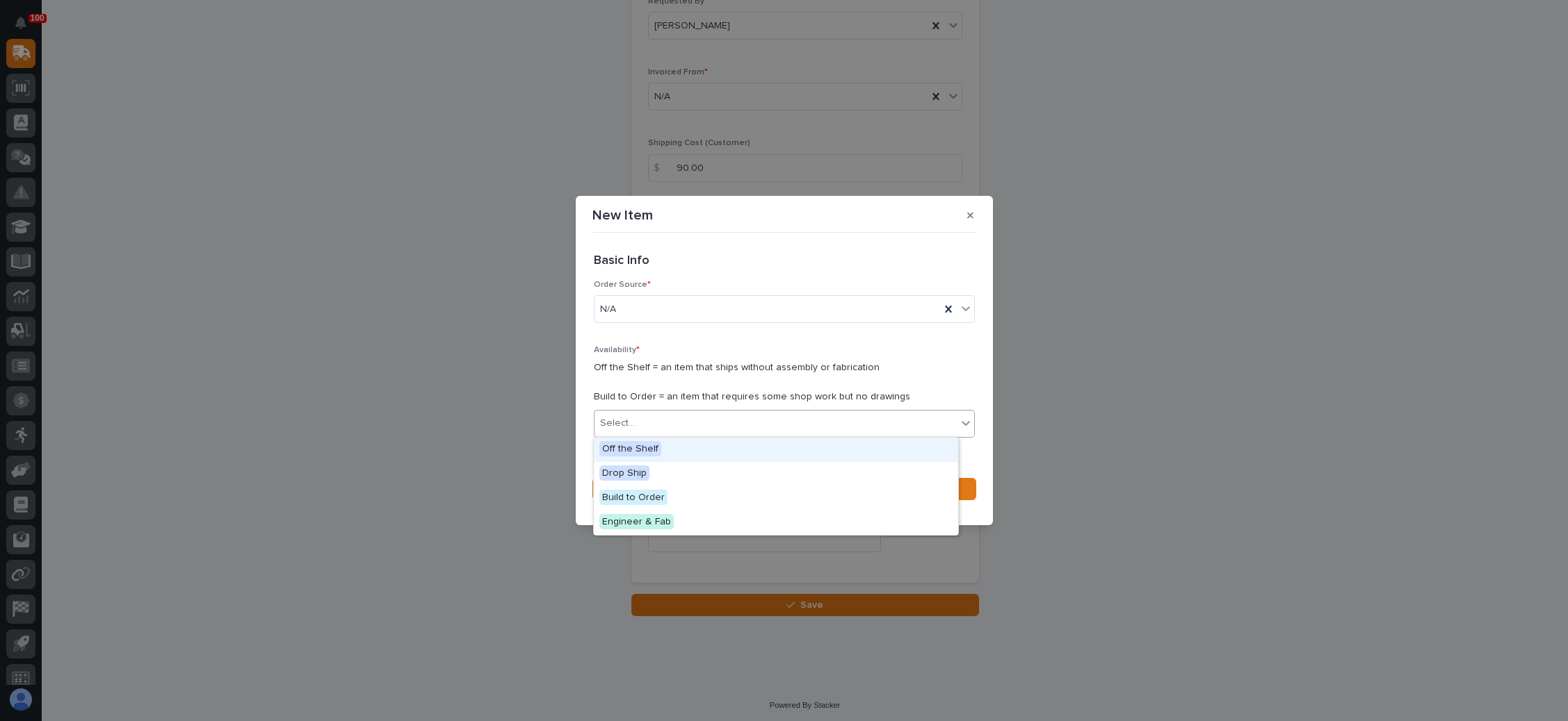
click at [668, 438] on div "Off the Shelf Drop Ship Build to Order Engineer & Fab" at bounding box center [776, 487] width 366 height 99
click at [659, 449] on div "Off the Shelf" at bounding box center [776, 450] width 364 height 24
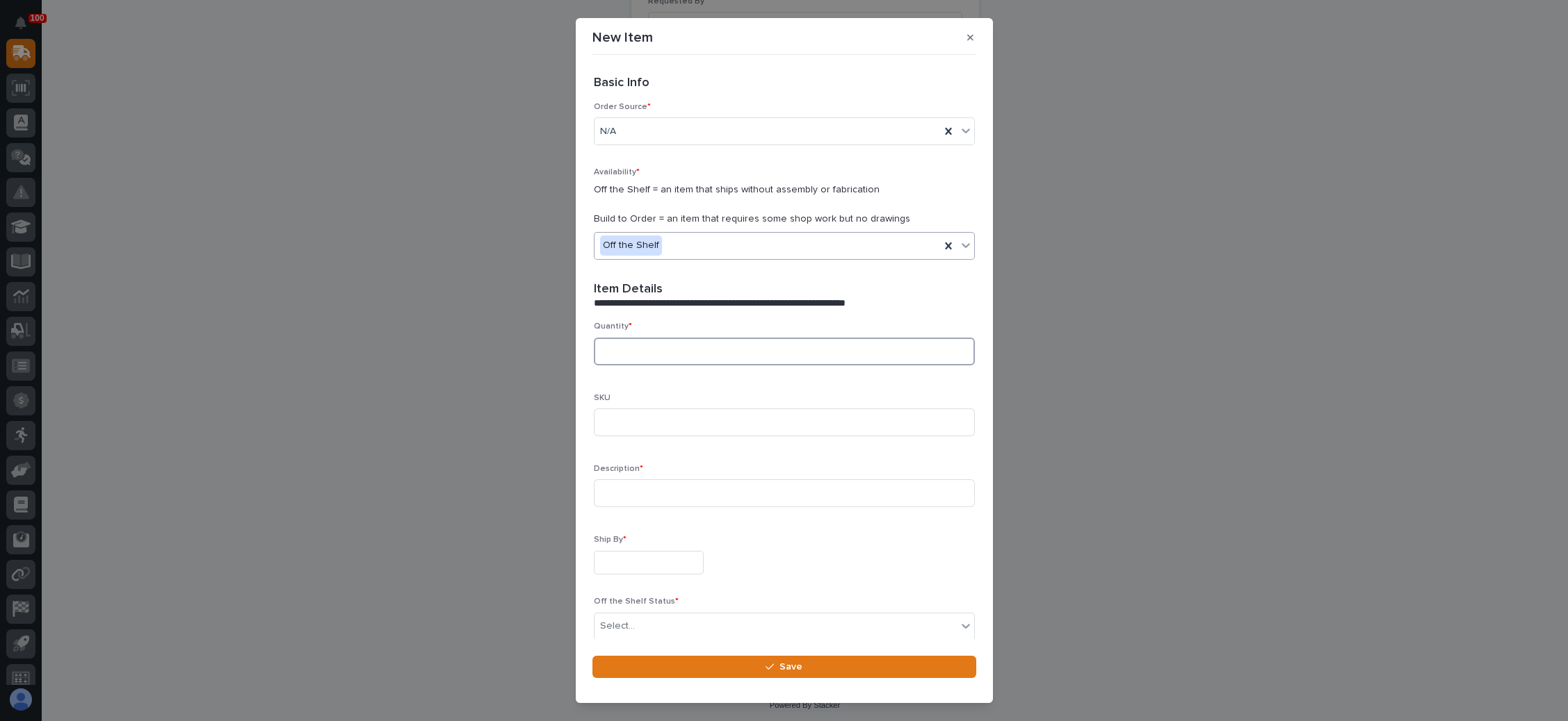
click at [681, 358] on input at bounding box center [784, 352] width 381 height 28
click at [1115, 478] on div "**********" at bounding box center [784, 360] width 1568 height 721
click at [710, 350] on input at bounding box center [784, 352] width 381 height 28
type input "1"
click at [670, 493] on input at bounding box center [784, 493] width 381 height 28
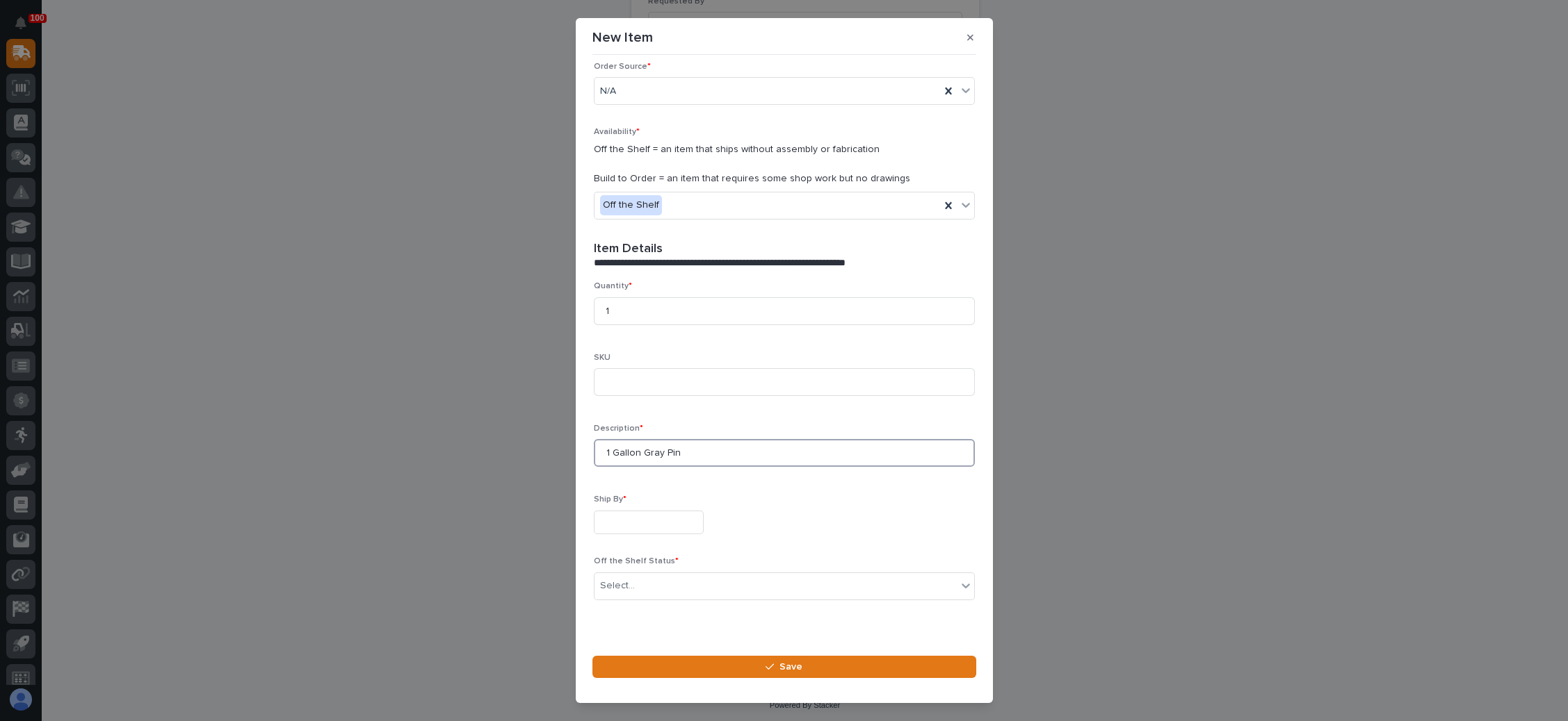
scroll to position [60, 0]
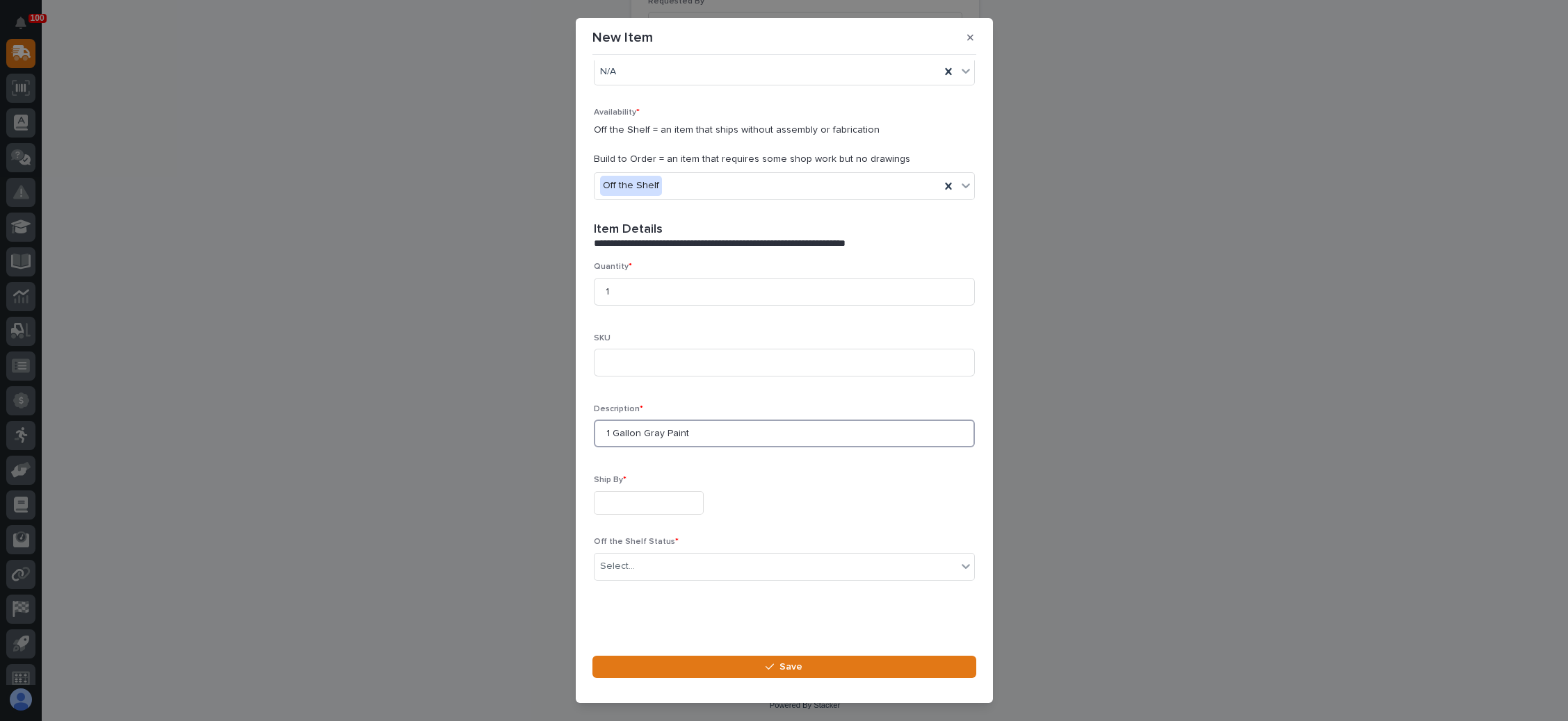
type input "1 Gallon Gray Paint"
click at [676, 502] on input "text" at bounding box center [648, 503] width 110 height 24
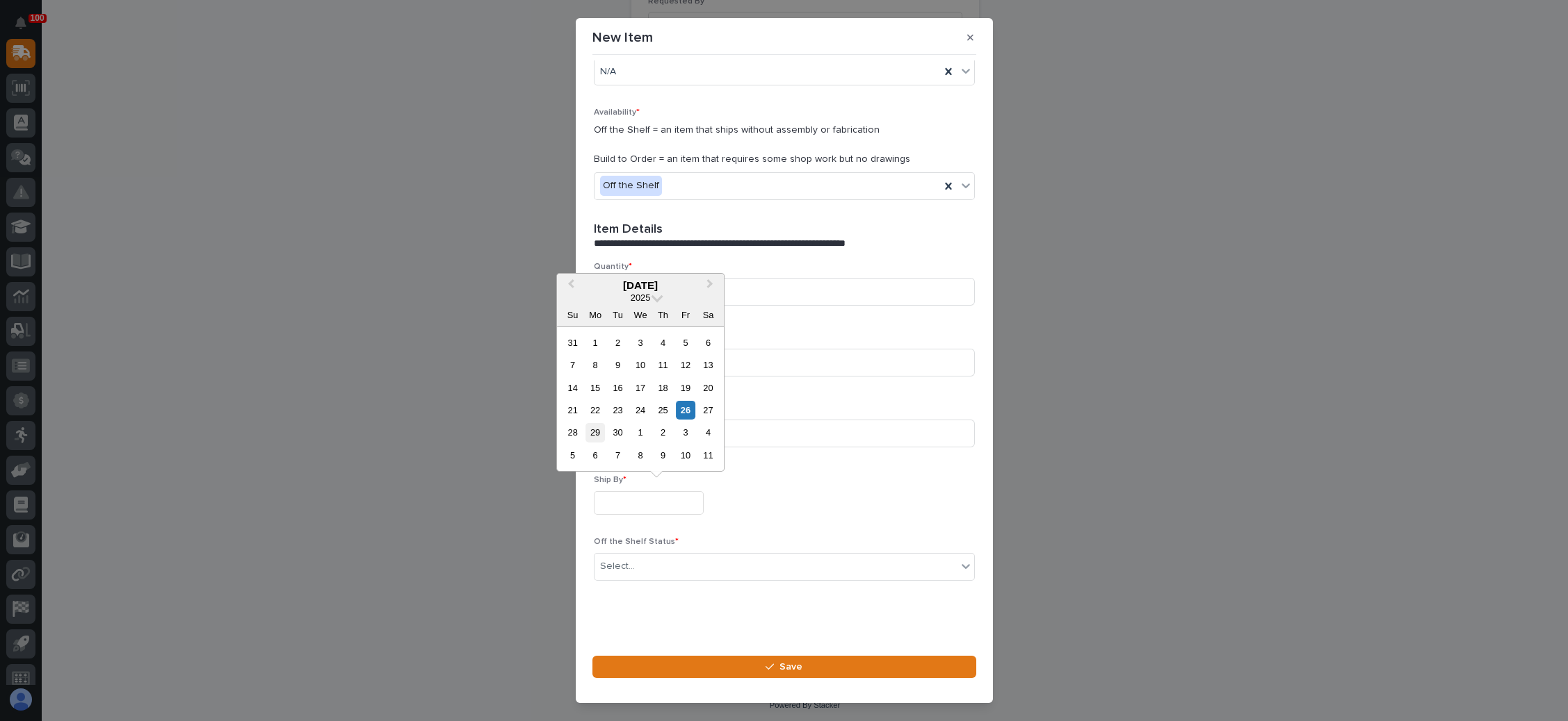
click at [594, 433] on div "29" at bounding box center [596, 432] width 18 height 18
type input "**********"
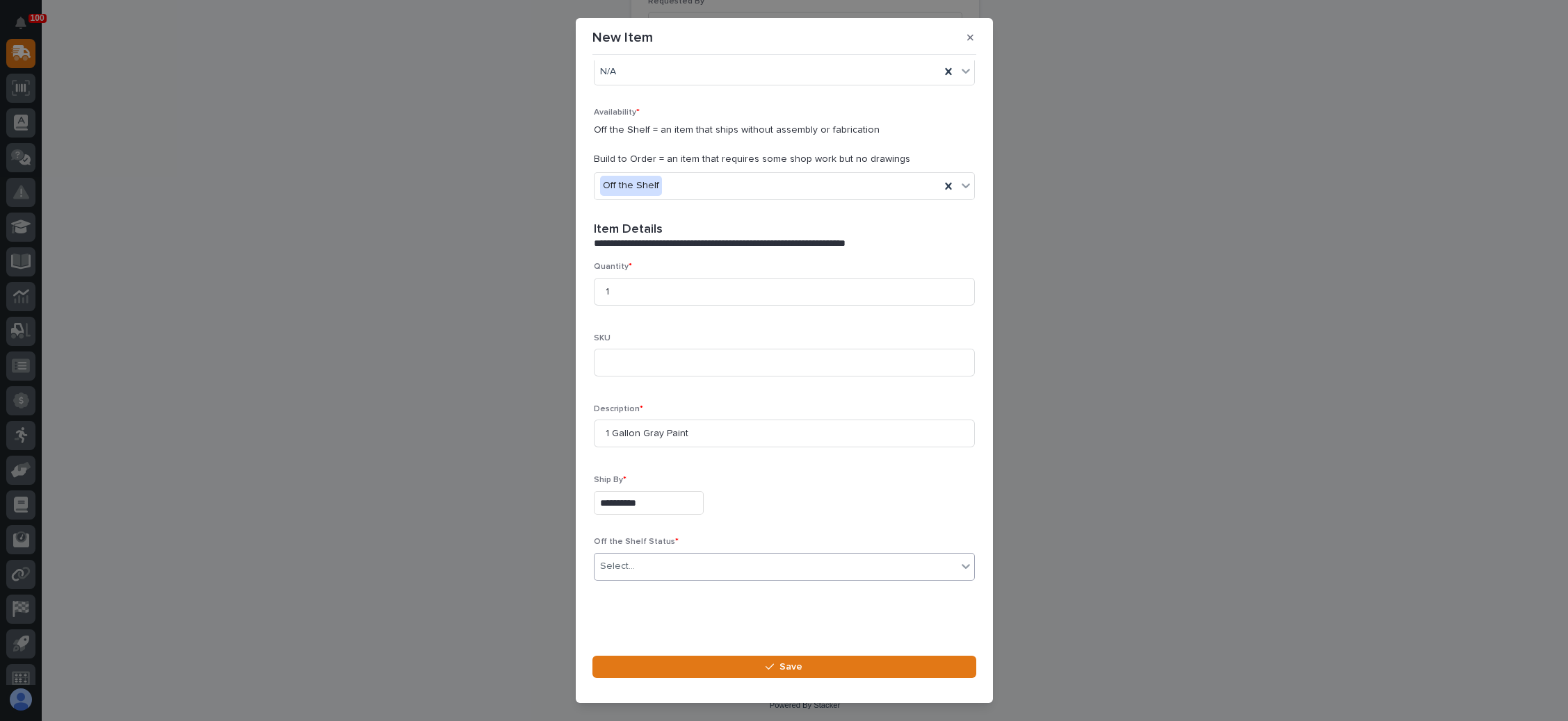
click at [683, 561] on div "Select..." at bounding box center [776, 566] width 362 height 23
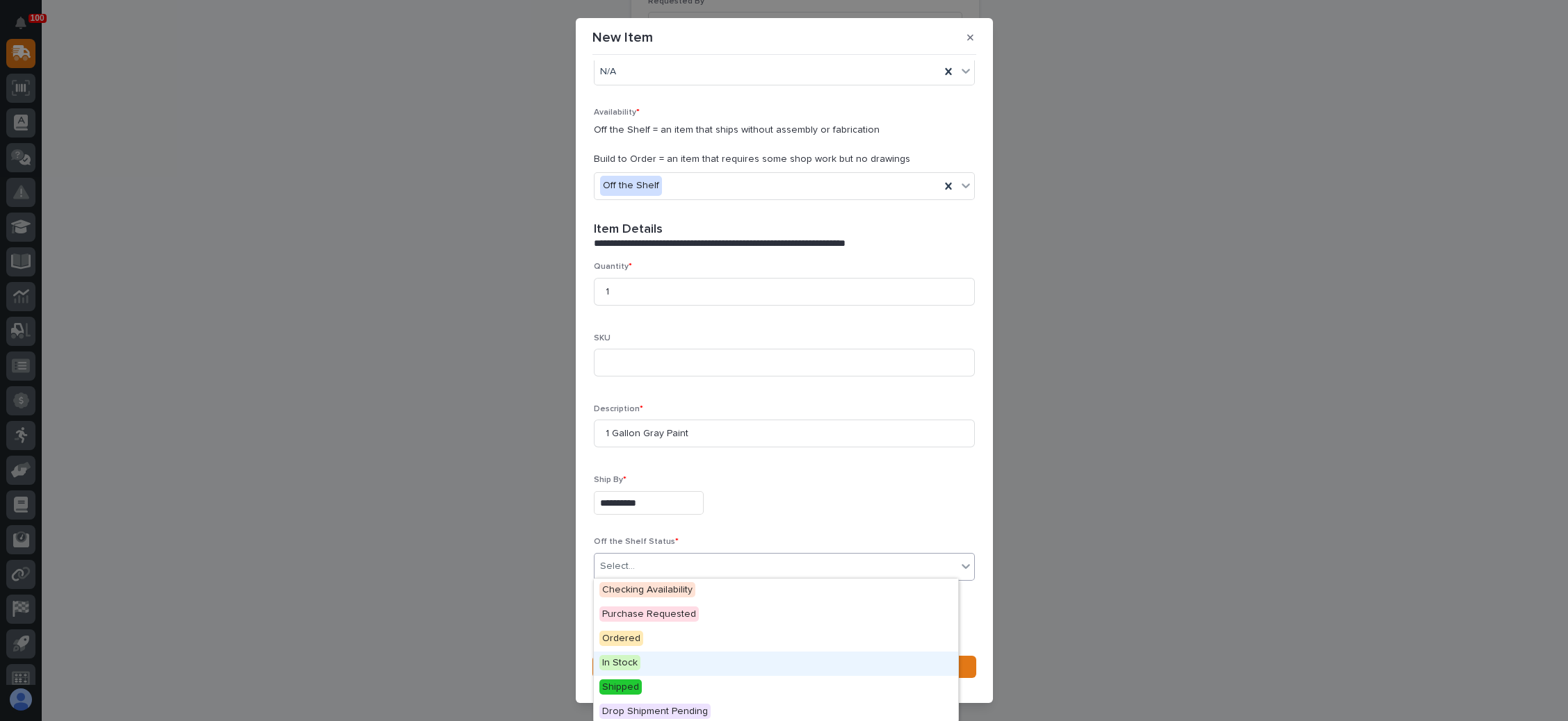
click at [633, 662] on span "In Stock" at bounding box center [620, 663] width 41 height 16
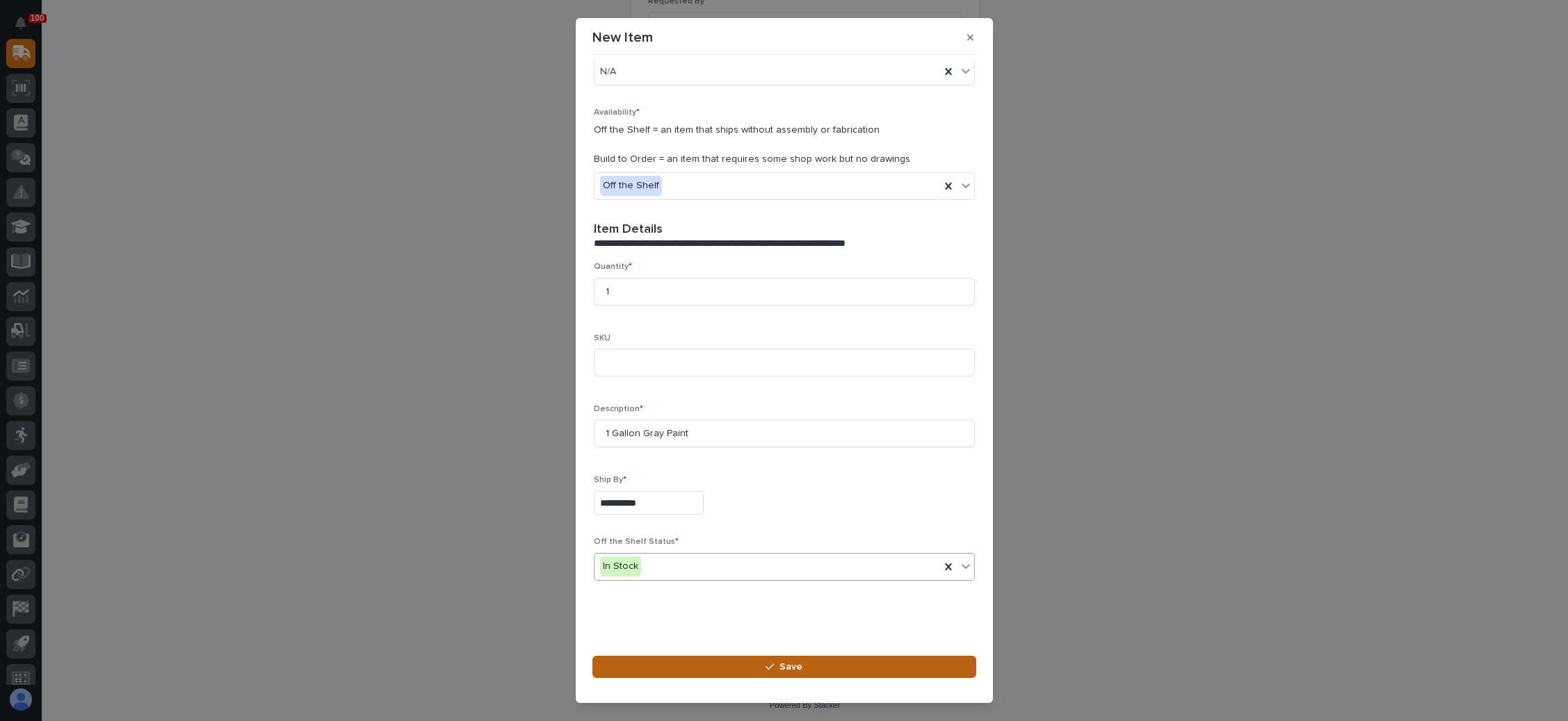
click at [778, 667] on div "button" at bounding box center [772, 667] width 14 height 10
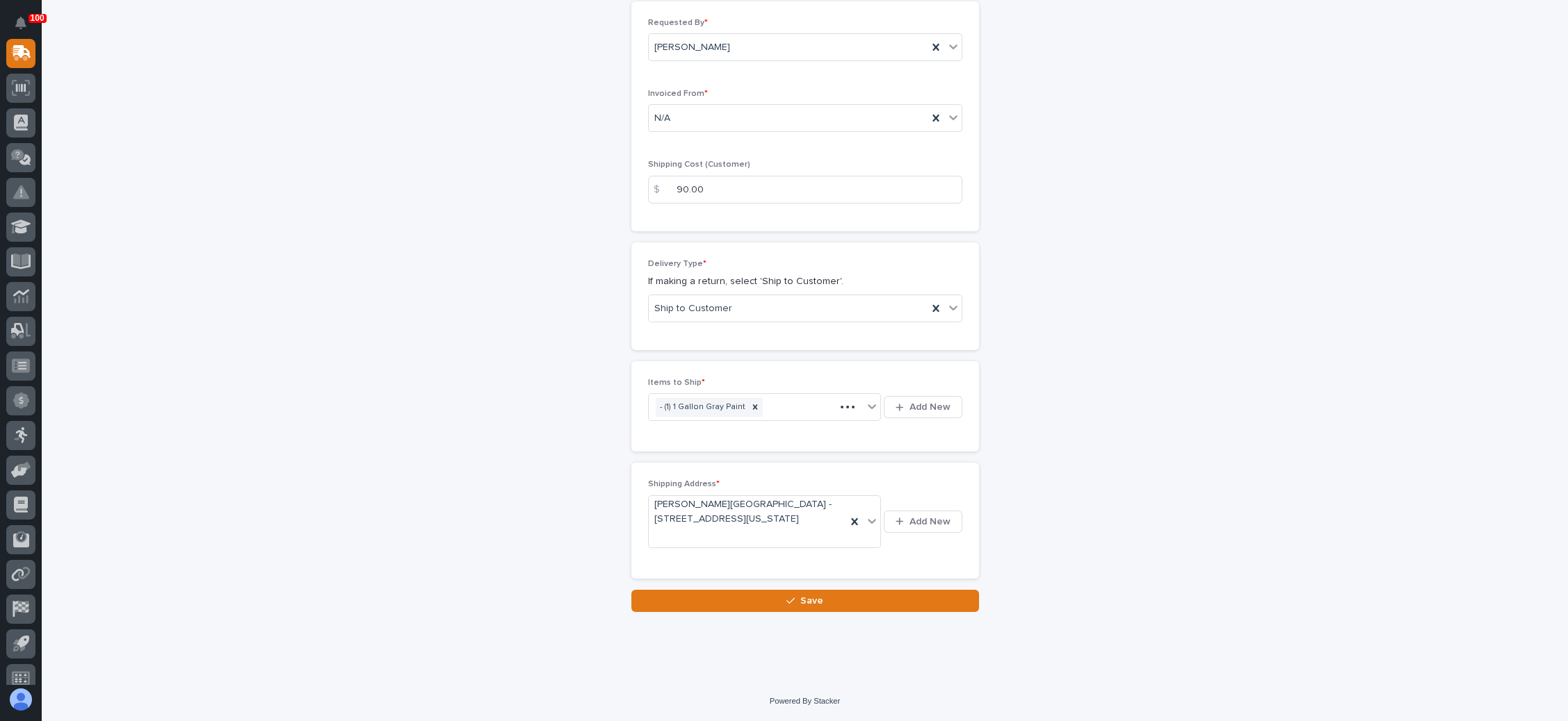
scroll to position [151, 0]
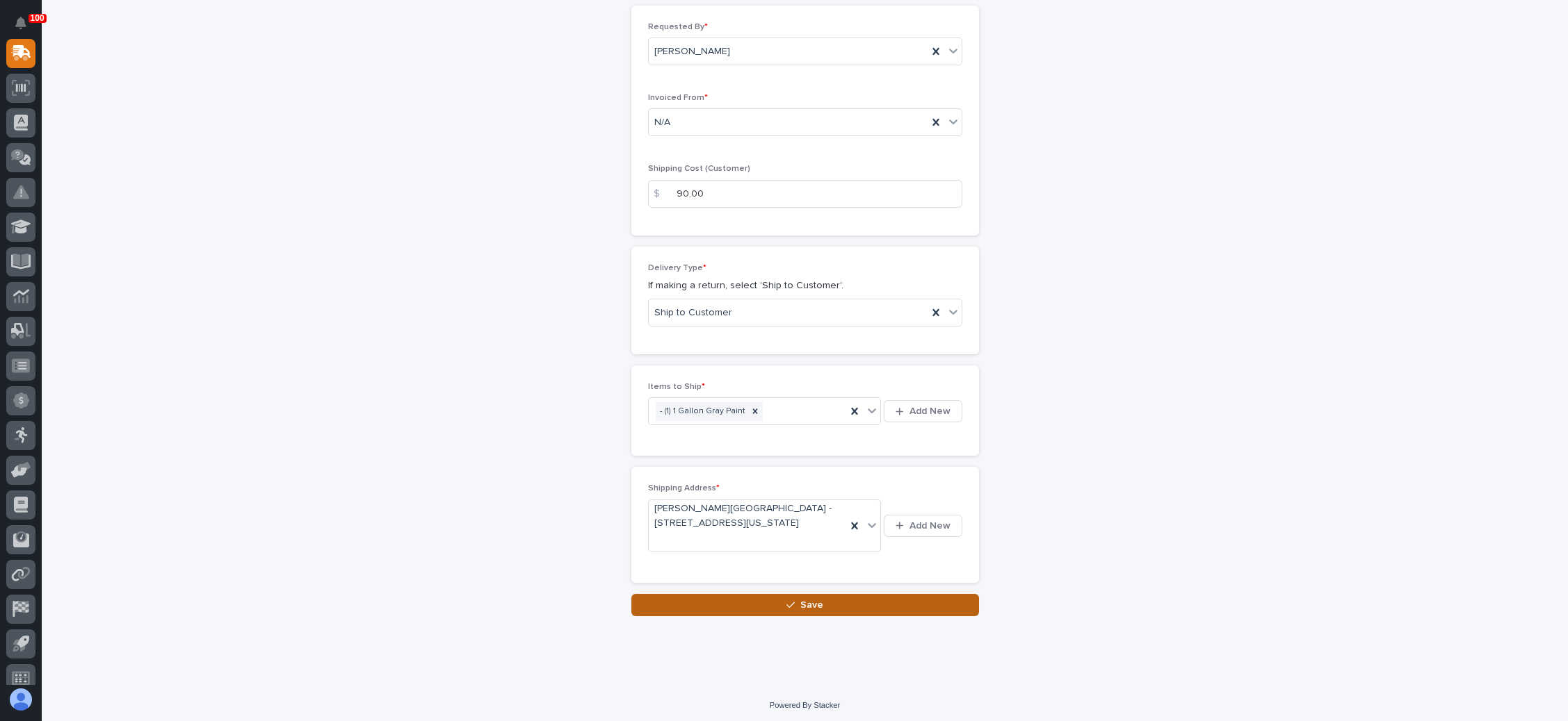
click at [788, 600] on icon "button" at bounding box center [790, 605] width 8 height 10
